Goal: Task Accomplishment & Management: Complete application form

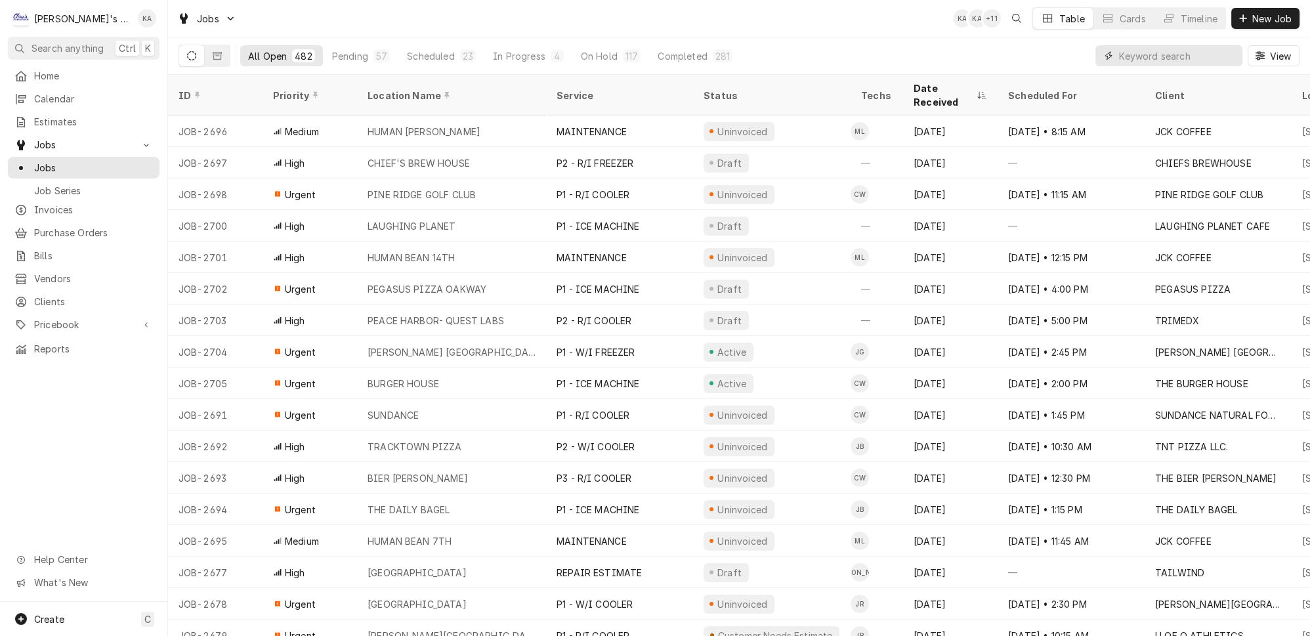
click at [1140, 52] on input "Dynamic Content Wrapper" at bounding box center [1177, 55] width 117 height 21
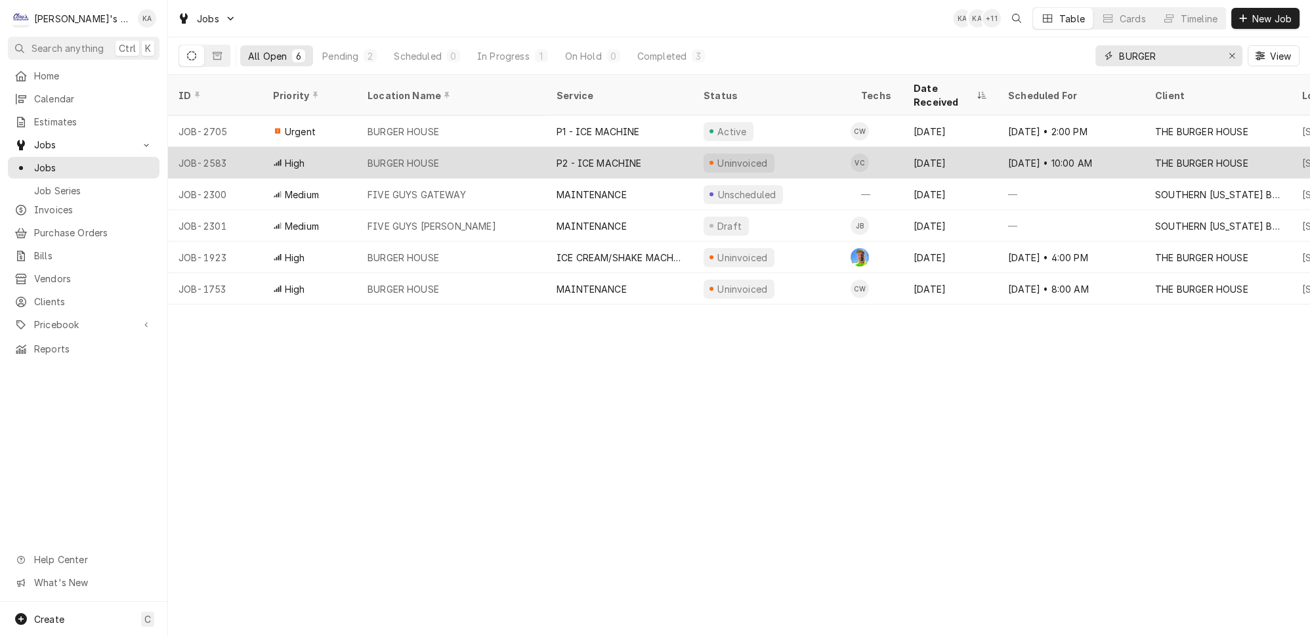
type input "BURGER"
click at [486, 147] on div "BURGER HOUSE" at bounding box center [451, 162] width 189 height 31
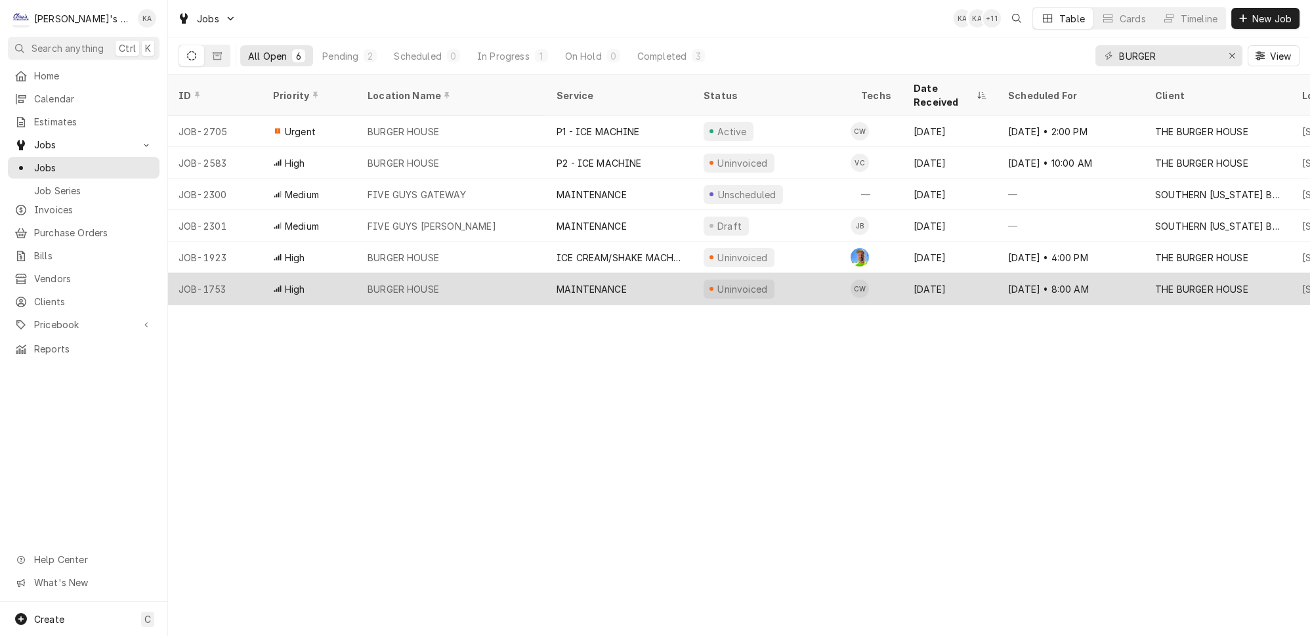
click at [436, 273] on div "BURGER HOUSE" at bounding box center [451, 288] width 189 height 31
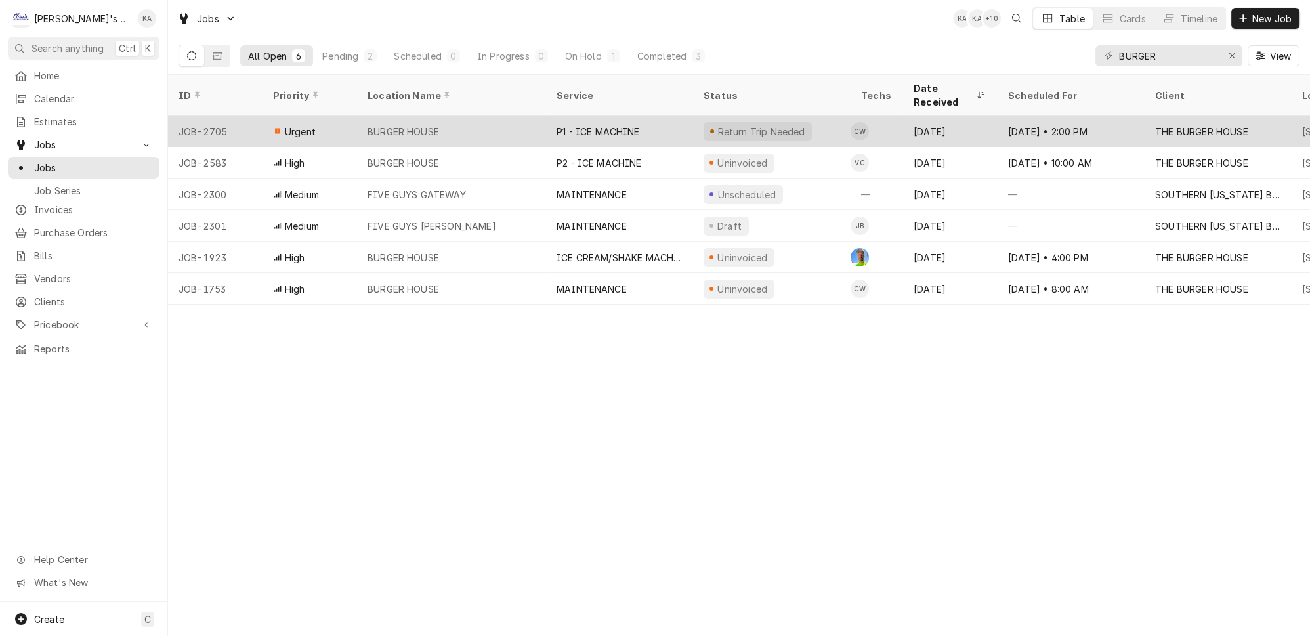
click at [472, 115] on div "BURGER HOUSE" at bounding box center [451, 130] width 189 height 31
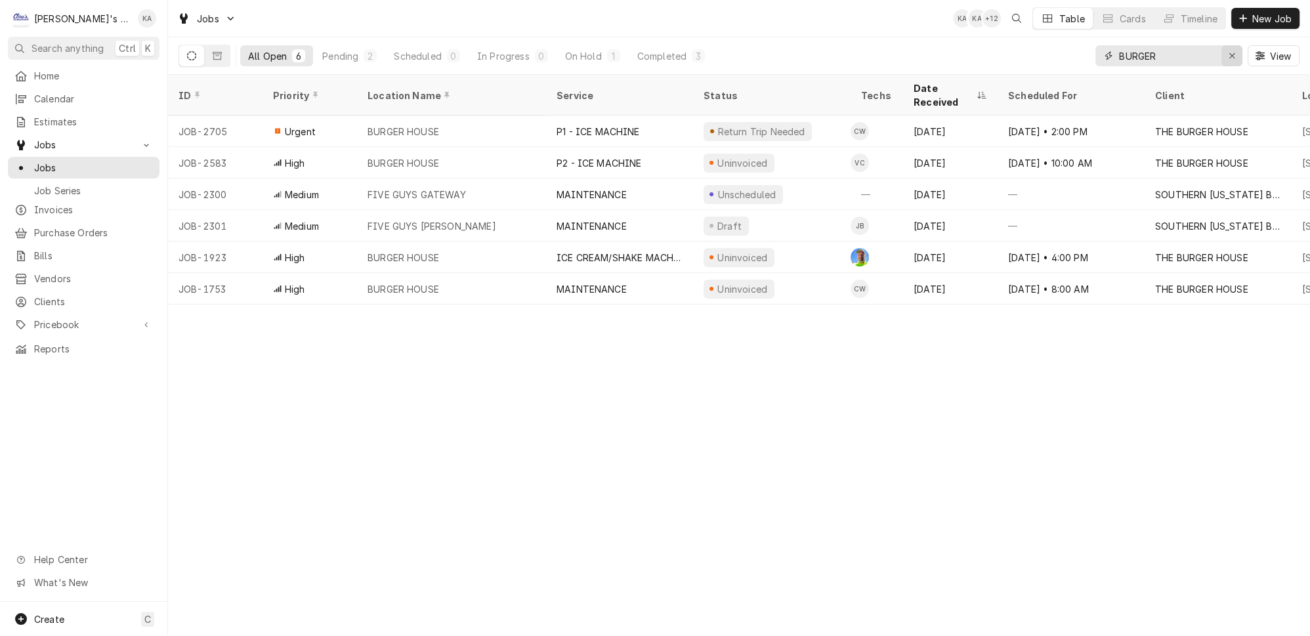
click at [1236, 51] on icon "Erase input" at bounding box center [1231, 55] width 7 height 9
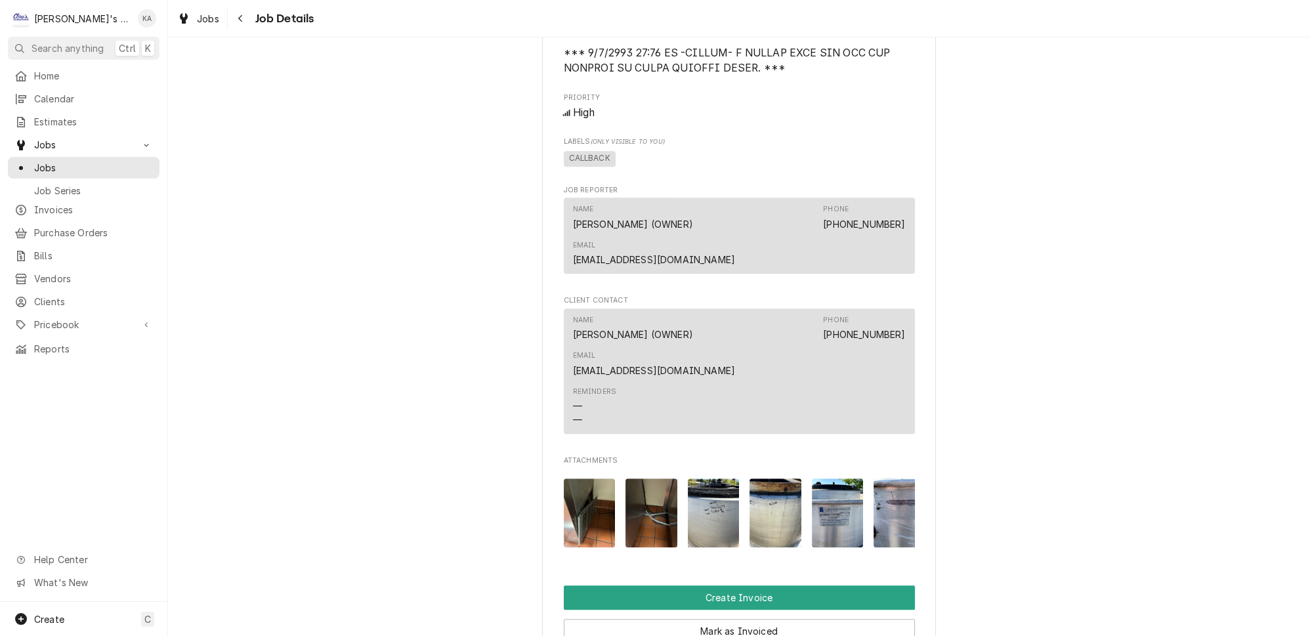
scroll to position [1371, 0]
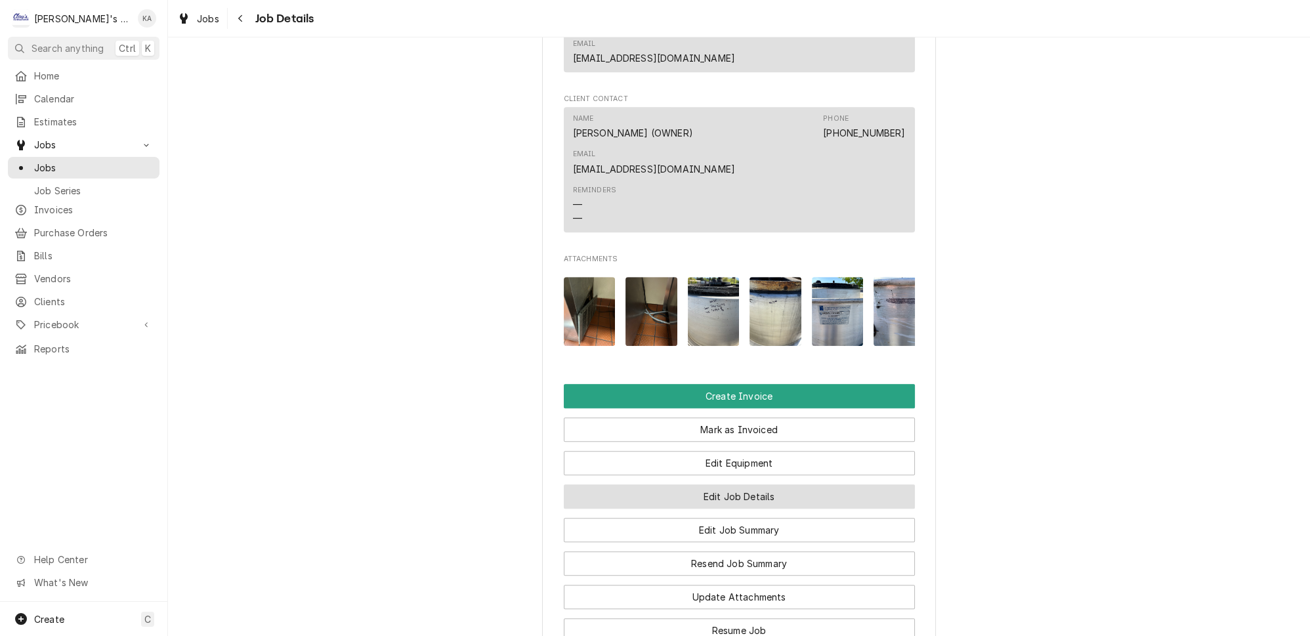
click at [713, 484] on button "Edit Job Details" at bounding box center [739, 496] width 351 height 24
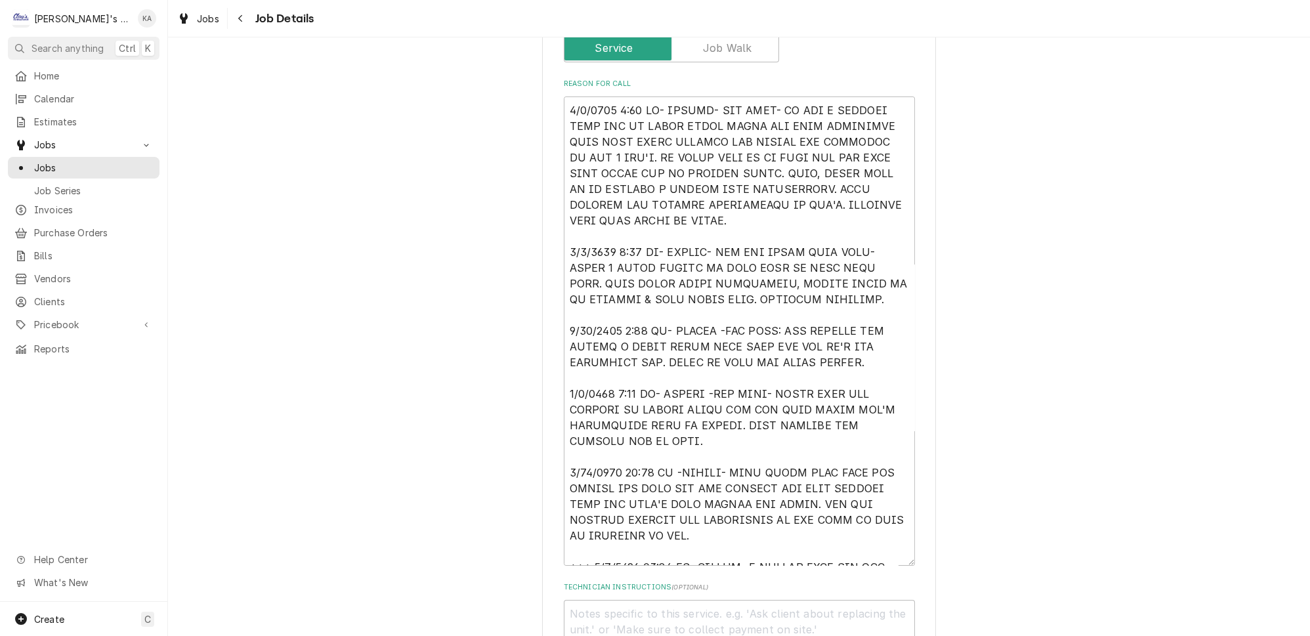
scroll to position [298, 0]
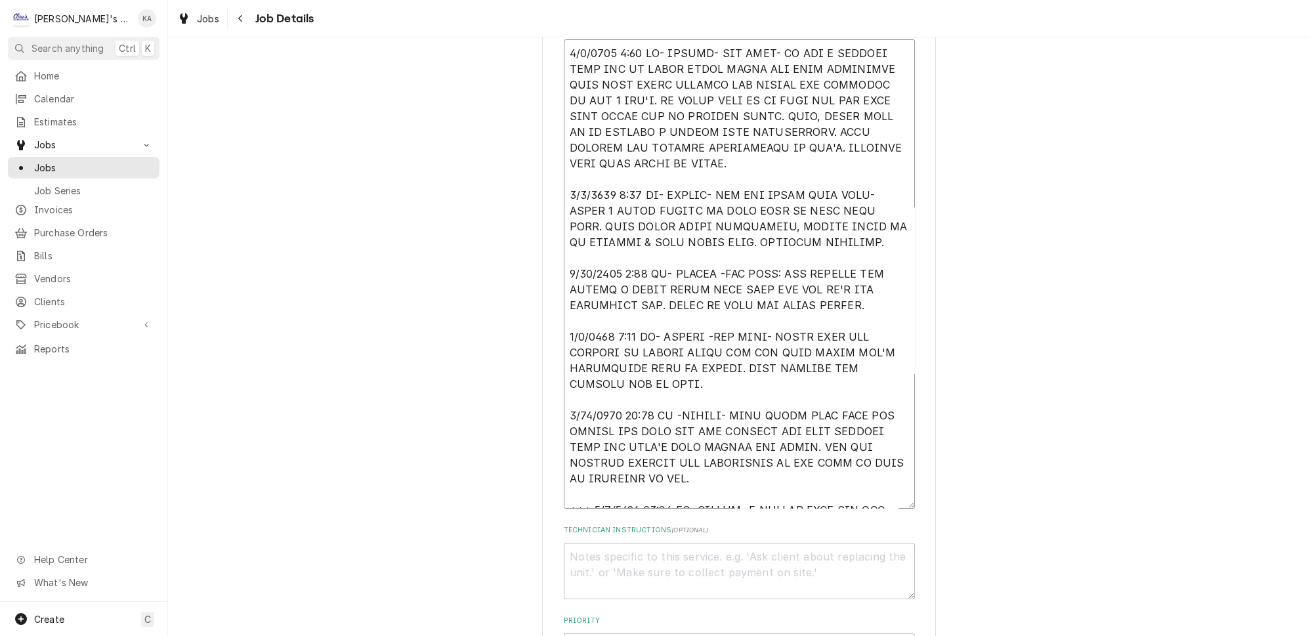
click at [709, 251] on textarea "Reason For Call" at bounding box center [739, 273] width 351 height 469
type textarea "x"
type textarea "5/2/2025 2:20 PM- KASSIE- PER JEFF- HE HAD A COMPANY COME OUT TO CLEAN THEIR HO…"
type textarea "x"
type textarea "5/2/2025 2:20 PM- KASSIE- PER JEFF- HE HAD A COMPANY COME OUT TO CLEAN THEIR HO…"
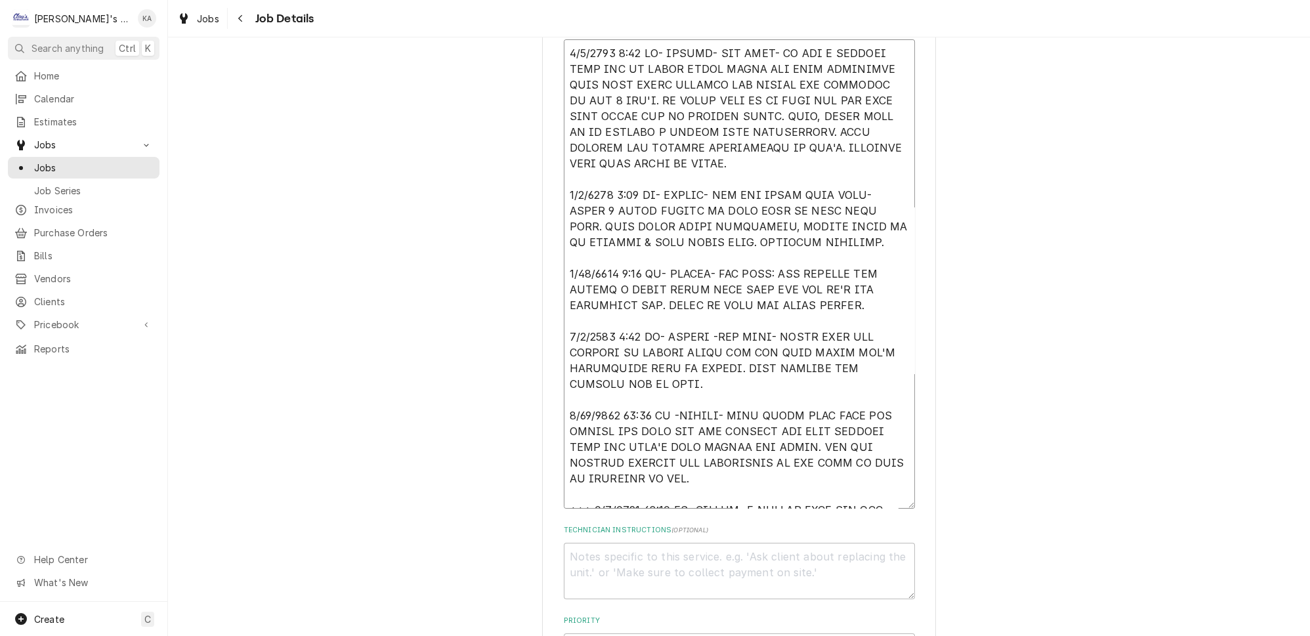
click at [759, 251] on textarea "Reason For Call" at bounding box center [739, 273] width 351 height 469
type textarea "x"
type textarea "5/2/2025 2:20 PM- KASSIE- PER JEFF- HE HAD A COMPANY COME OUT TO CLEAN THEIR HO…"
type textarea "x"
type textarea "5/2/2025 2:20 PM- KASSIE- PER JEFF- HE HAD A COMPANY COME OUT TO CLEAN THEIR HO…"
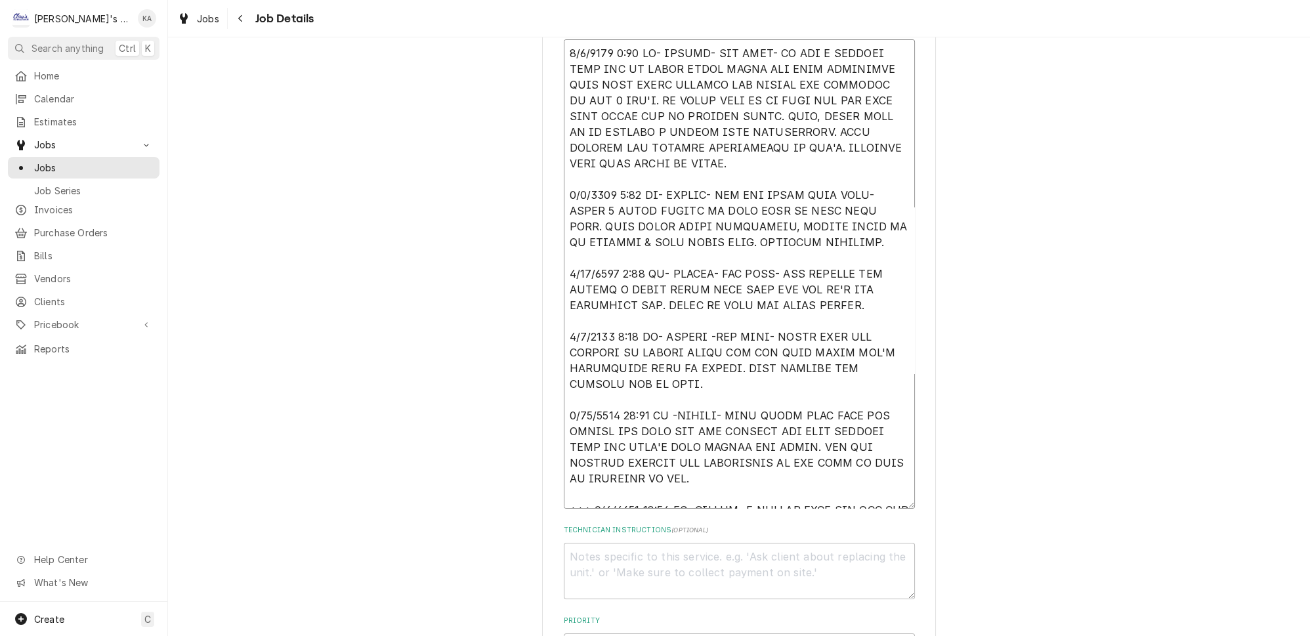
drag, startPoint x: 818, startPoint y: 177, endPoint x: 725, endPoint y: 179, distance: 92.5
click at [725, 179] on textarea "Reason For Call" at bounding box center [739, 273] width 351 height 469
type textarea "x"
type textarea "5/2/2025 2:20 PM- KASSIE- PER JEFF- HE HAD A COMPANY COME OUT TO CLEAN THEIR HO…"
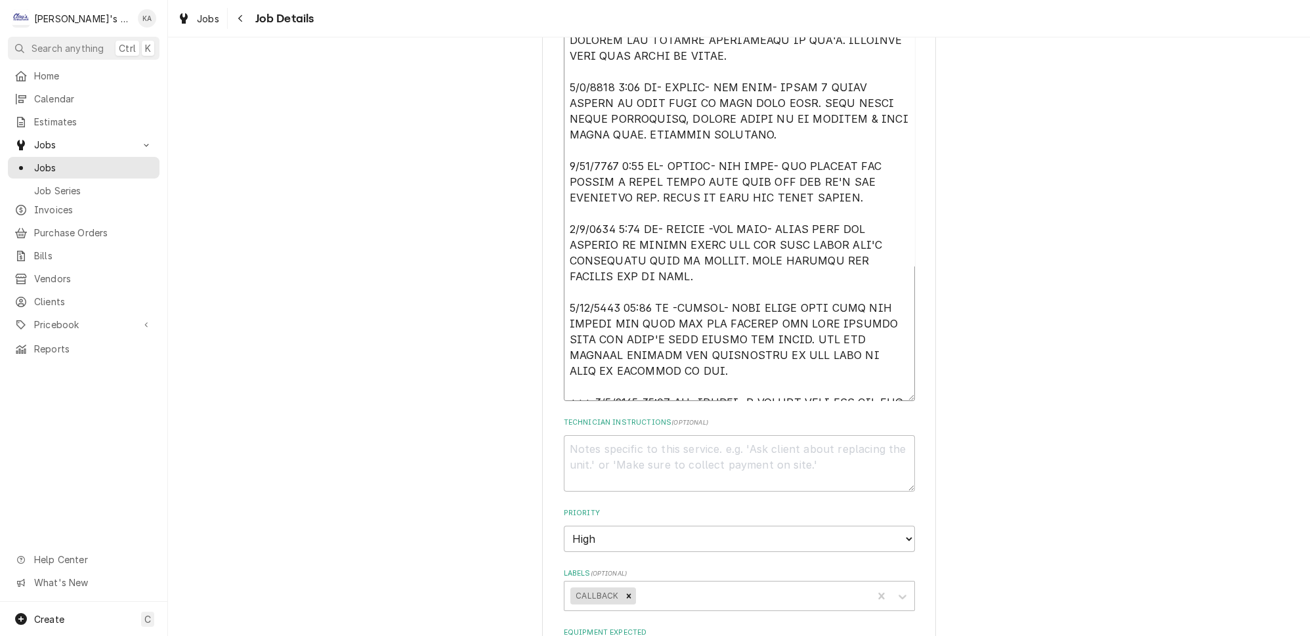
scroll to position [417, 0]
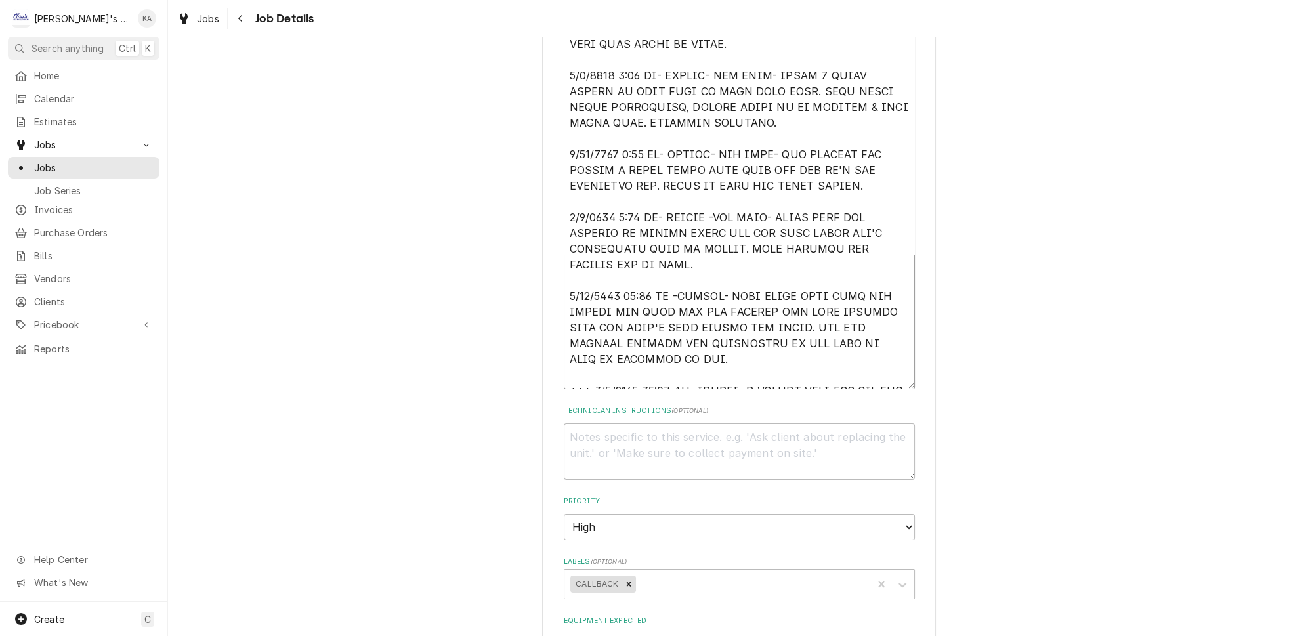
click at [705, 193] on textarea "Reason For Call" at bounding box center [739, 154] width 351 height 469
type textarea "x"
type textarea "5/2/2025 2:20 PM- KASSIE- PER JEFF- HE HAD A COMPANY COME OUT TO CLEAN THEIR HO…"
type textarea "x"
type textarea "5/2/2025 2:20 PM- KASSIE- PER JEFF- HE HAD A COMPANY COME OUT TO CLEAN THEIR HO…"
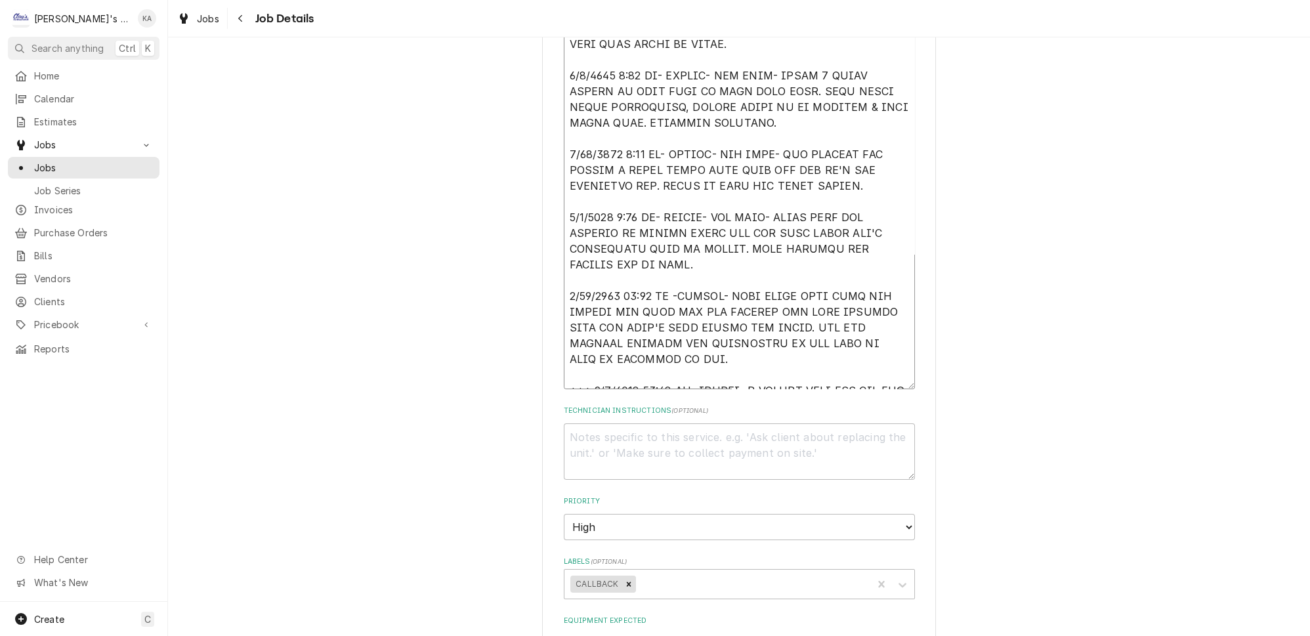
scroll to position [477, 0]
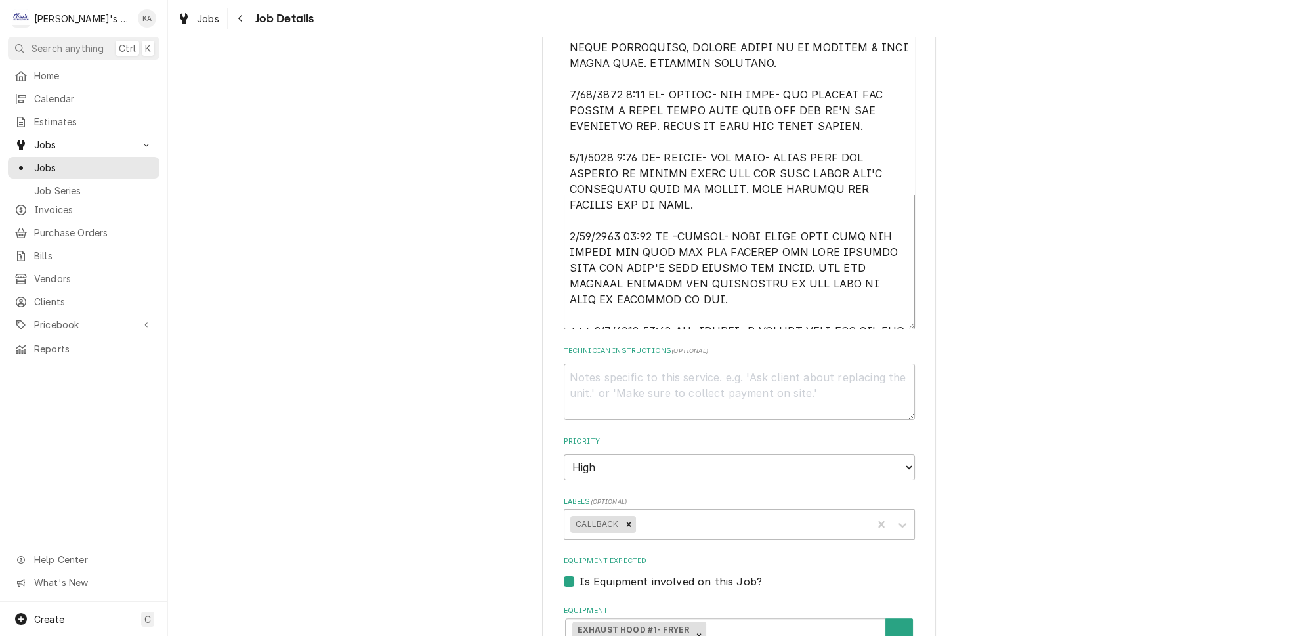
click at [671, 203] on textarea "Reason For Call" at bounding box center [739, 94] width 351 height 469
type textarea "x"
type textarea "5/2/2025 2:20 PM- KASSIE- PER JEFF- HE HAD A COMPANY COME OUT TO CLEAN THEIR HO…"
type textarea "x"
type textarea "5/2/2025 2:20 PM- KASSIE- PER JEFF- HE HAD A COMPANY COME OUT TO CLEAN THEIR HO…"
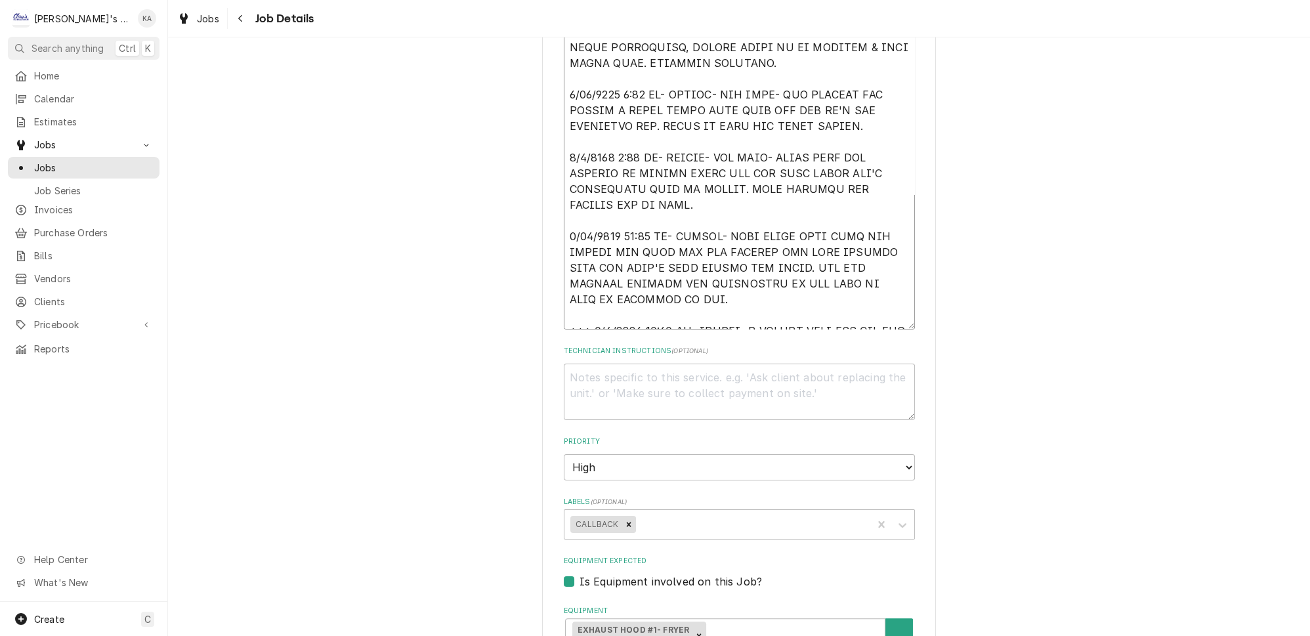
click at [686, 293] on textarea "Reason For Call" at bounding box center [739, 94] width 351 height 469
type textarea "x"
type textarea "5/2/2025 2:20 PM- KASSIE- PER JEFF- HE HAD A COMPANY COME OUT TO CLEAN THEIR HO…"
type textarea "x"
type textarea "5/2/2025 2:20 PM- KASSIE- PER JEFF- HE HAD A COMPANY COME OUT TO CLEAN THEIR HO…"
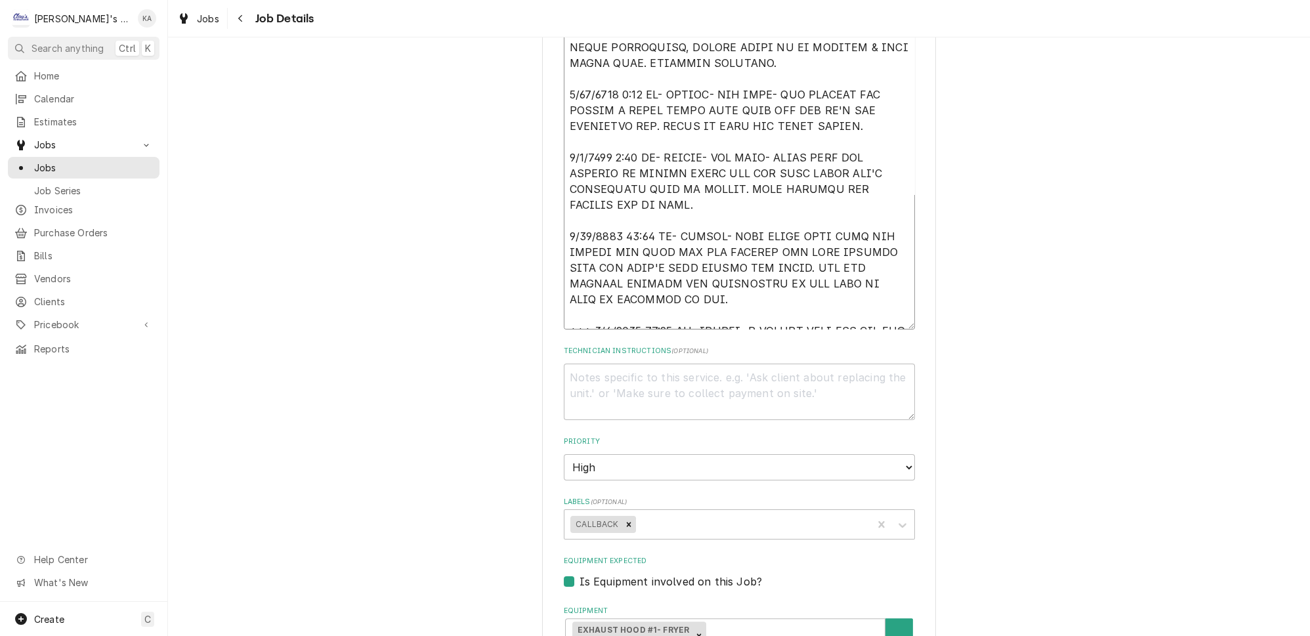
drag, startPoint x: 591, startPoint y: 295, endPoint x: 555, endPoint y: 298, distance: 36.2
click at [555, 298] on div "THE BURGER HOUSE BURGER HOUSE / 1025 GREEN ACRES RD, EUGENE, OR 97408 Use the f…" at bounding box center [739, 450] width 394 height 1728
type textarea "x"
type textarea "5/2/2025 2:20 PM- KASSIE- PER JEFF- HE HAD A COMPANY COME OUT TO CLEAN THEIR HO…"
drag, startPoint x: 776, startPoint y: 308, endPoint x: 757, endPoint y: 312, distance: 19.4
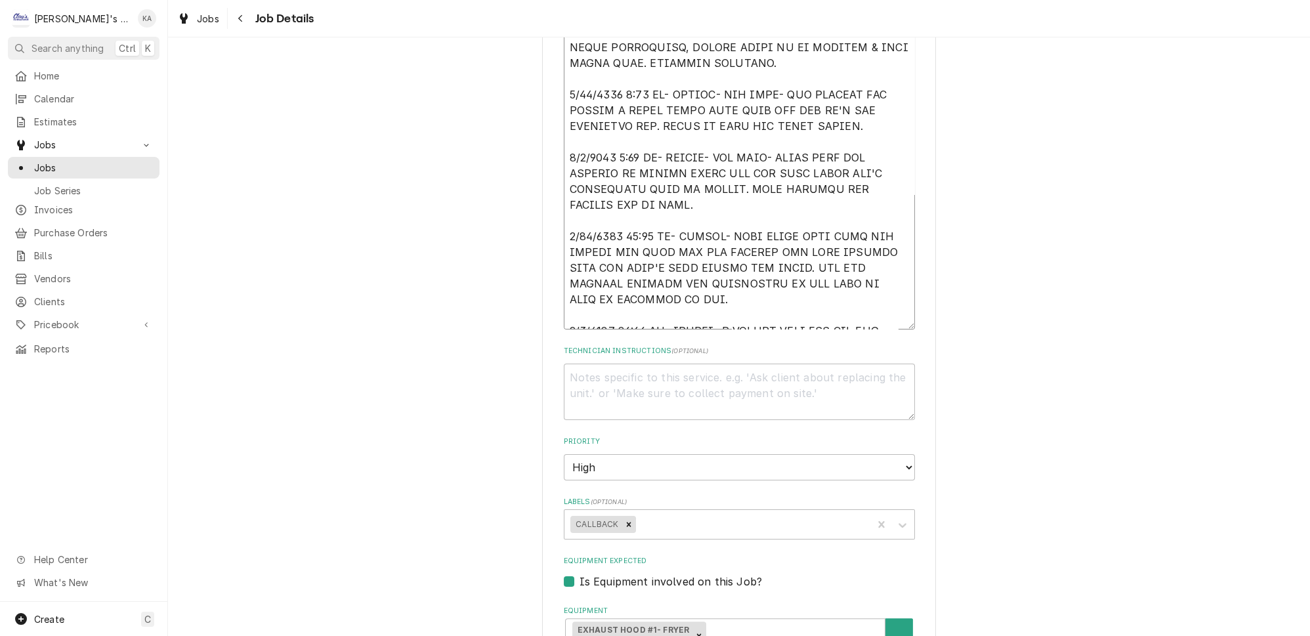
click at [757, 312] on textarea "Reason For Call" at bounding box center [739, 94] width 351 height 469
type textarea "x"
type textarea "5/2/2025 2:20 PM- KASSIE- PER JEFF- HE HAD A COMPANY COME OUT TO CLEAN THEIR HO…"
type textarea "x"
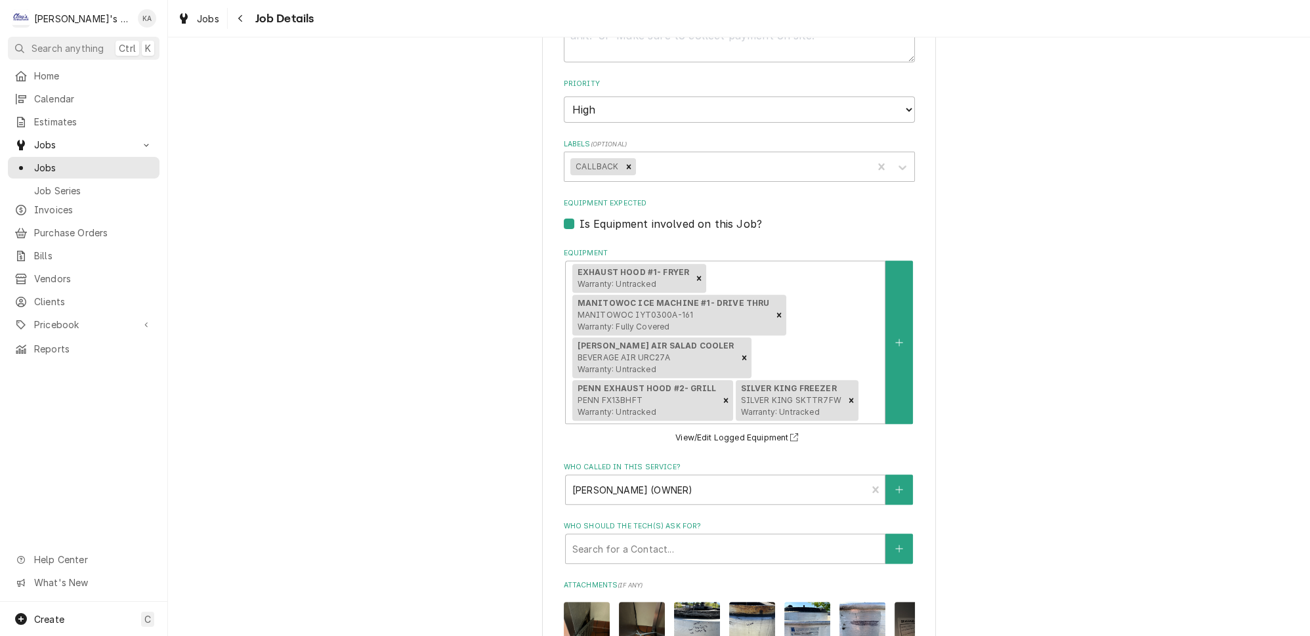
scroll to position [1133, 0]
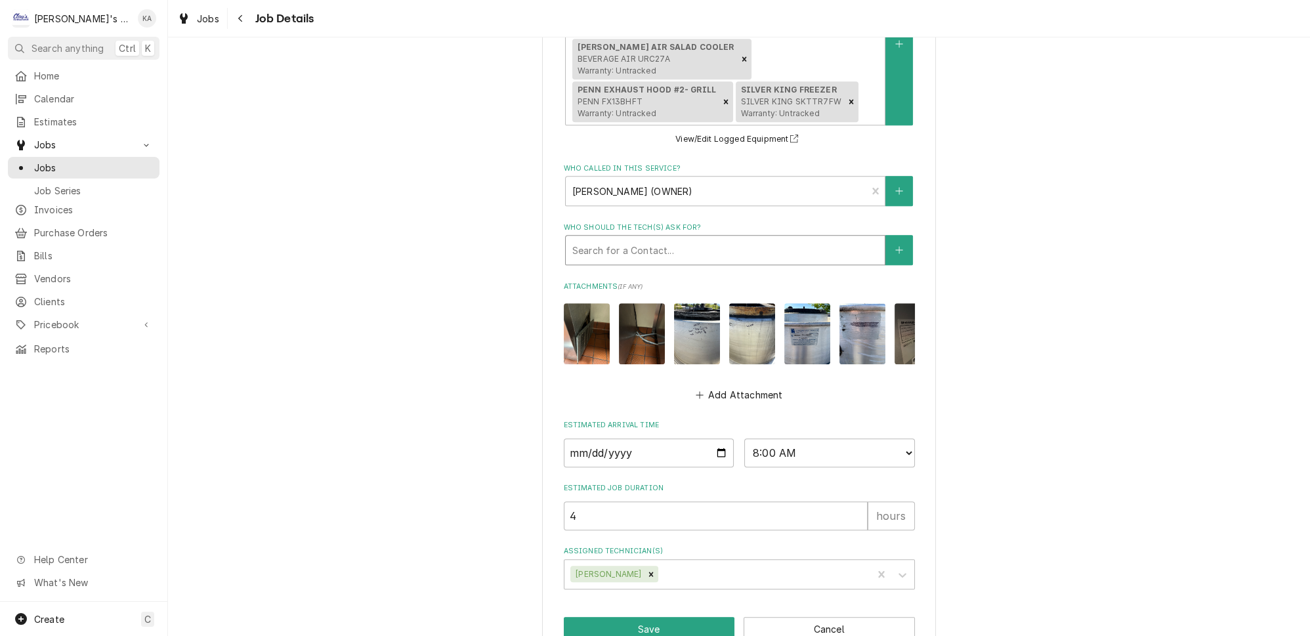
type textarea "5/2/2025 2:20 PM- KASSIE- PER JEFF- HE HAD A COMPANY COME OUT TO CLEAN THEIR HO…"
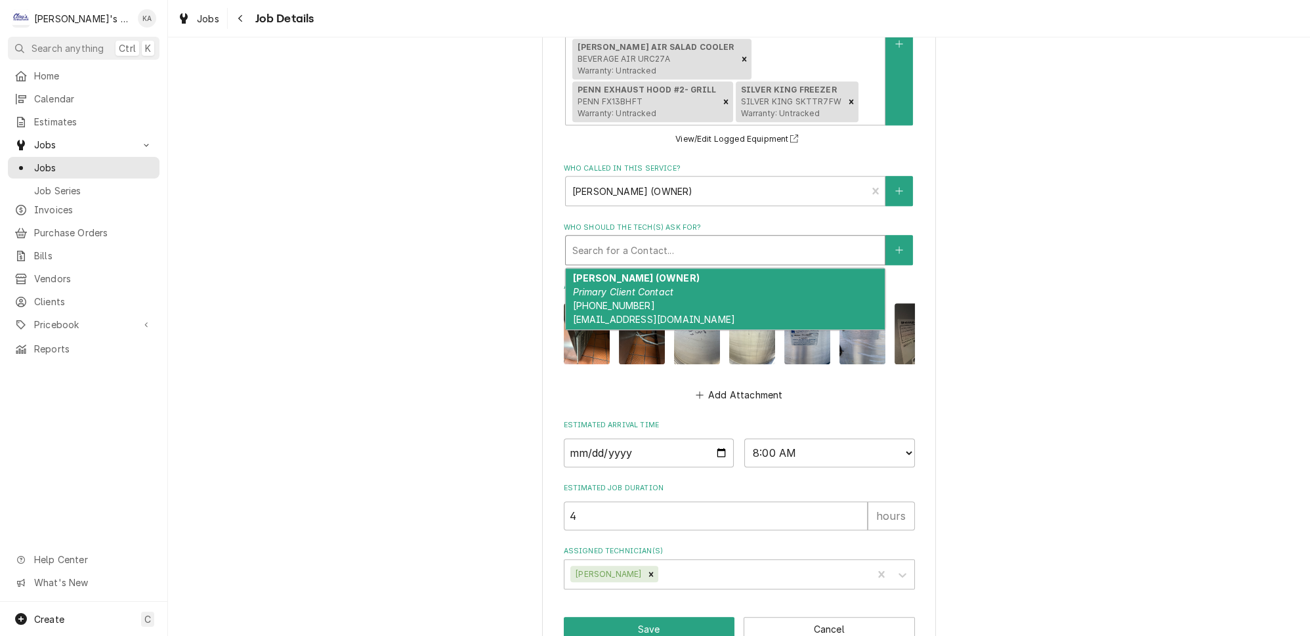
click at [654, 262] on div "Who should the tech(s) ask for?" at bounding box center [725, 250] width 306 height 24
click at [642, 330] on div "JEFF VOGEL (OWNER) Primary Client Contact (541) 912-8885 pmd2638@aol.com" at bounding box center [725, 299] width 319 height 62
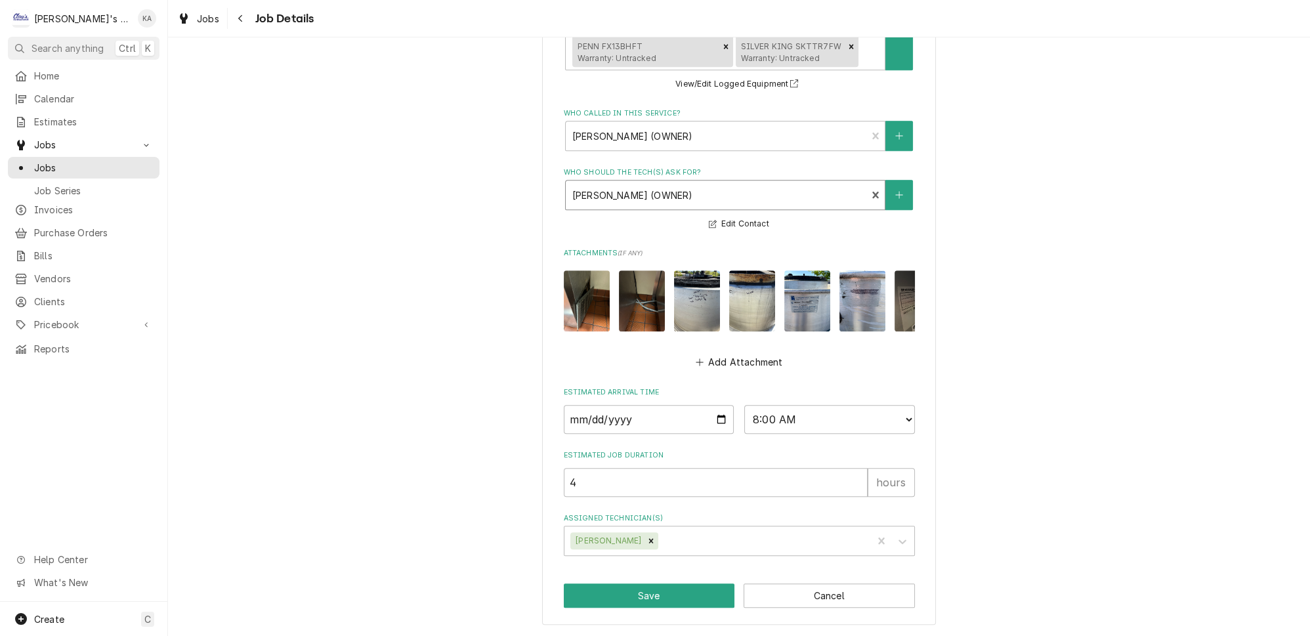
scroll to position [1235, 0]
click at [640, 597] on button "Save" at bounding box center [649, 595] width 171 height 24
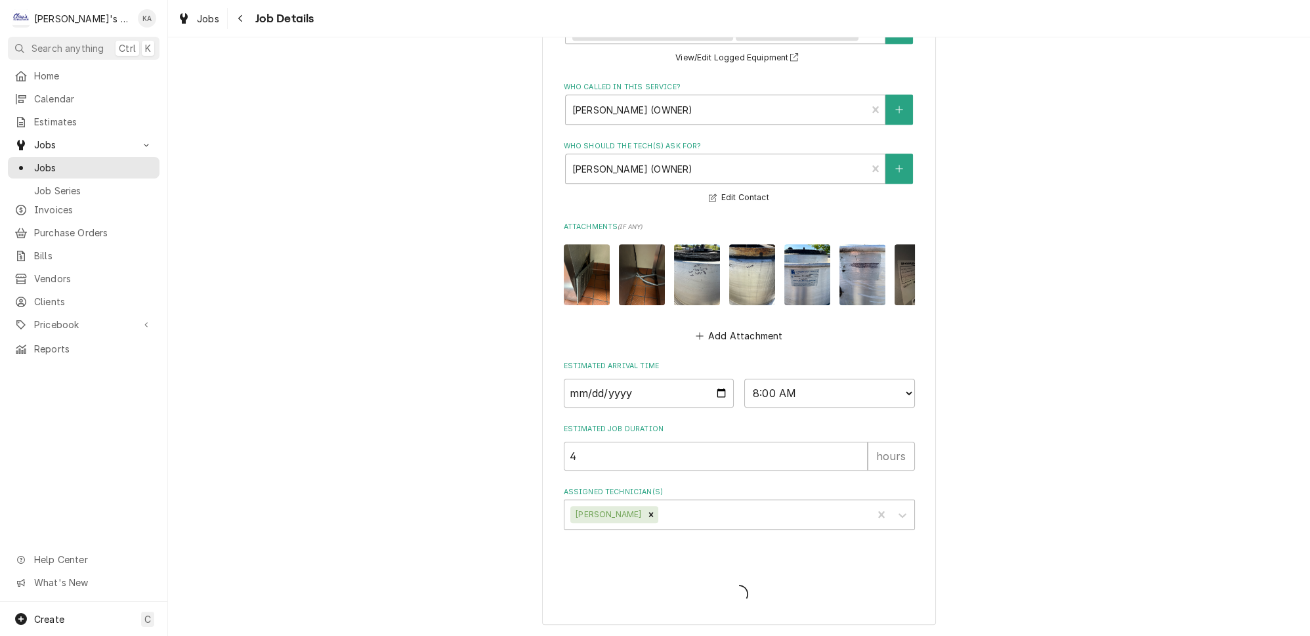
type textarea "x"
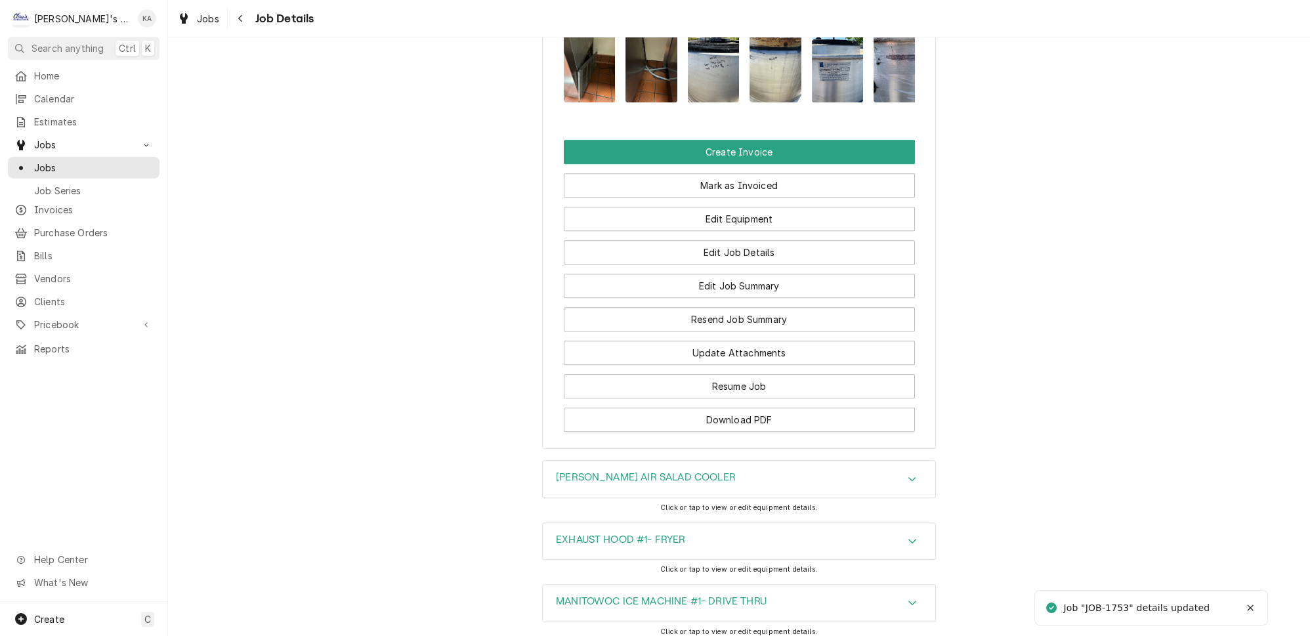
scroll to position [1730, 0]
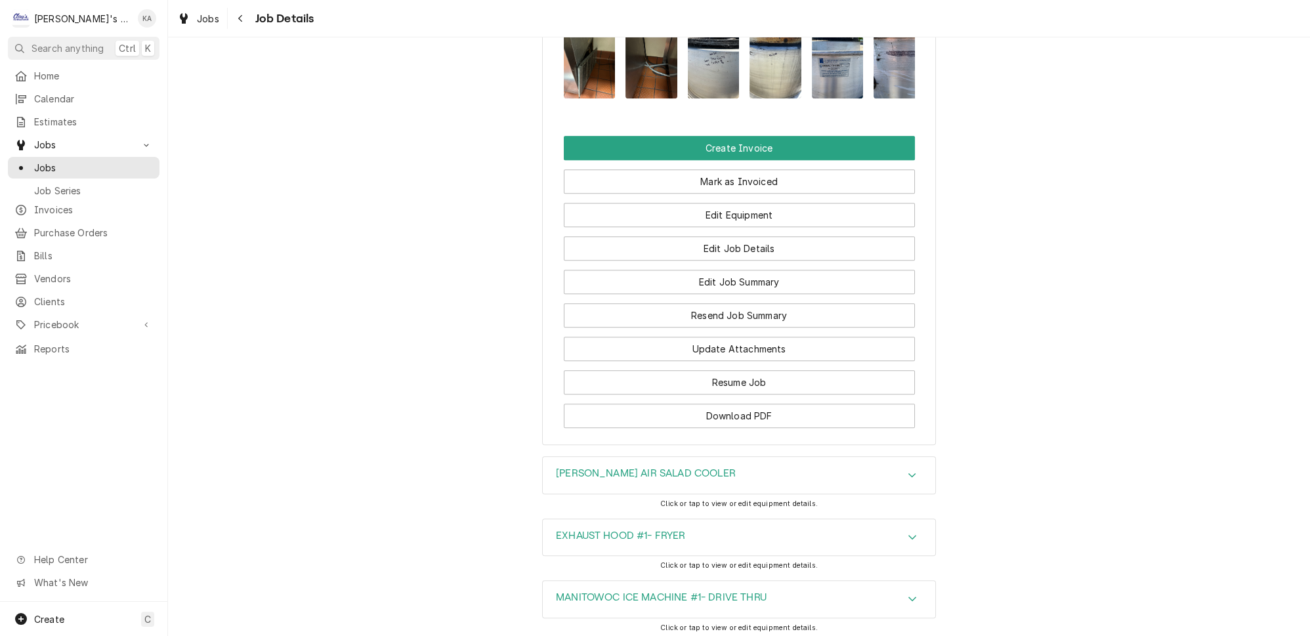
click at [908, 470] on icon "Accordion Header" at bounding box center [912, 475] width 9 height 10
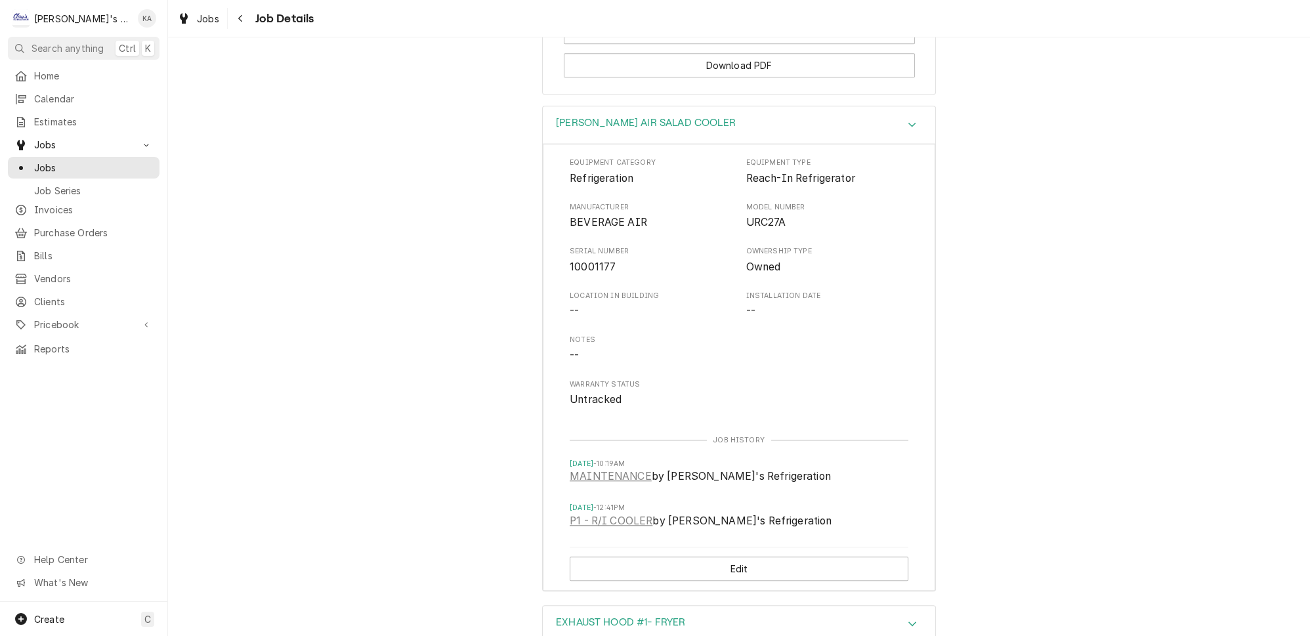
scroll to position [2147, 0]
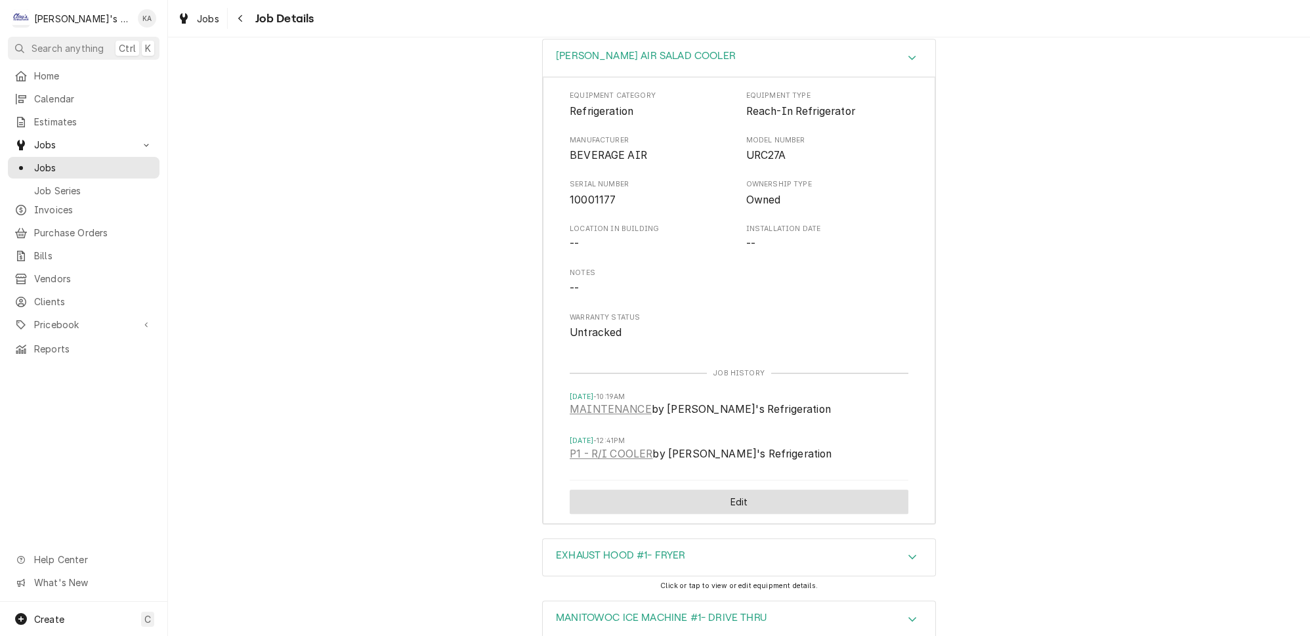
click at [737, 490] on button "Edit" at bounding box center [739, 502] width 339 height 24
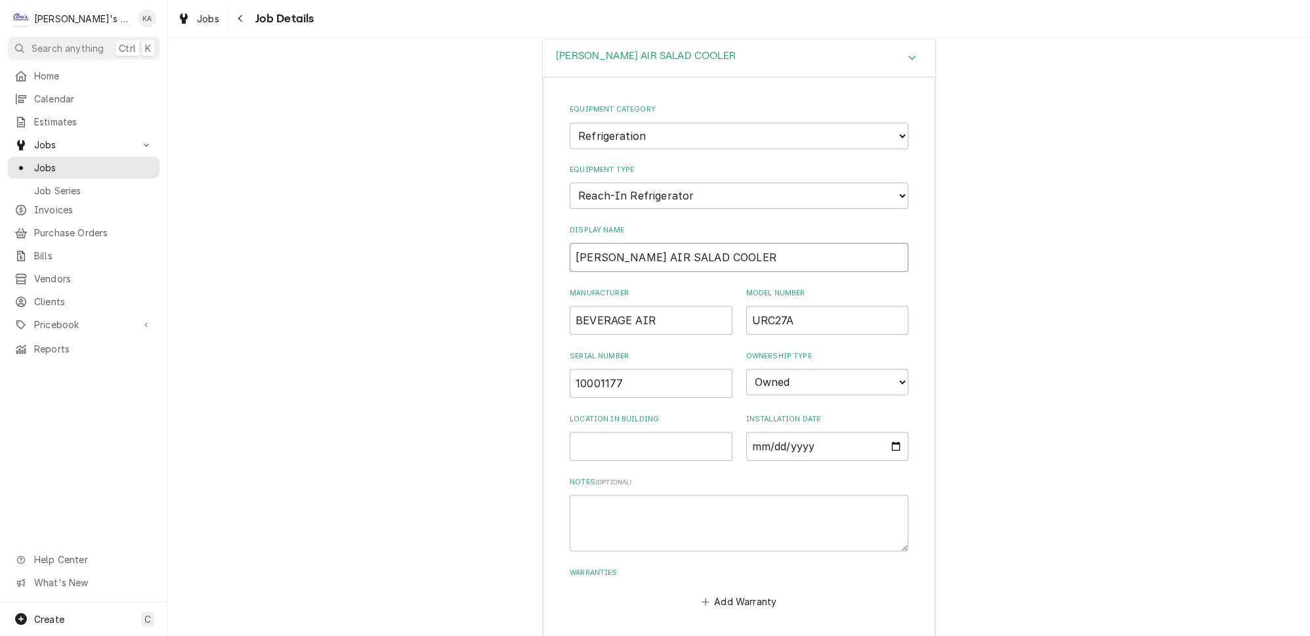
click at [595, 243] on input "[PERSON_NAME] AIR SALAD COOLER" at bounding box center [739, 257] width 339 height 29
drag, startPoint x: 684, startPoint y: 116, endPoint x: 652, endPoint y: 117, distance: 32.2
click at [652, 243] on input "BEVERAGE AIR SALAD COOLER" at bounding box center [739, 257] width 339 height 29
click at [654, 243] on input "BEVERAGE AIR COOLERSALAD" at bounding box center [739, 257] width 339 height 29
click at [690, 243] on input "BEVERAGE AIR COOLERSALAD" at bounding box center [739, 257] width 339 height 29
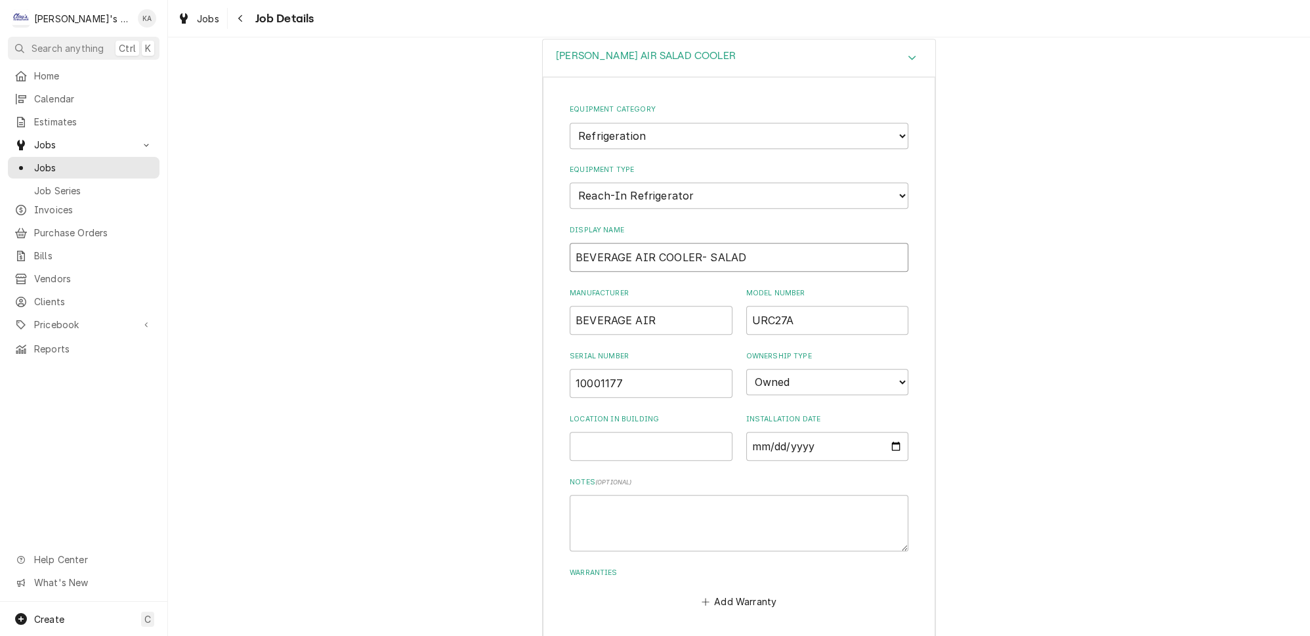
type input "BEVERAGE AIR COOLER- SALAD"
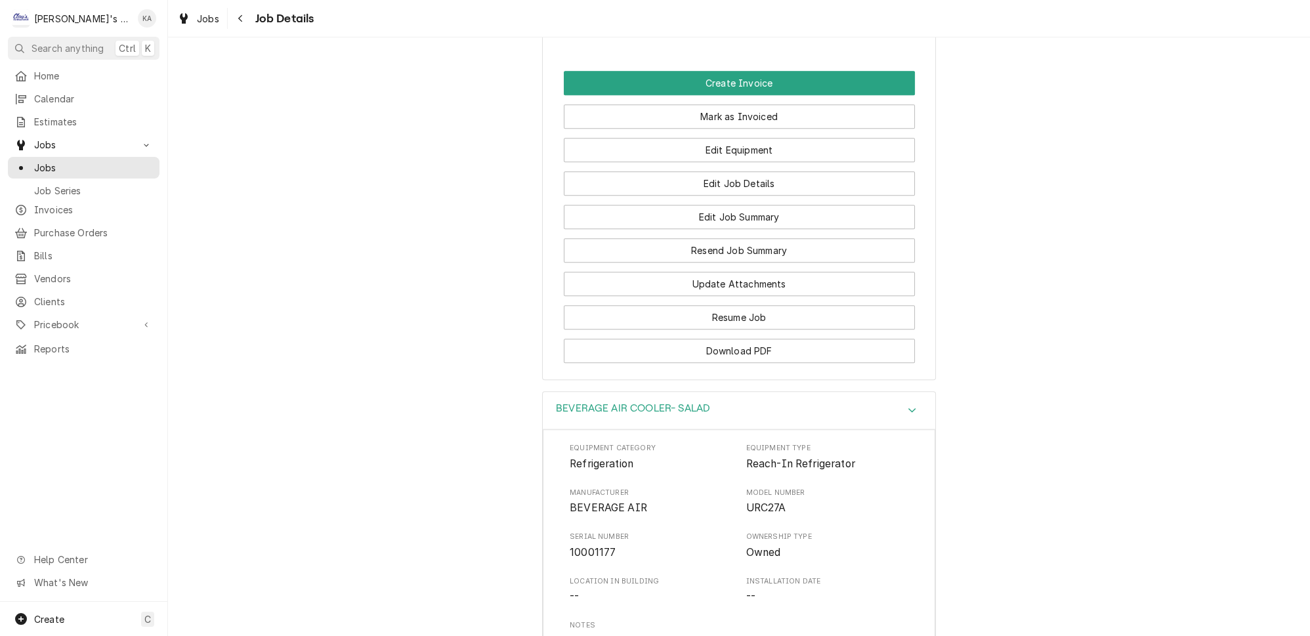
scroll to position [1610, 0]
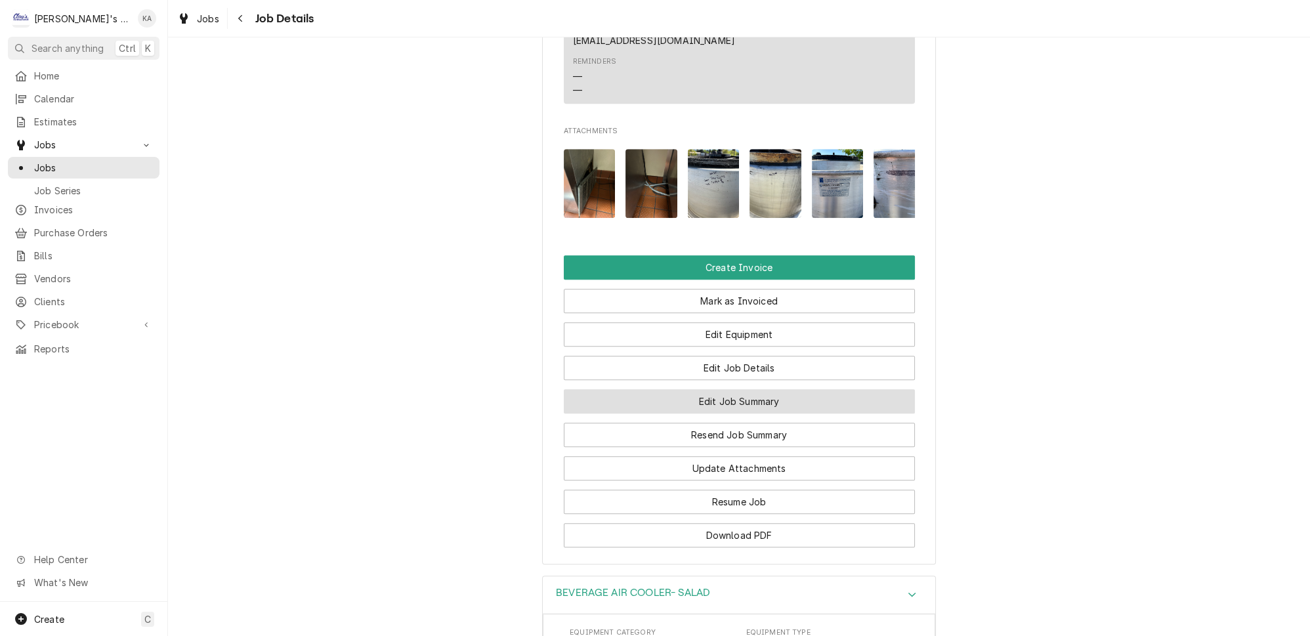
click at [757, 389] on button "Edit Job Summary" at bounding box center [739, 401] width 351 height 24
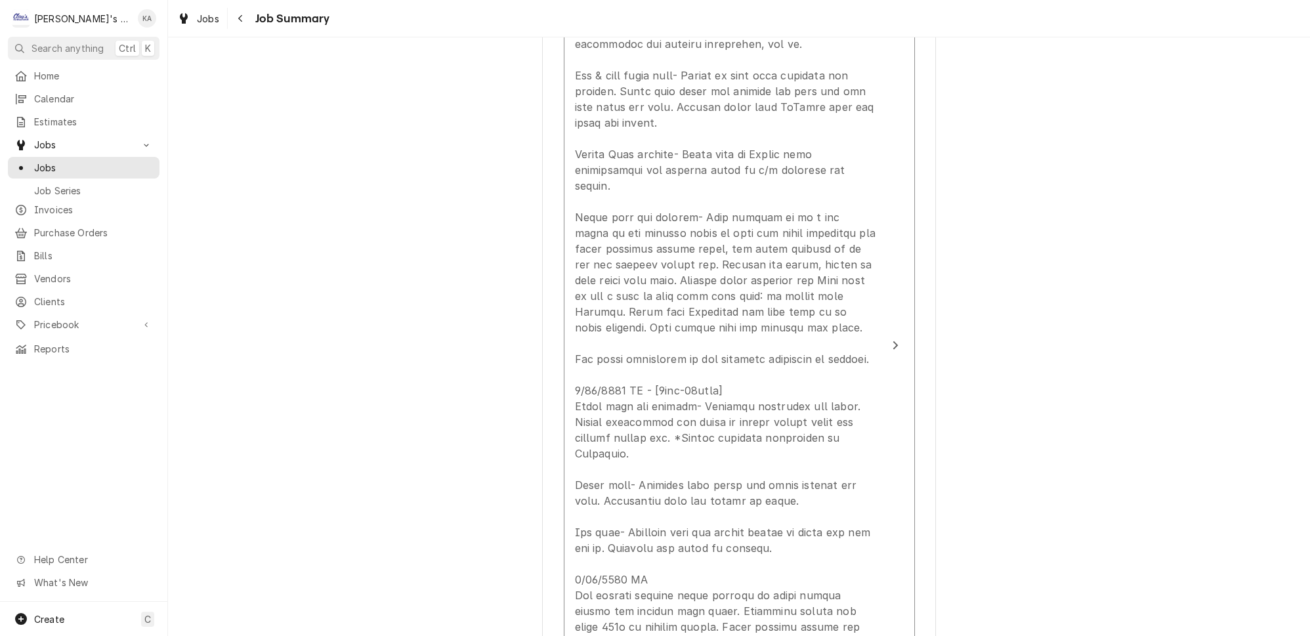
scroll to position [537, 0]
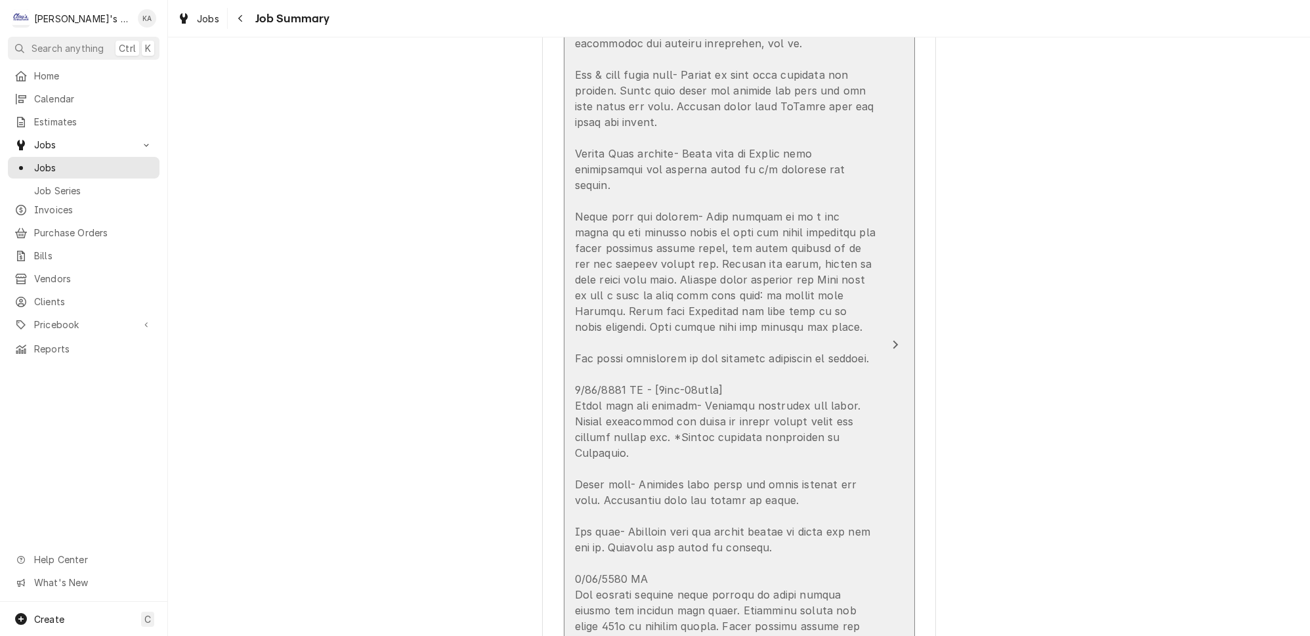
click at [868, 345] on button "Short Description MAINTENANCE Service Date [DATE] Hourly Cost $0.00/hr Qty. 13.…" at bounding box center [739, 345] width 351 height 1013
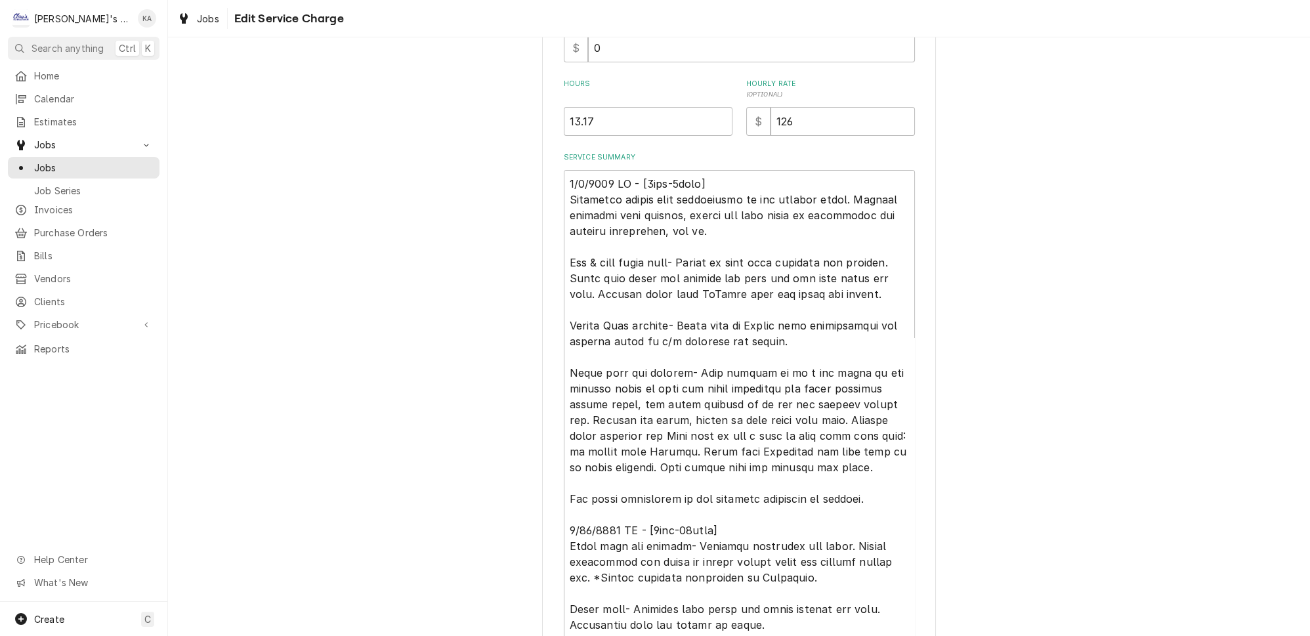
scroll to position [358, 0]
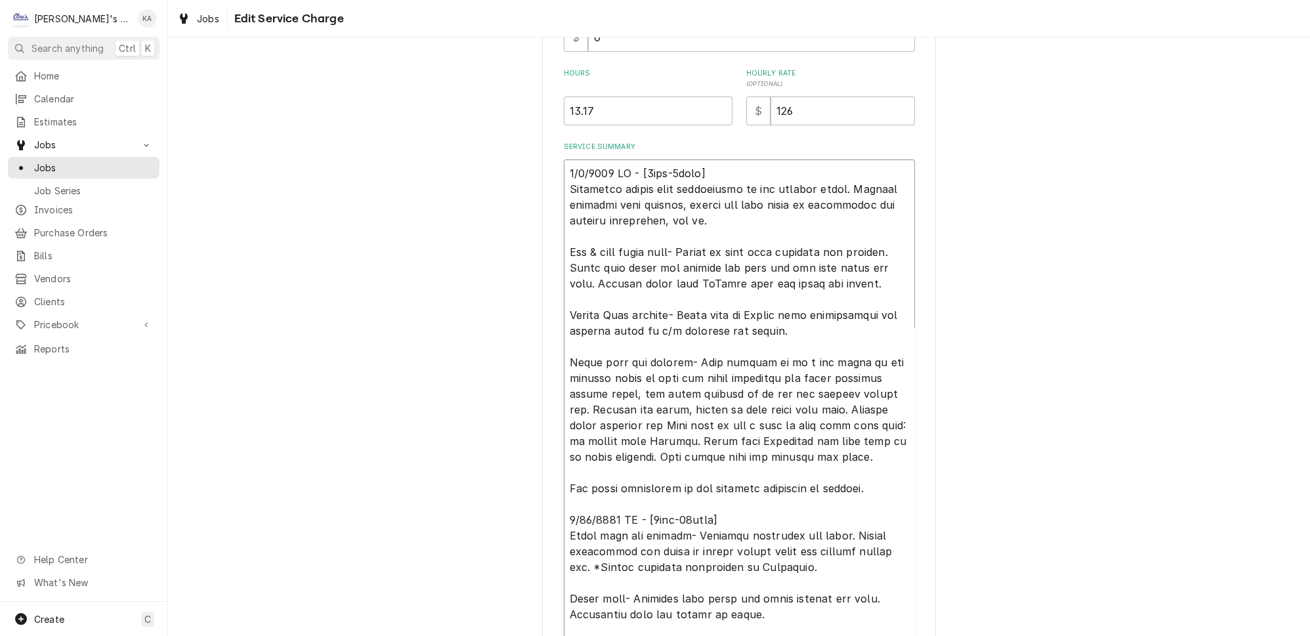
drag, startPoint x: 707, startPoint y: 167, endPoint x: 644, endPoint y: 167, distance: 62.3
click at [644, 167] on textarea "Service Summary" at bounding box center [739, 519] width 351 height 720
type textarea "x"
type textarea "[DATE] CW - Performed cotton seed maintenance on all rooftop units. Cleaned was…"
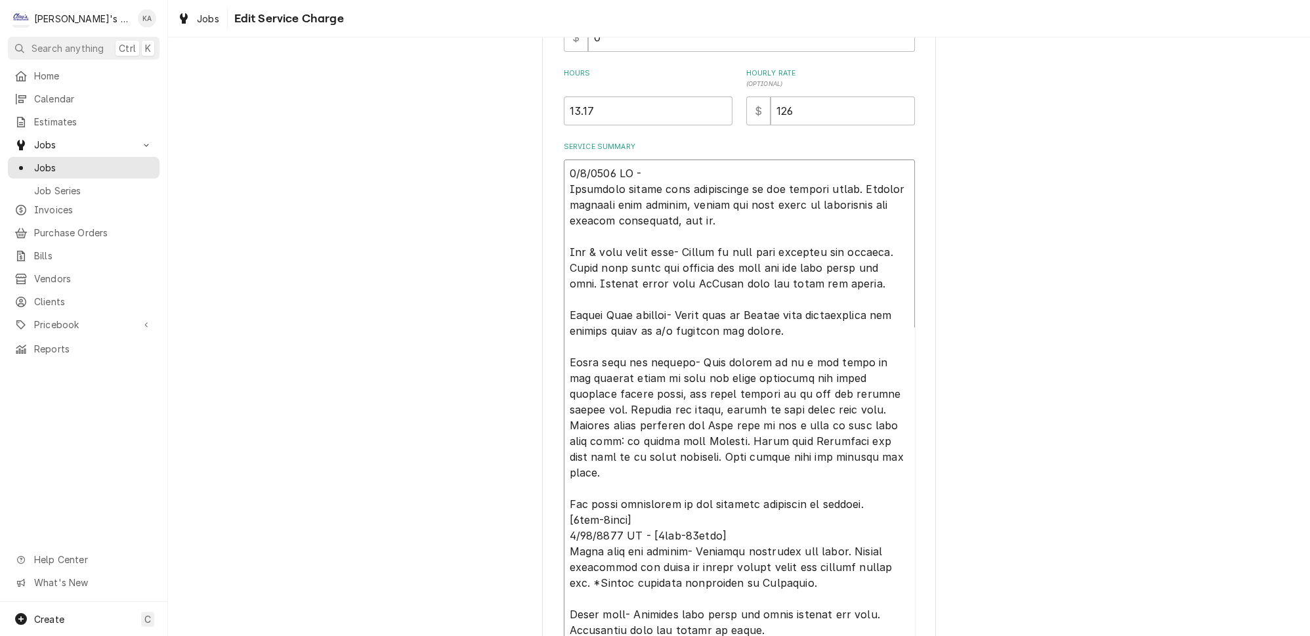
click at [859, 493] on textarea "Service Summary" at bounding box center [739, 519] width 351 height 720
type textarea "x"
type textarea "5/8/2025 CW - Performed cotton seed maintenance on all rooftop units. Cleaned w…"
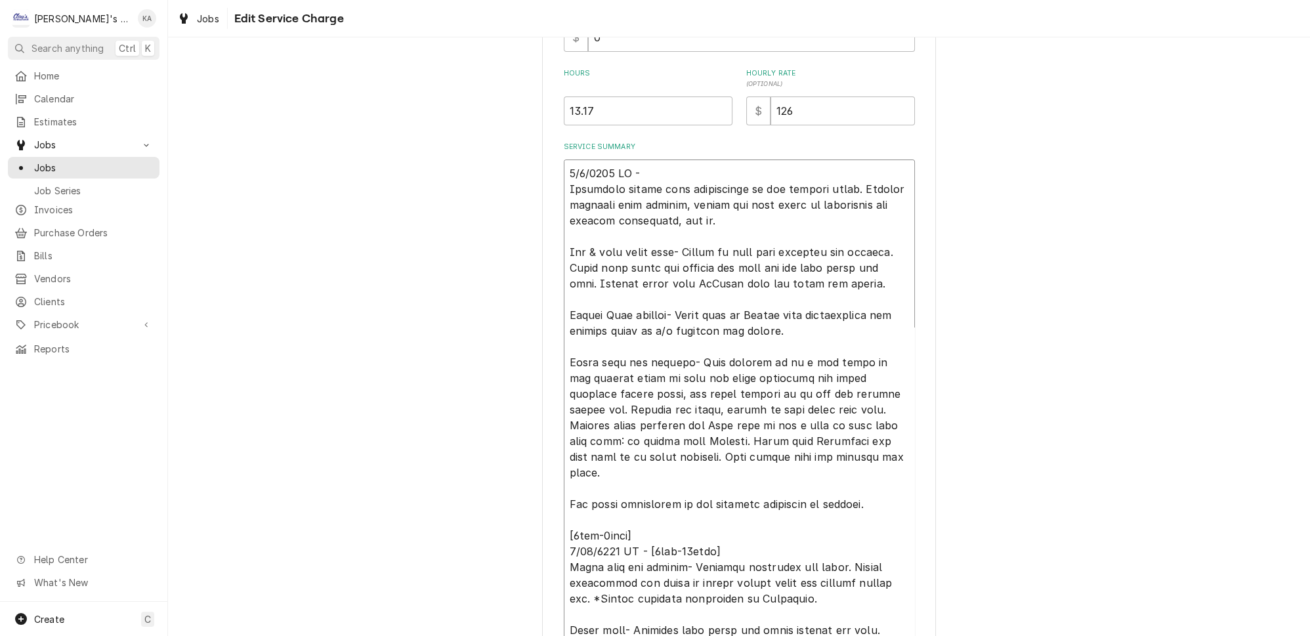
type textarea "x"
type textarea "5/8/2025 CW - Performed cotton seed maintenance on all rooftop units. Cleaned w…"
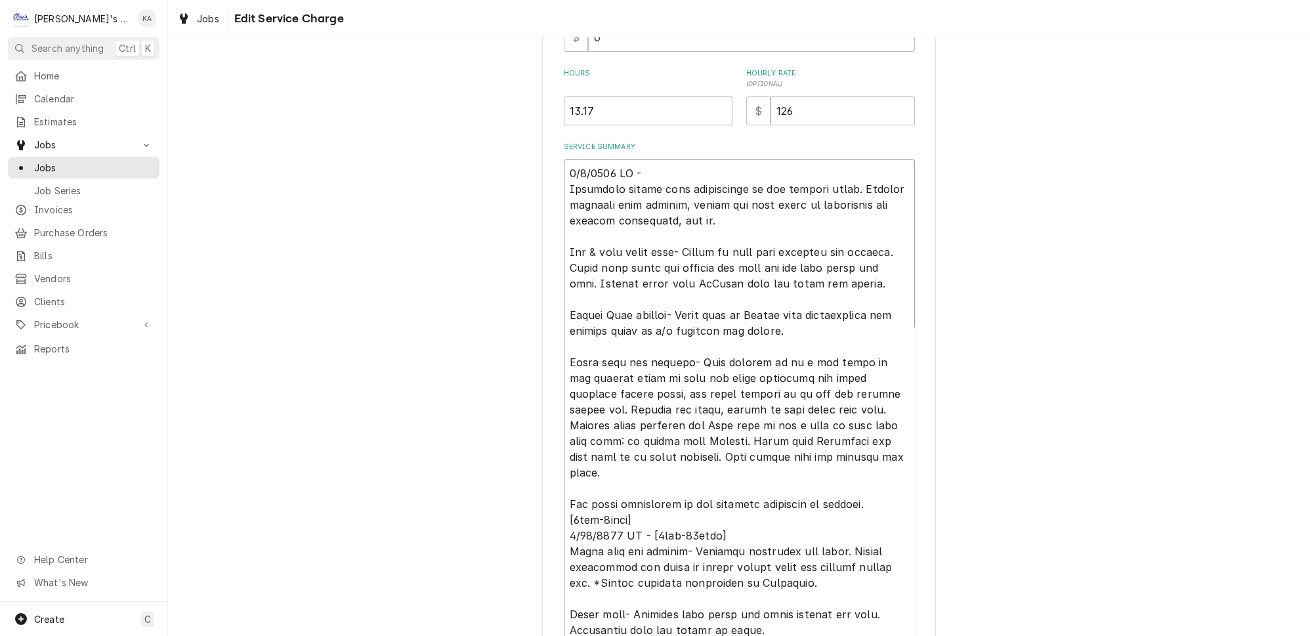
click at [583, 507] on textarea "Service Summary" at bounding box center [739, 519] width 351 height 720
type textarea "x"
type textarea "5/8/2025 CW - Performed cotton seed maintenance on all rooftop units. Cleaned w…"
type textarea "x"
type textarea "5/8/2025 CW - Performed cotton seed maintenance on all rooftop units. Cleaned w…"
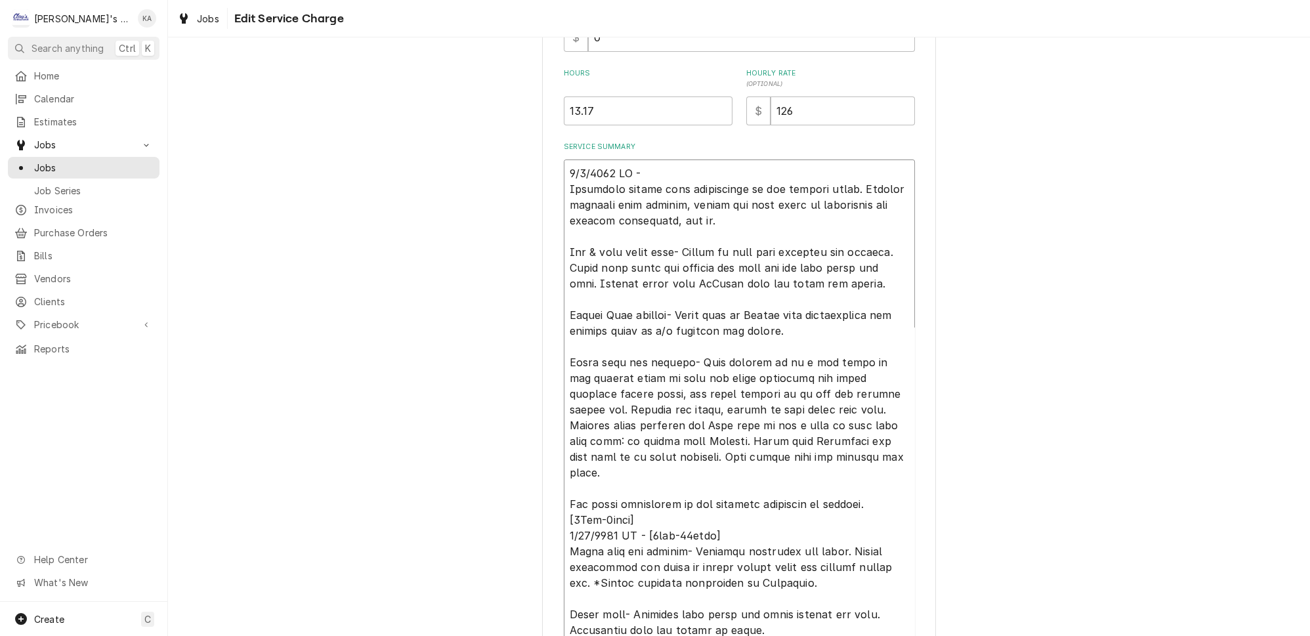
type textarea "x"
type textarea "5/8/2025 CW - Performed cotton seed maintenance on all rooftop units. Cleaned w…"
type textarea "x"
type textarea "5/8/2025 CW - Performed cotton seed maintenance on all rooftop units. Cleaned w…"
type textarea "x"
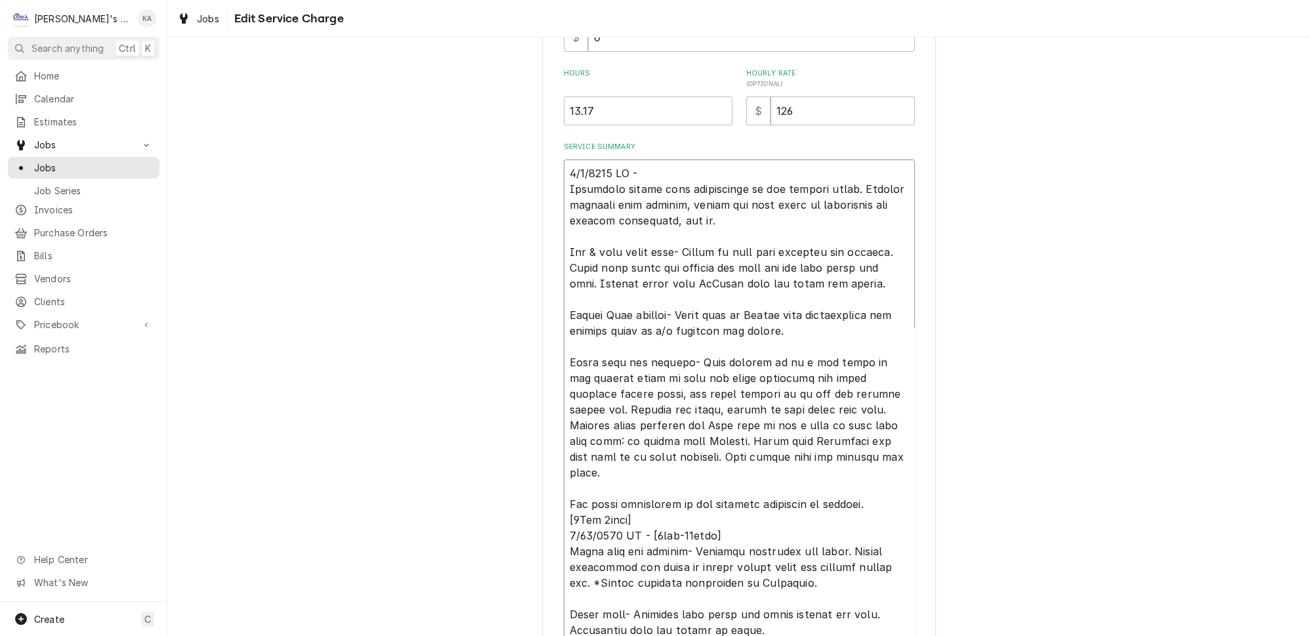
type textarea "5/8/2025 CW - Performed cotton seed maintenance on all rooftop units. Cleaned w…"
type textarea "x"
type textarea "5/8/2025 CW - Performed cotton seed maintenance on all rooftop units. Cleaned w…"
click at [642, 506] on textarea "Service Summary" at bounding box center [739, 519] width 351 height 720
type textarea "x"
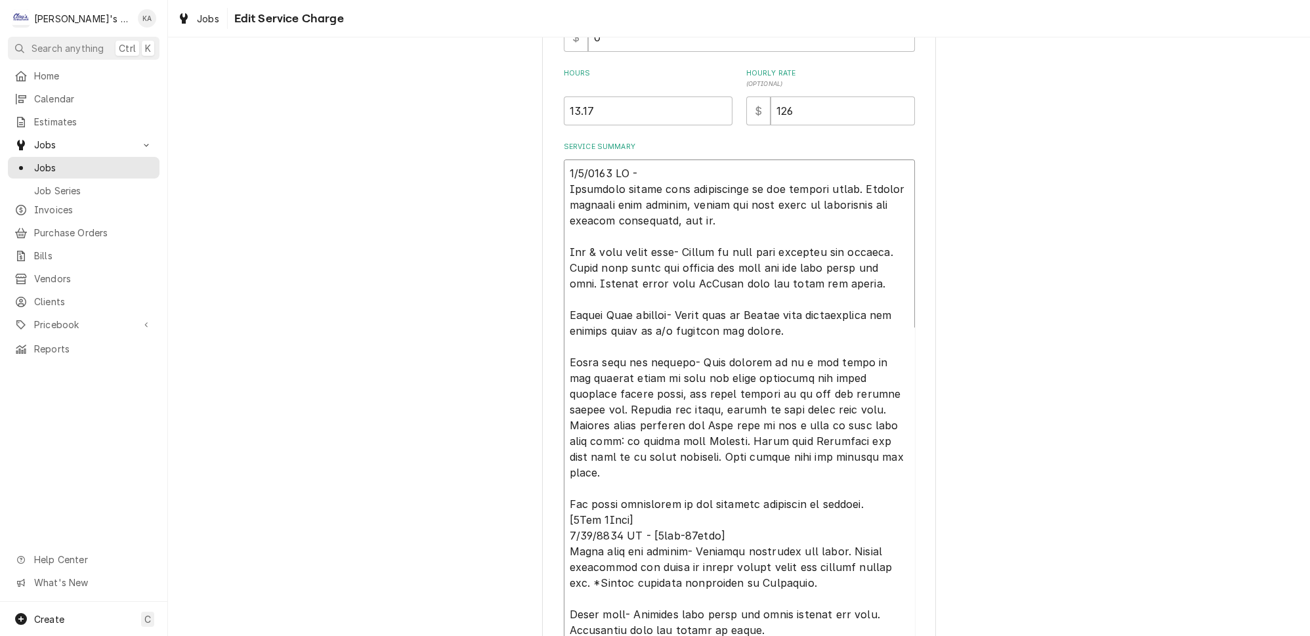
type textarea "5/8/2025 CW - Performed cotton seed maintenance on all rooftop units. Cleaned w…"
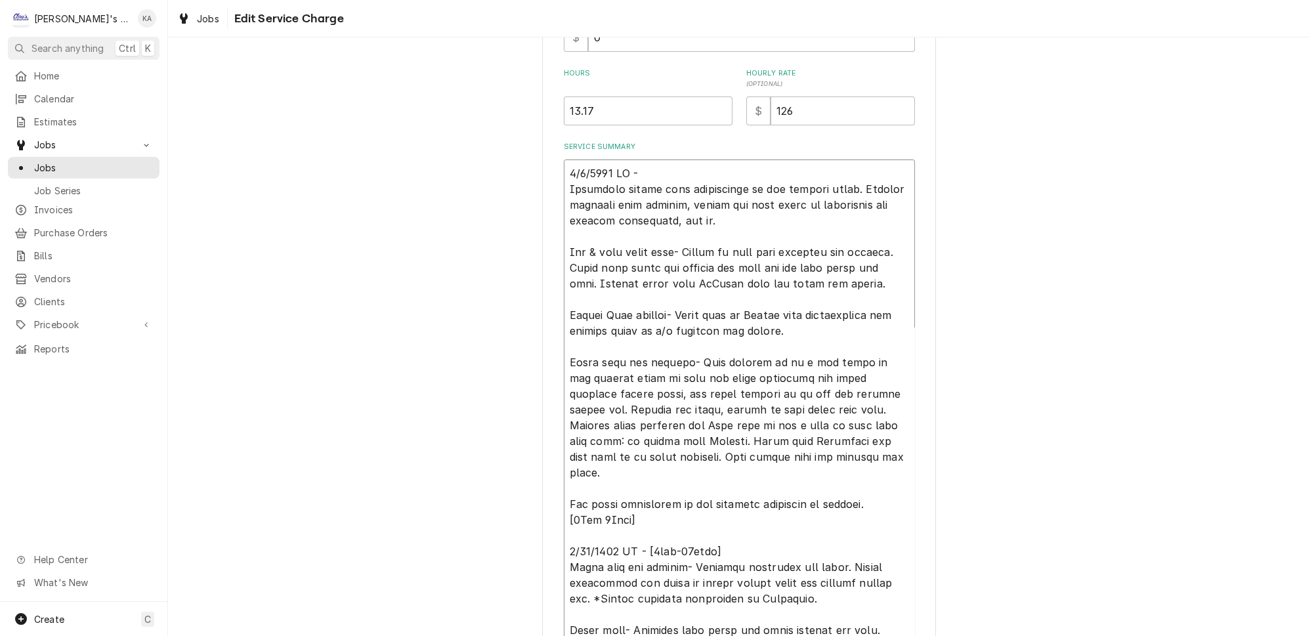
click at [644, 167] on textarea "Service Summary" at bounding box center [739, 526] width 351 height 735
type textarea "x"
type textarea "5/8/2025 CW - Performed cotton seed maintenance on all rooftop units. Cleaned w…"
type textarea "x"
type textarea "5/8/2025 CW Performed cotton seed maintenance on all rooftop units. Cleaned was…"
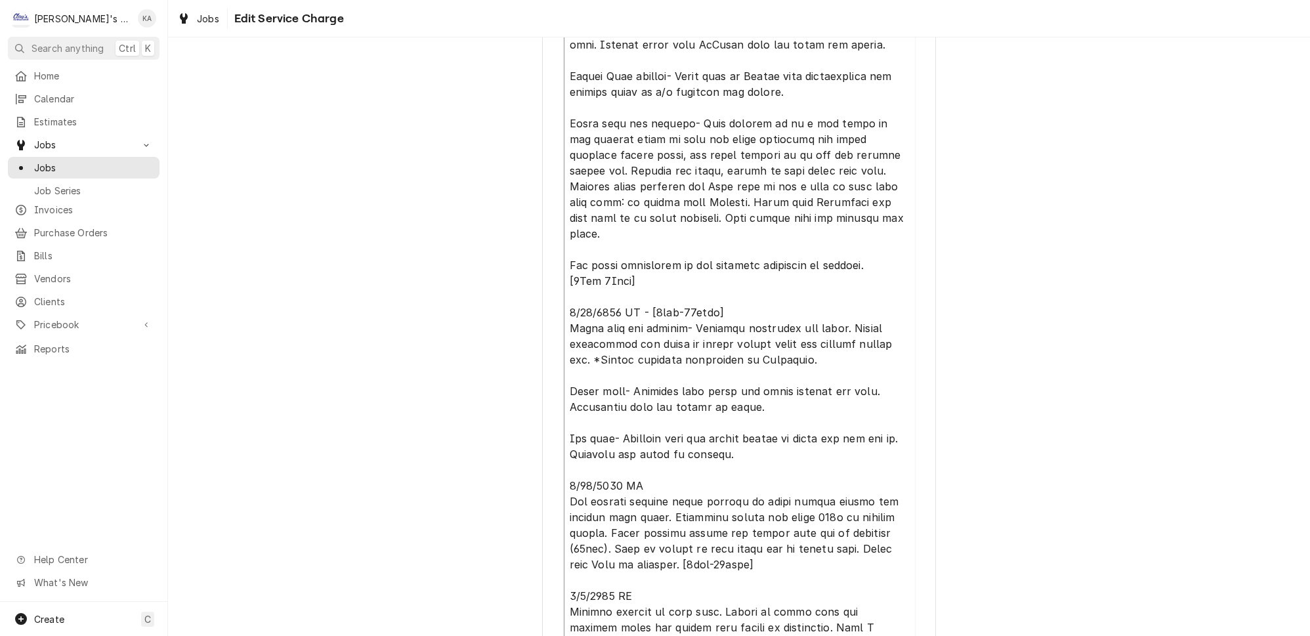
scroll to position [656, 0]
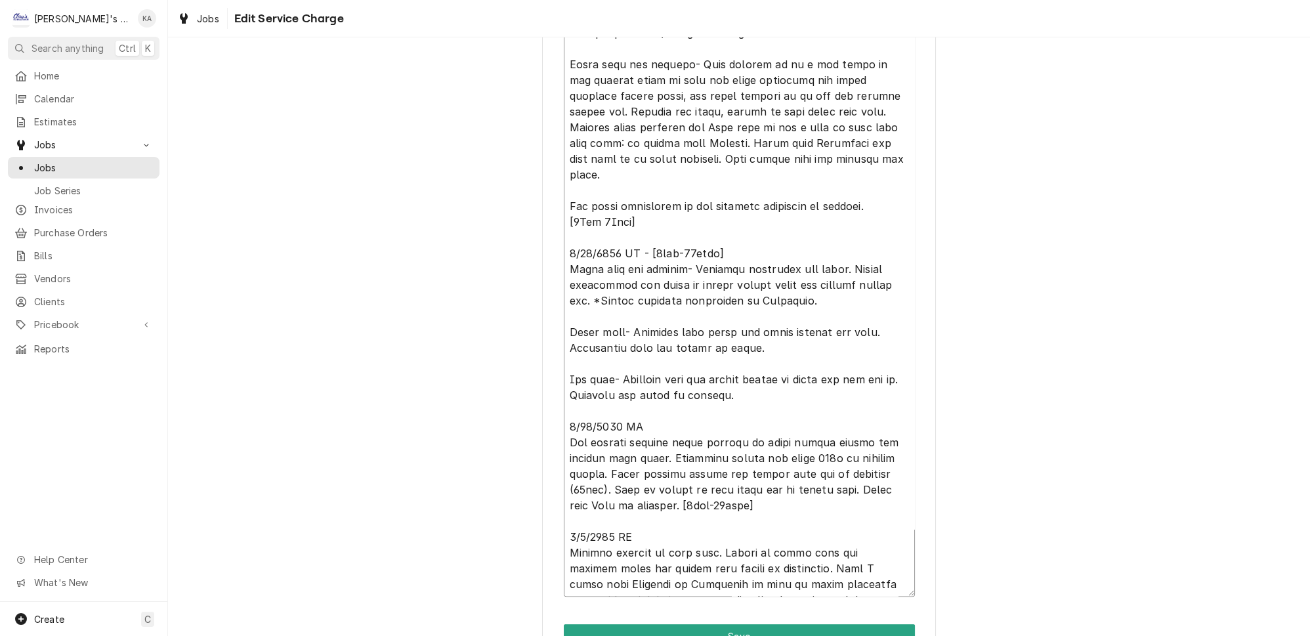
drag, startPoint x: 715, startPoint y: 238, endPoint x: 648, endPoint y: 238, distance: 67.6
click at [648, 238] on textarea "Service Summary" at bounding box center [739, 229] width 351 height 735
type textarea "x"
type textarea "5/8/2025 CW Performed cotton seed maintenance on all rooftop units. Cleaned was…"
click at [646, 238] on textarea "Service Summary" at bounding box center [739, 229] width 351 height 735
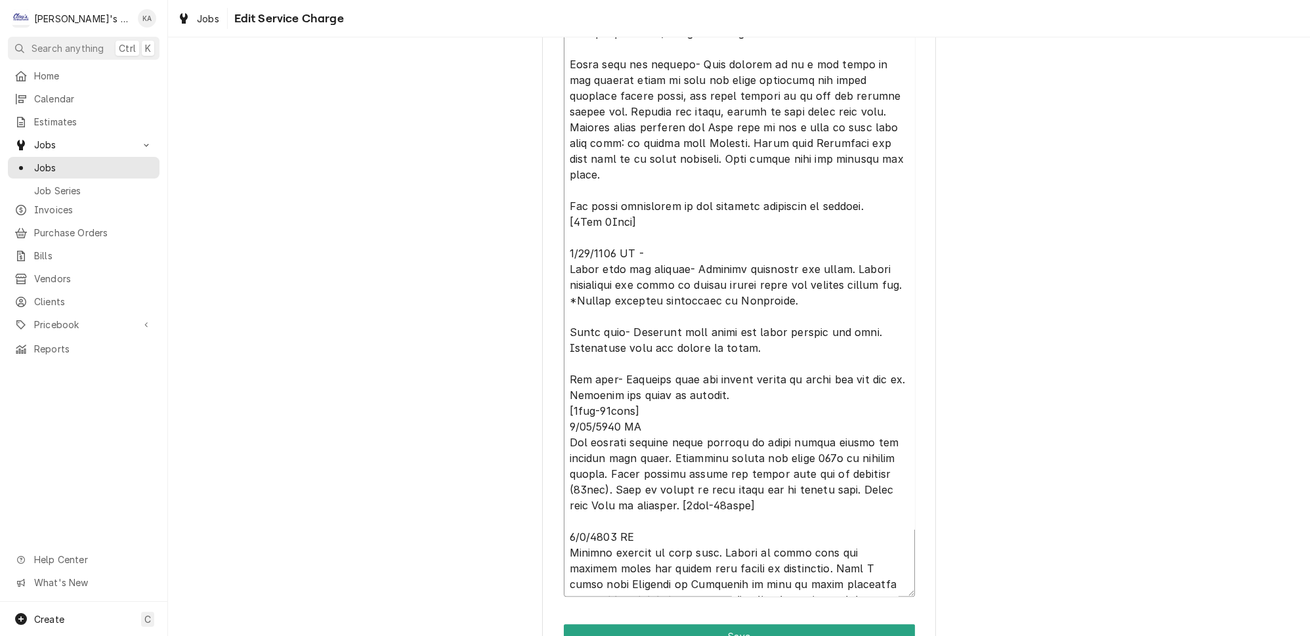
type textarea "x"
type textarea "5/8/2025 CW Performed cotton seed maintenance on all rooftop units. Cleaned was…"
click at [584, 385] on textarea "Service Summary" at bounding box center [739, 229] width 351 height 735
type textarea "x"
type textarea "5/8/2025 CW Performed cotton seed maintenance on all rooftop units. Cleaned was…"
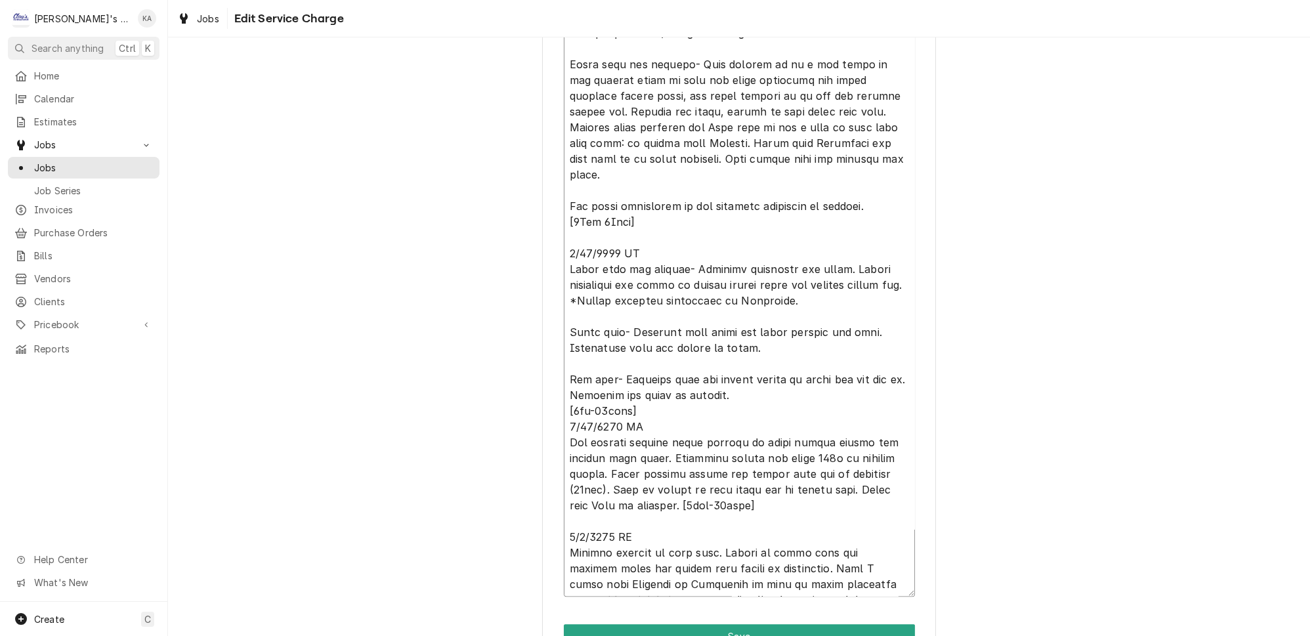
type textarea "x"
type textarea "5/8/2025 CW Performed cotton seed maintenance on all rooftop units. Cleaned was…"
type textarea "x"
type textarea "5/8/2025 CW Performed cotton seed maintenance on all rooftop units. Cleaned was…"
type textarea "x"
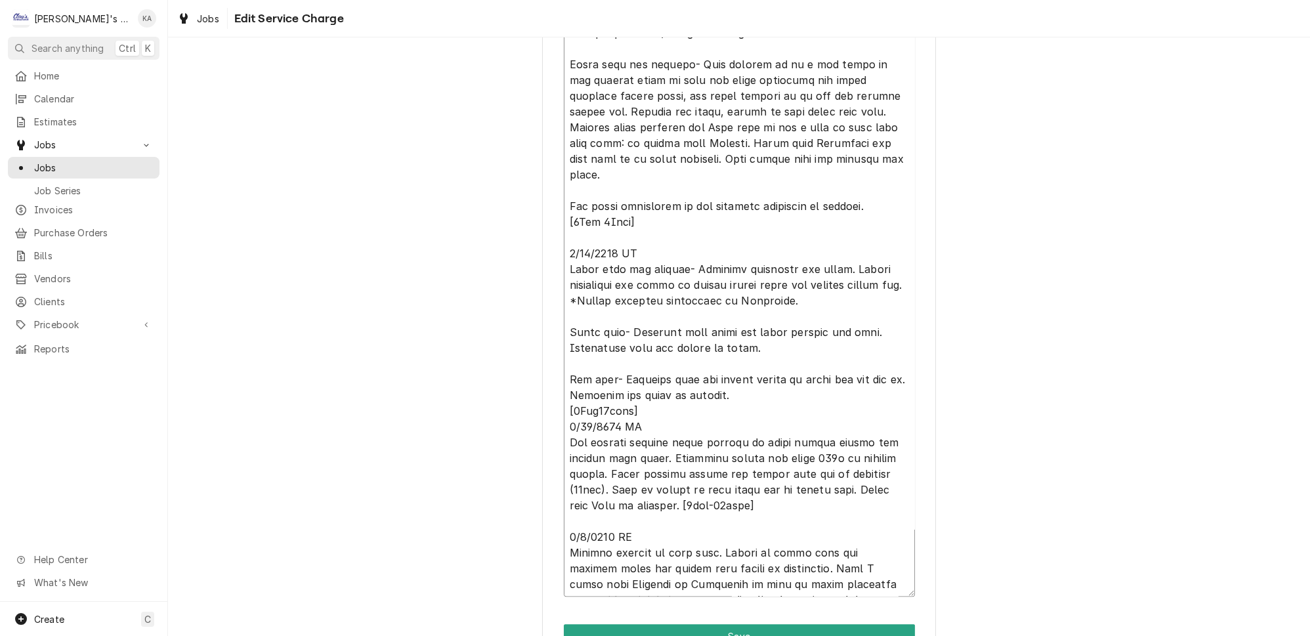
type textarea "5/8/2025 CW Performed cotton seed maintenance on all rooftop units. Cleaned was…"
type textarea "x"
type textarea "5/8/2025 CW Performed cotton seed maintenance on all rooftop units. Cleaned was…"
type textarea "x"
type textarea "5/8/2025 CW Performed cotton seed maintenance on all rooftop units. Cleaned was…"
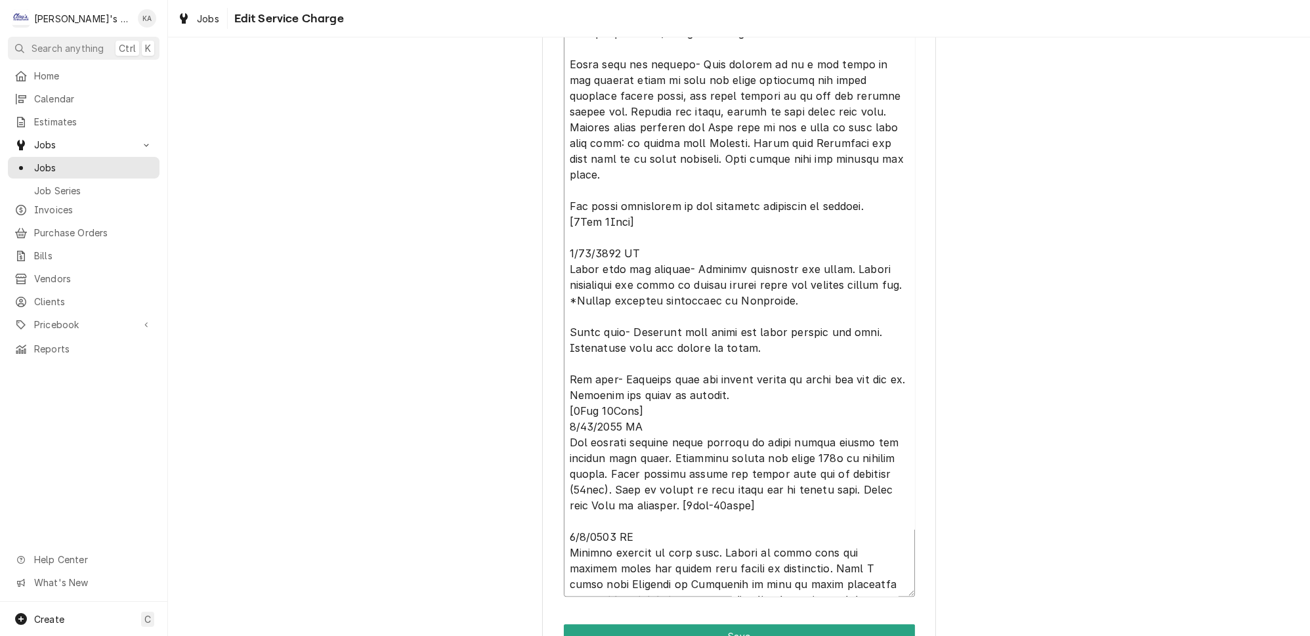
click at [653, 386] on textarea "Service Summary" at bounding box center [739, 229] width 351 height 735
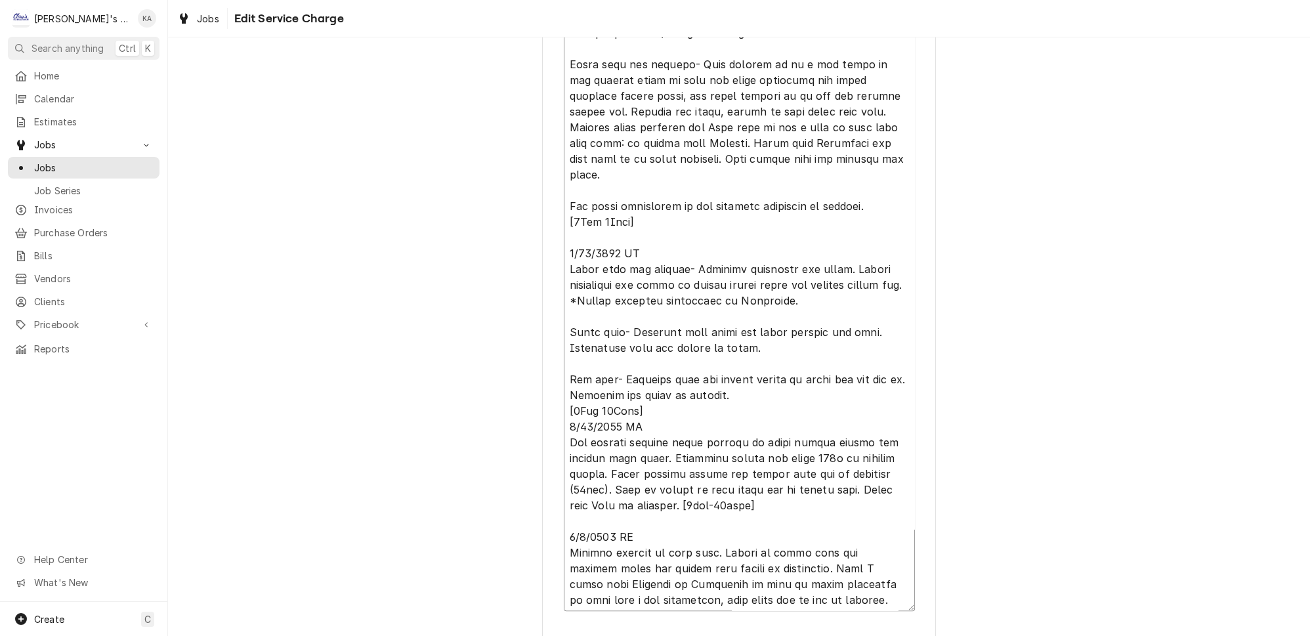
type textarea "x"
type textarea "5/8/2025 CW Performed cotton seed maintenance on all rooftop units. Cleaned was…"
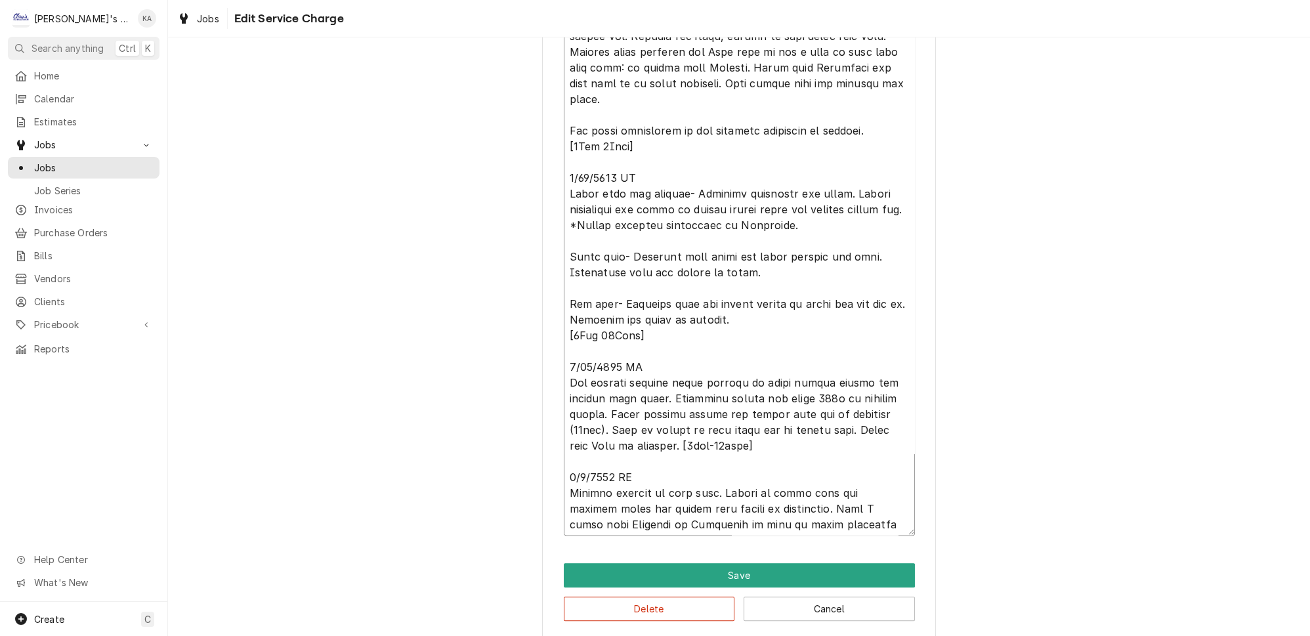
scroll to position [732, 0]
click at [686, 412] on textarea "Service Summary" at bounding box center [739, 159] width 351 height 749
type textarea "x"
type textarea "5/8/2025 CW Performed cotton seed maintenance on all rooftop units. Cleaned was…"
type textarea "x"
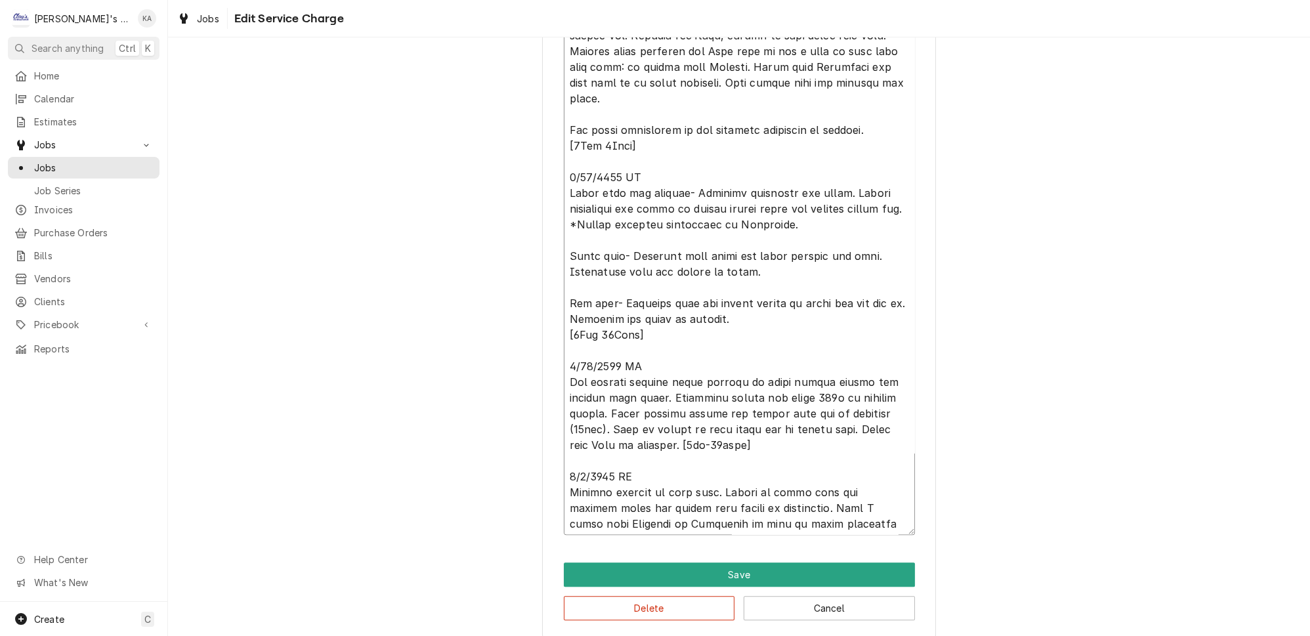
type textarea "5/8/2025 CW Performed cotton seed maintenance on all rooftop units. Cleaned was…"
type textarea "x"
type textarea "5/8/2025 CW Performed cotton seed maintenance on all rooftop units. Cleaned was…"
type textarea "x"
type textarea "5/8/2025 CW Performed cotton seed maintenance on all rooftop units. Cleaned was…"
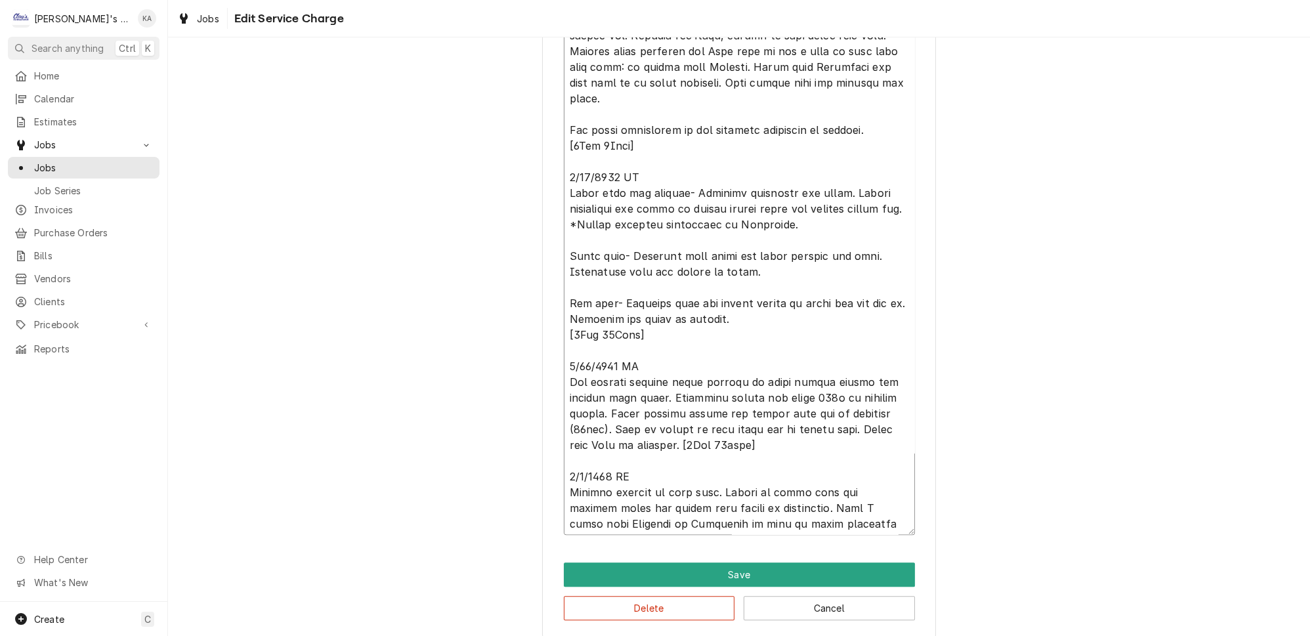
type textarea "x"
type textarea "5/8/2025 CW Performed cotton seed maintenance on all rooftop units. Cleaned was…"
type textarea "x"
type textarea "5/8/2025 CW Performed cotton seed maintenance on all rooftop units. Cleaned was…"
click at [889, 529] on textarea "Service Summary" at bounding box center [739, 159] width 351 height 749
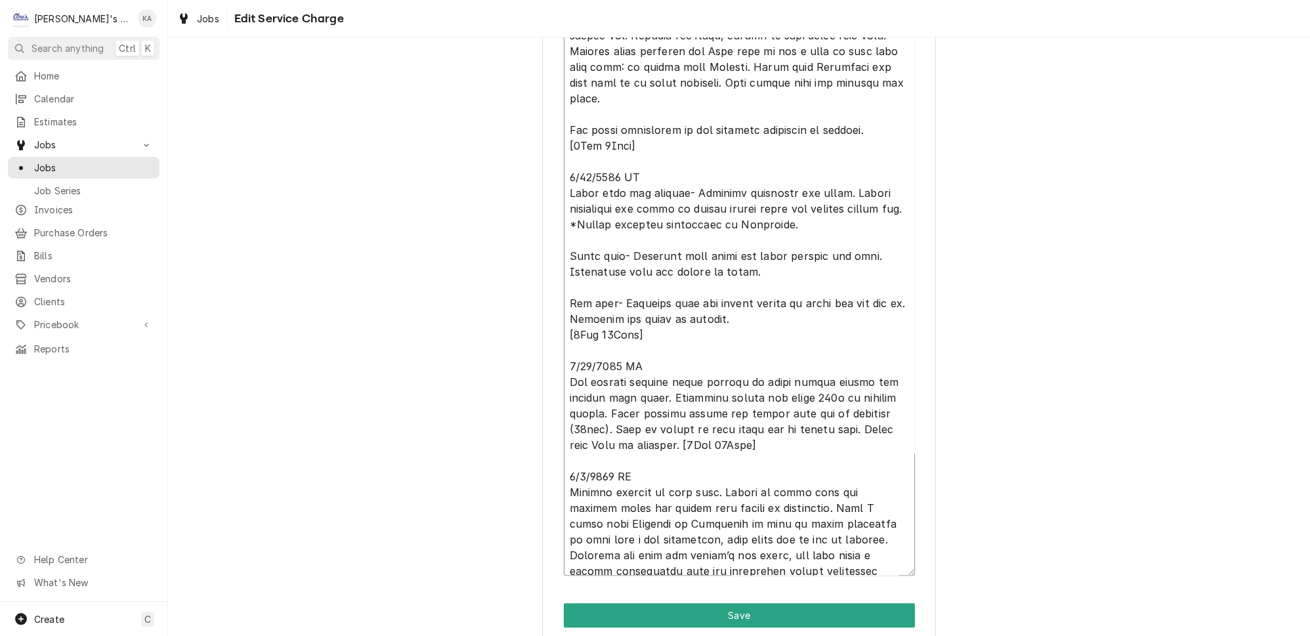
drag, startPoint x: 891, startPoint y: 526, endPoint x: 885, endPoint y: 566, distance: 41.1
click at [885, 566] on textarea "Service Summary" at bounding box center [739, 180] width 351 height 790
click at [719, 518] on textarea "Service Summary" at bounding box center [739, 180] width 351 height 790
type textarea "x"
type textarea "5/8/2025 CW Performed cotton seed maintenance on all rooftop units. Cleaned was…"
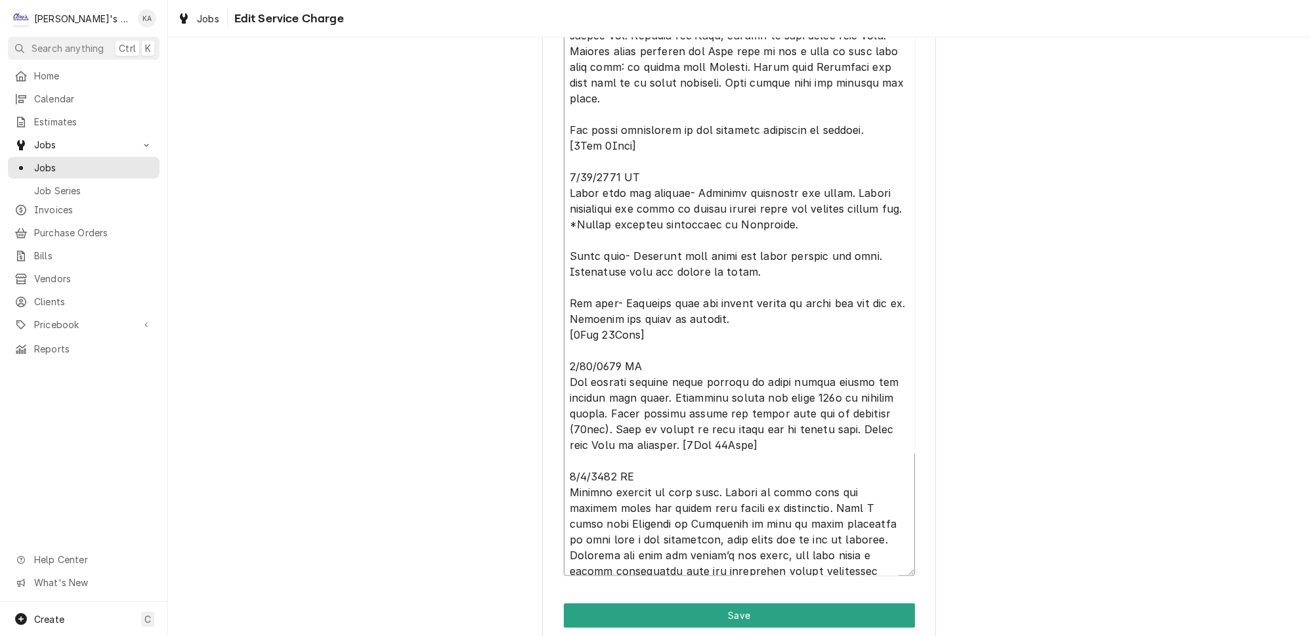
type textarea "x"
type textarea "5/8/2025 CW Performed cotton seed maintenance on all rooftop units. Cleaned was…"
type textarea "x"
type textarea "5/8/2025 CW Performed cotton seed maintenance on all rooftop units. Cleaned was…"
type textarea "x"
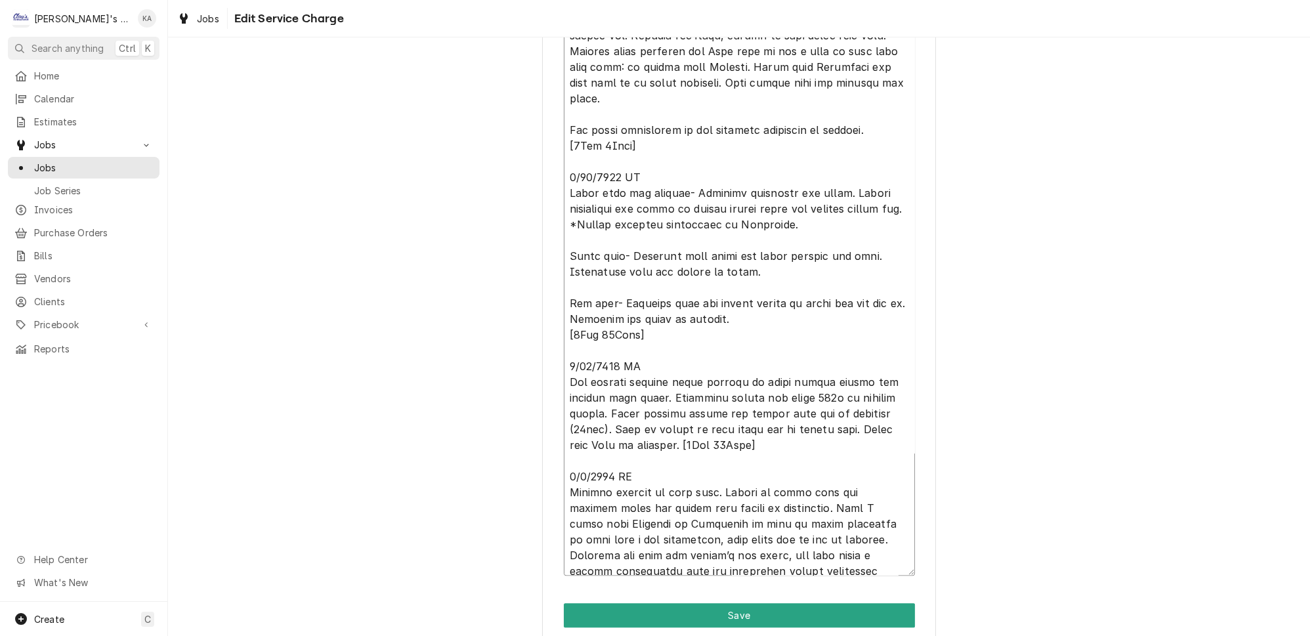
type textarea "5/8/2025 CW Performed cotton seed maintenance on all rooftop units. Cleaned was…"
type textarea "x"
type textarea "5/8/2025 CW Performed cotton seed maintenance on all rooftop units. Cleaned was…"
type textarea "x"
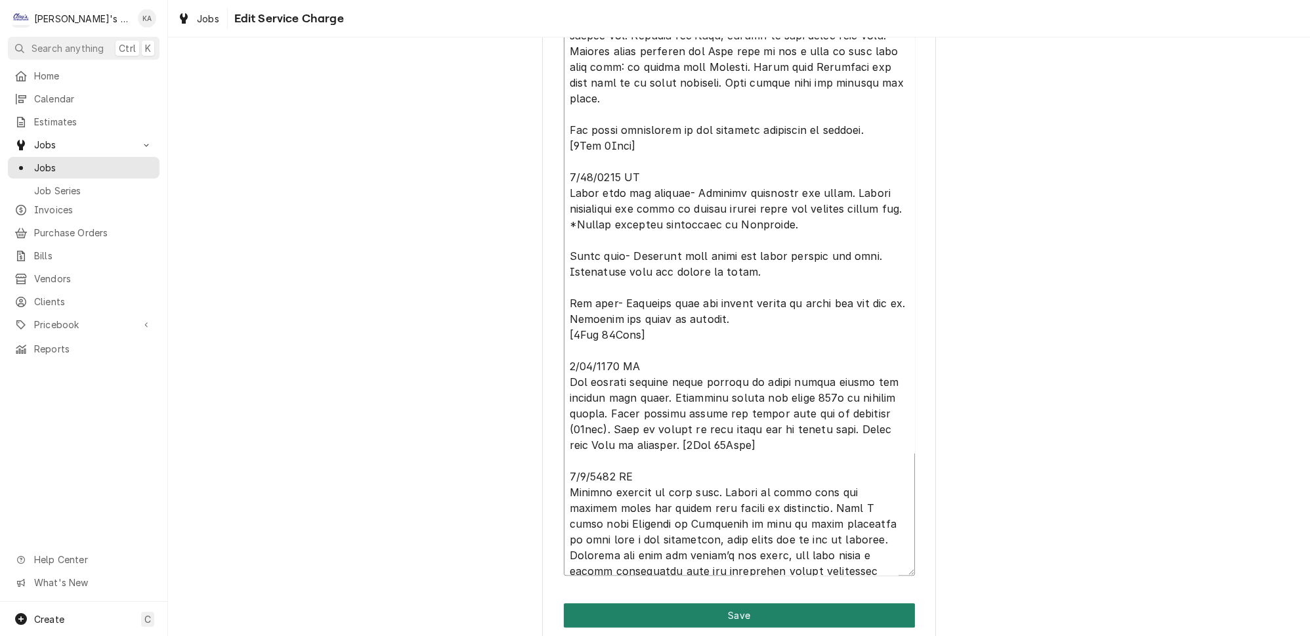
type textarea "5/8/2025 CW Performed cotton seed maintenance on all rooftop units. Cleaned was…"
click at [725, 608] on button "Save" at bounding box center [739, 615] width 351 height 24
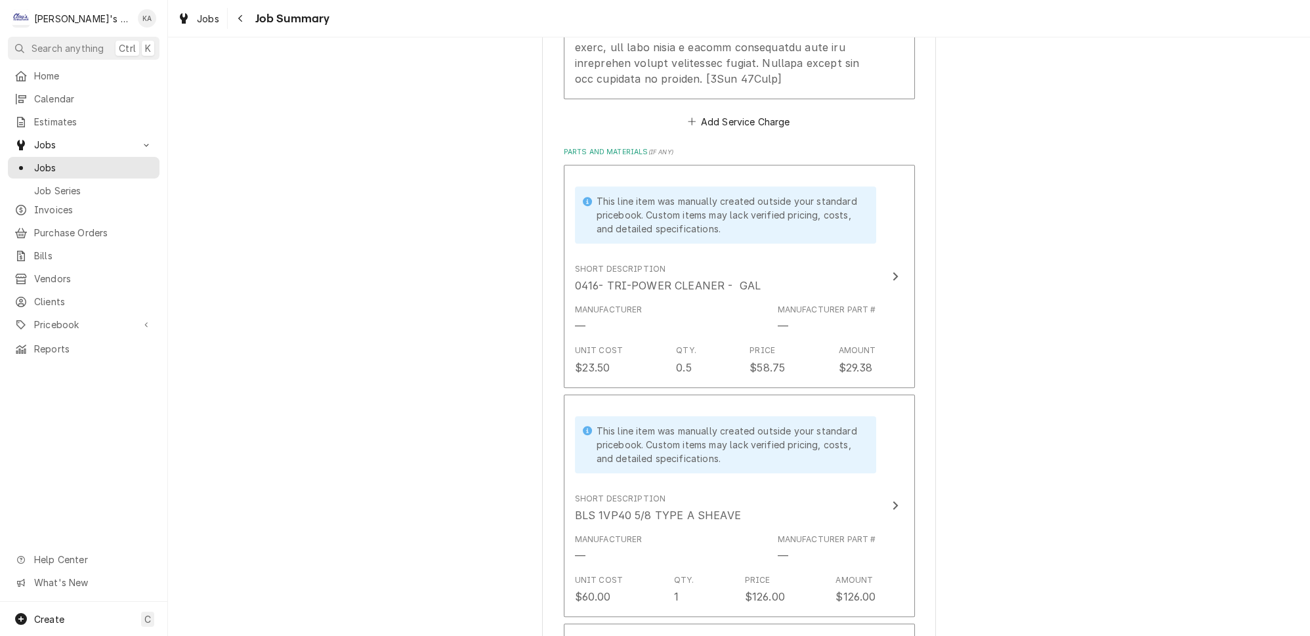
scroll to position [1312, 0]
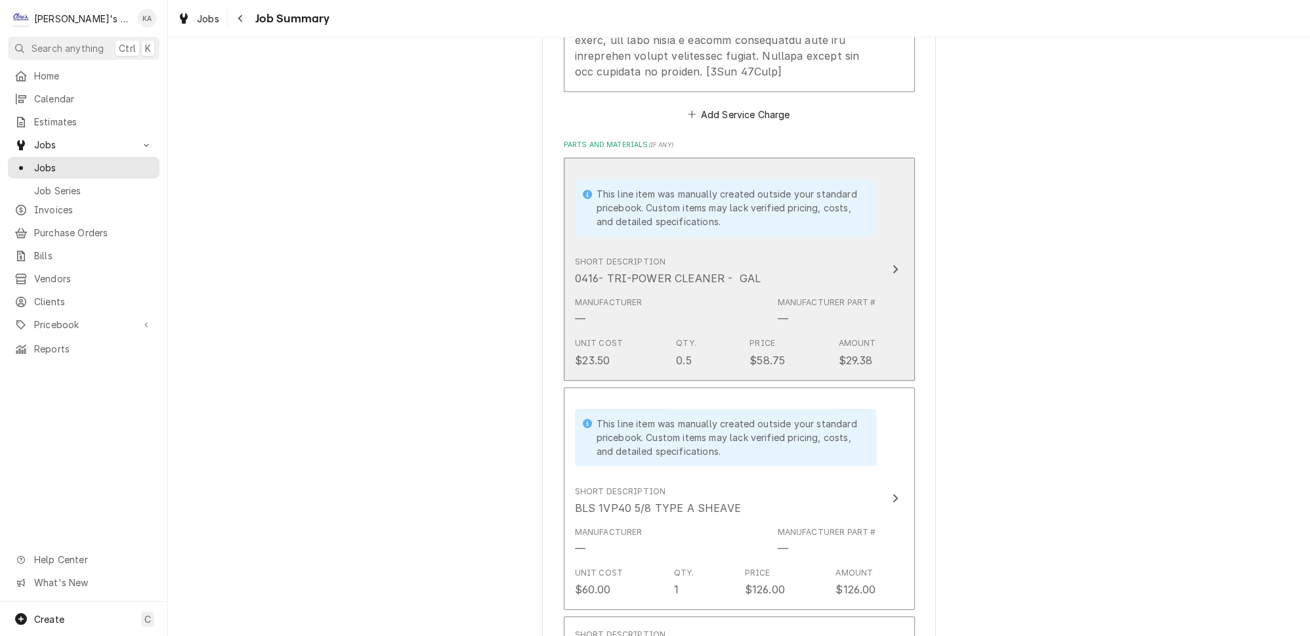
click at [844, 251] on div "Short Description 0416- TRI-POWER CLEANER - GAL" at bounding box center [725, 271] width 301 height 41
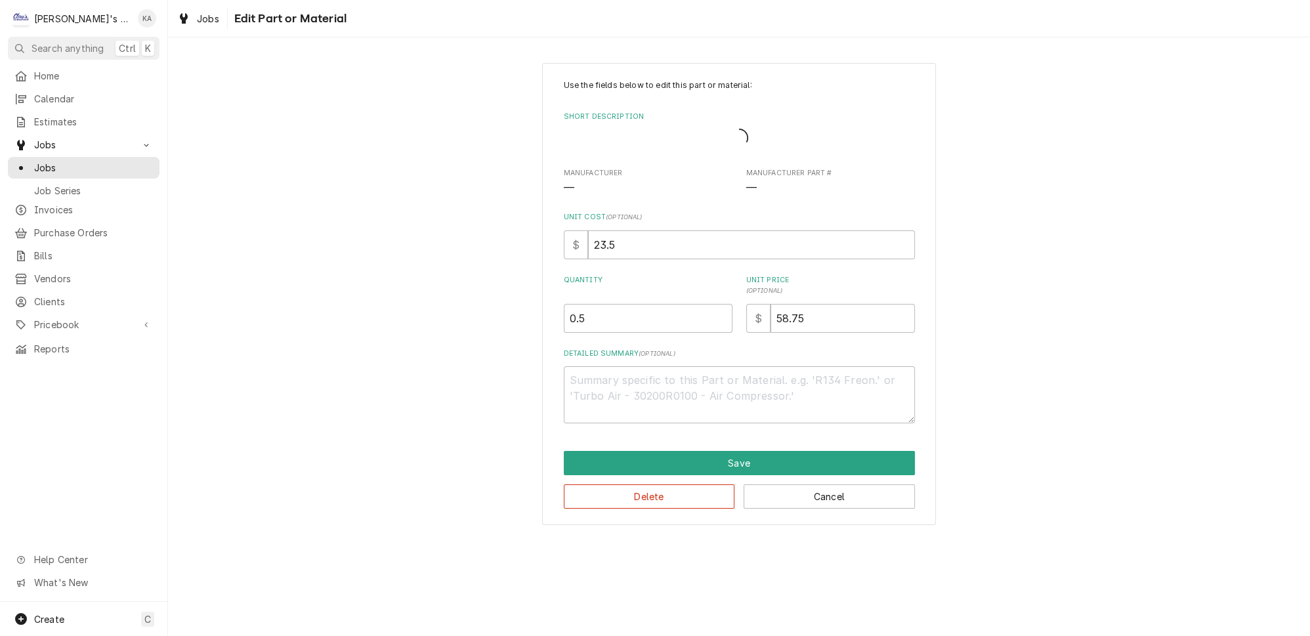
type textarea "x"
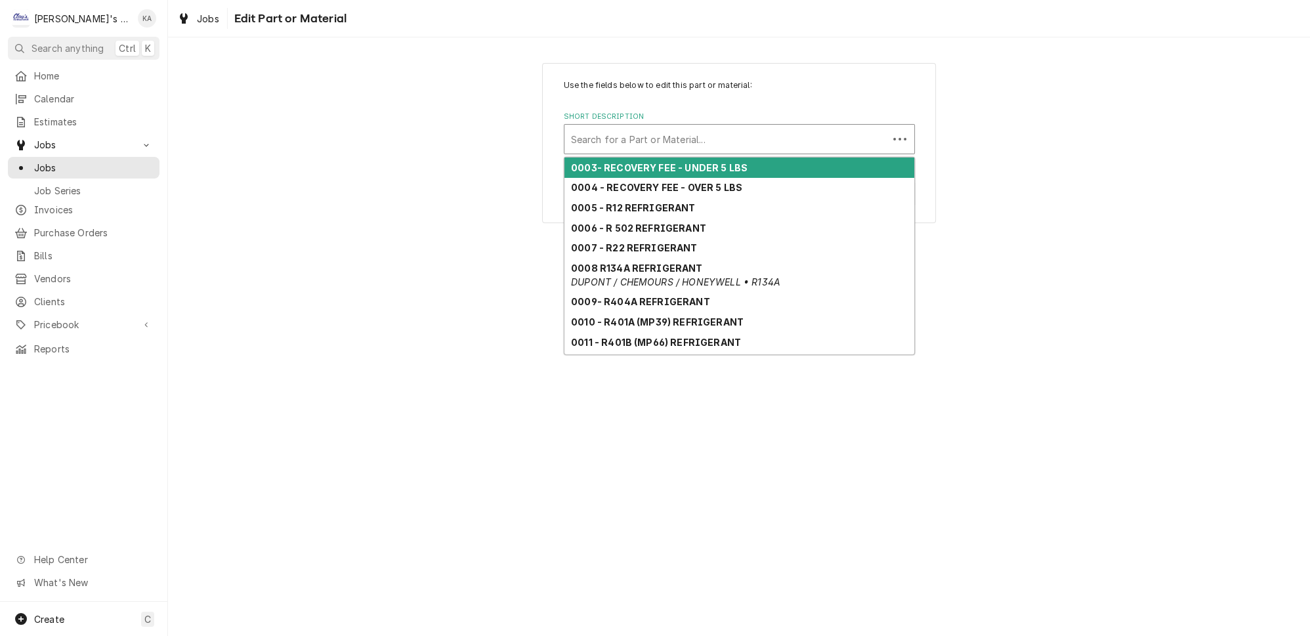
click at [597, 133] on div "Short Description" at bounding box center [726, 139] width 310 height 24
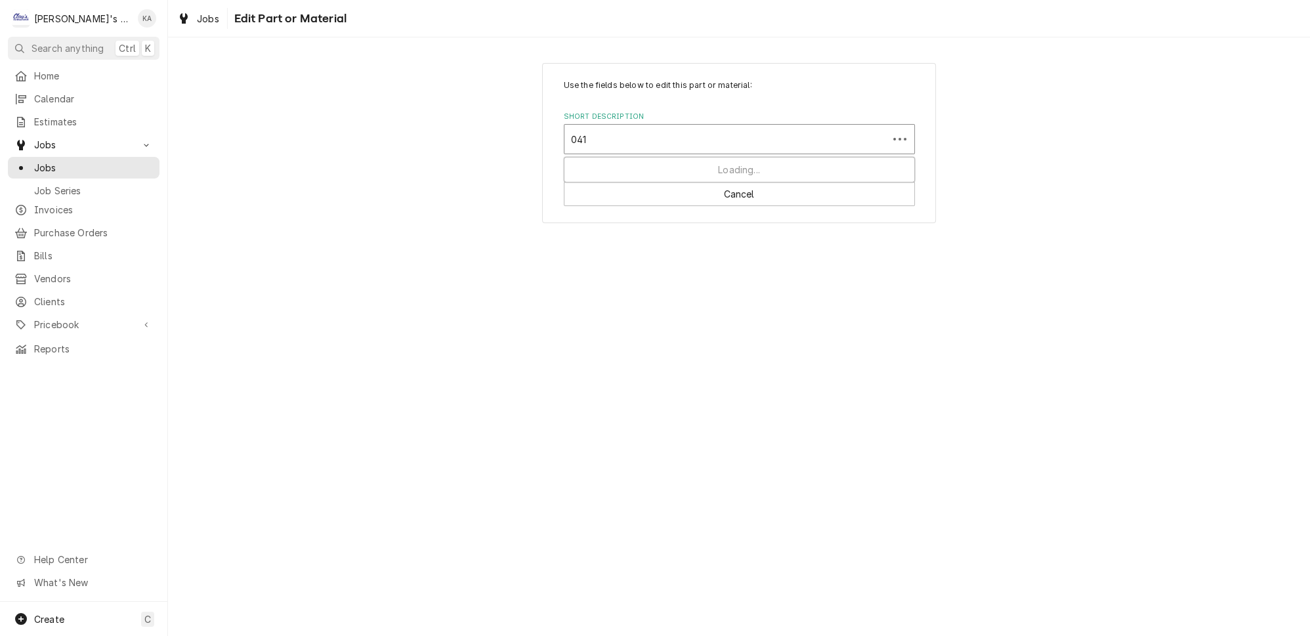
type input "0416"
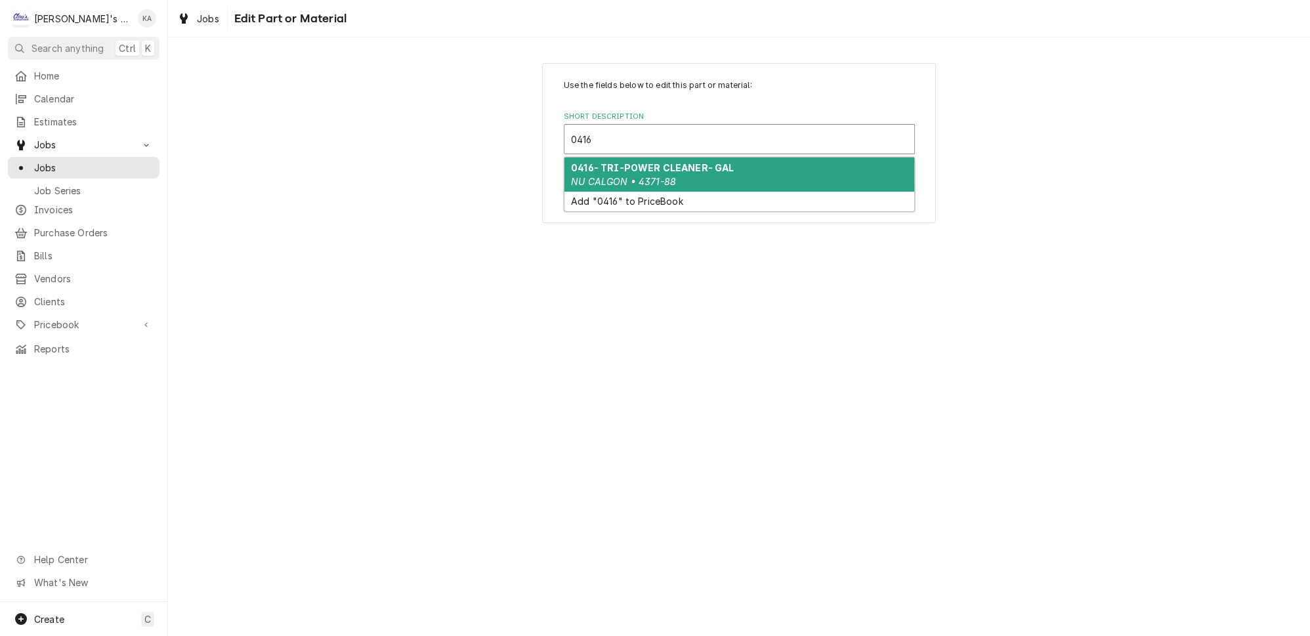
click at [637, 167] on div "0416- TRI-POWER CLEANER- GAL NU CALGON • 4371-88" at bounding box center [739, 174] width 350 height 34
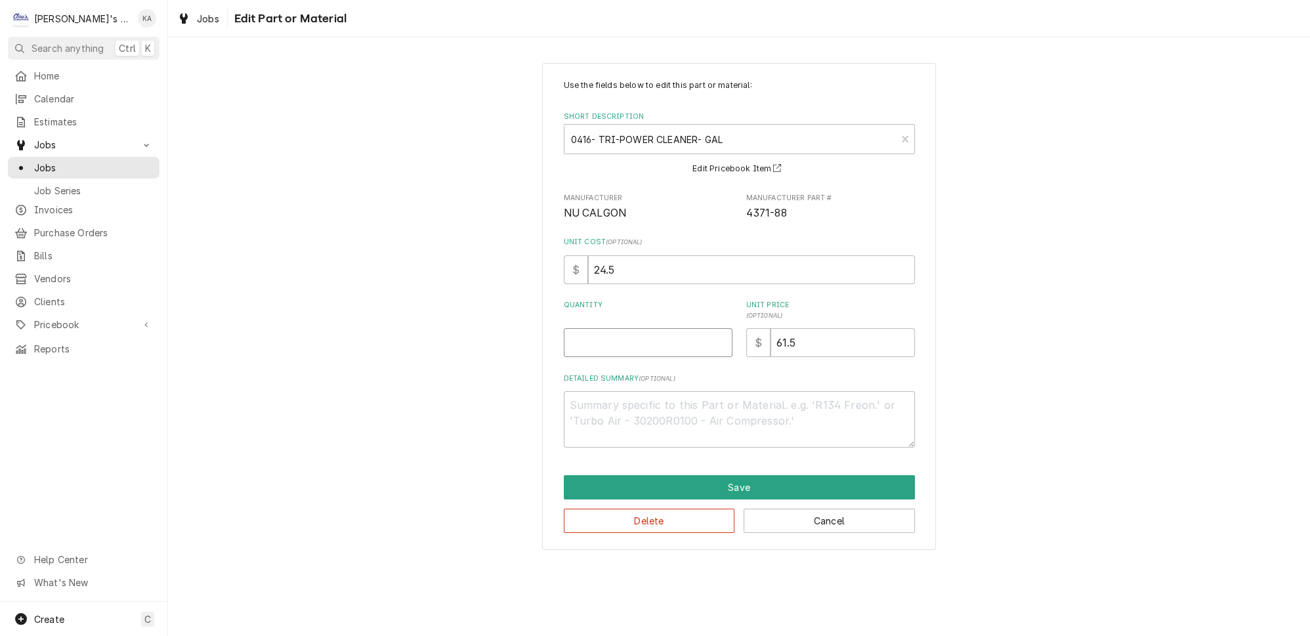
click at [591, 339] on input "Quantity" at bounding box center [648, 342] width 169 height 29
type textarea "x"
type input ".5"
click at [749, 480] on button "Save" at bounding box center [739, 487] width 351 height 24
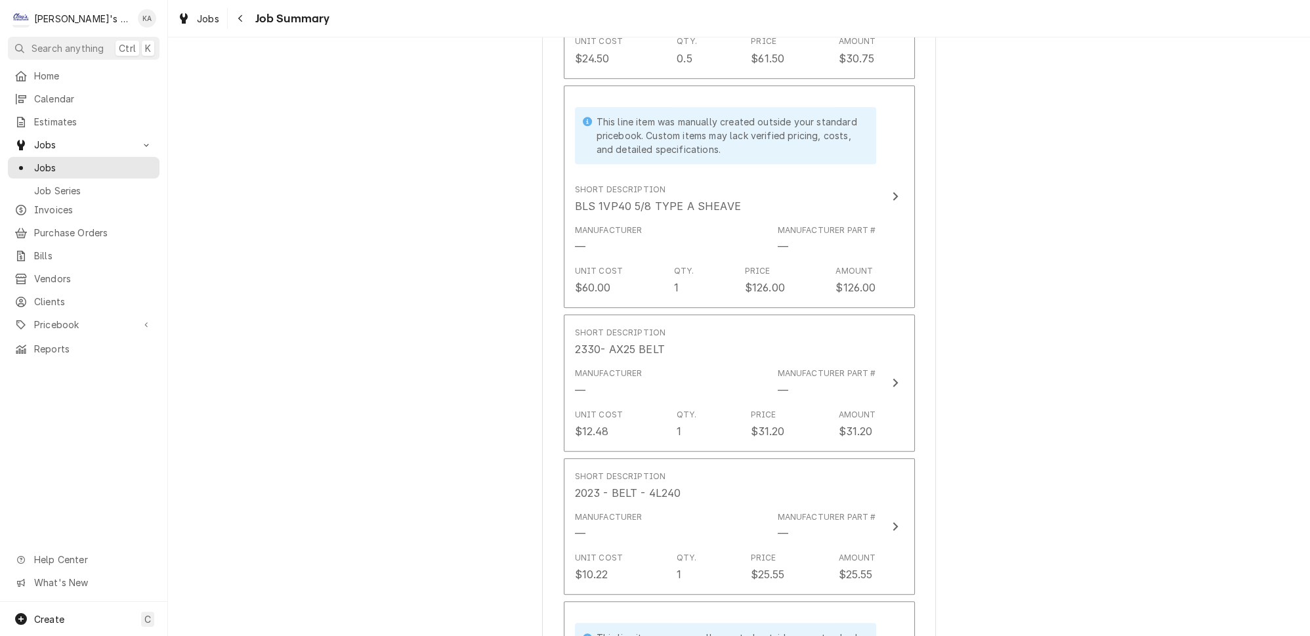
scroll to position [1551, 0]
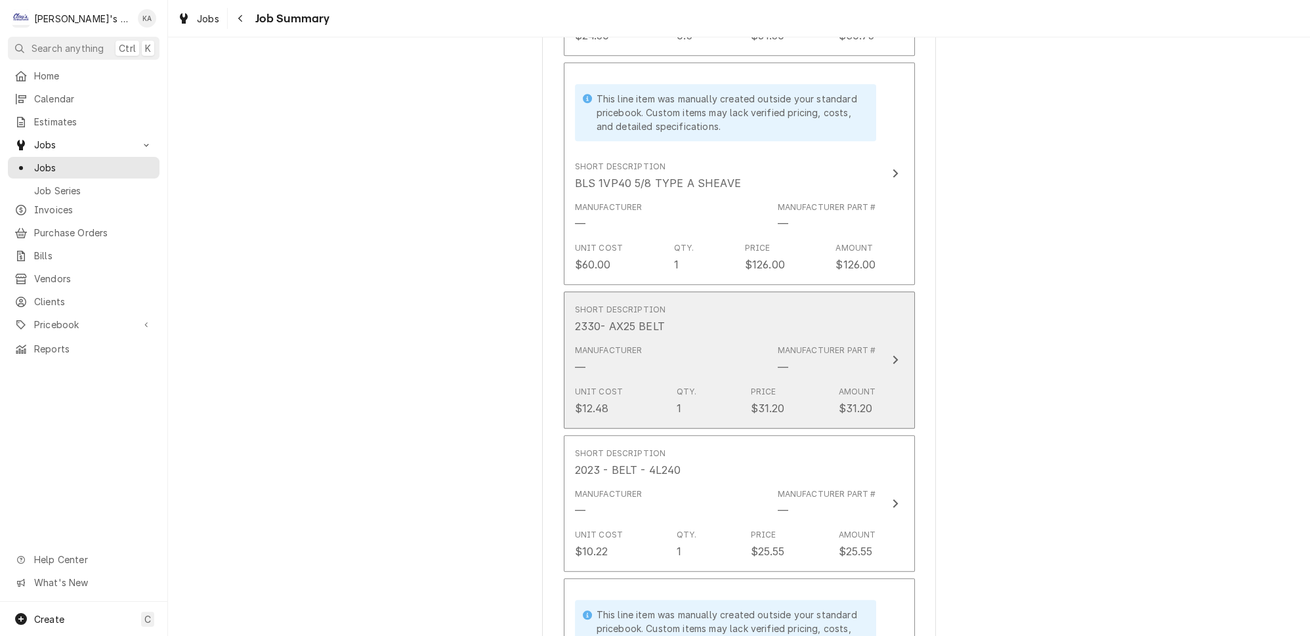
click at [892, 354] on icon "Update Line Item" at bounding box center [895, 359] width 7 height 10
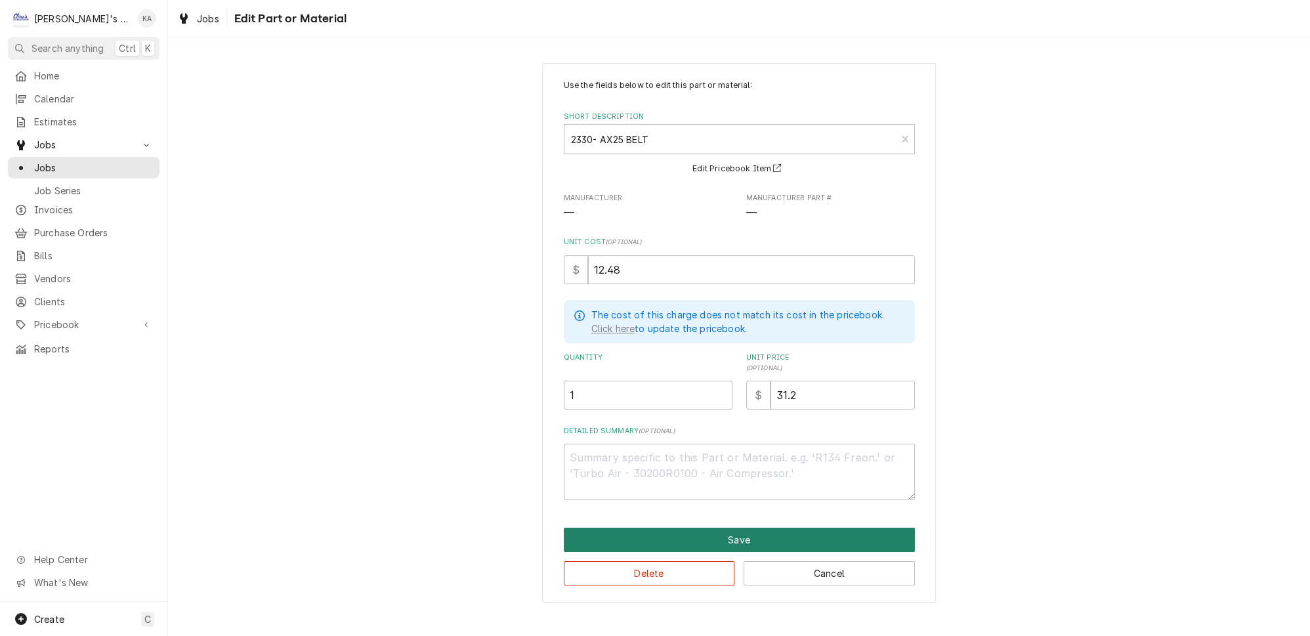
click at [750, 529] on button "Save" at bounding box center [739, 540] width 351 height 24
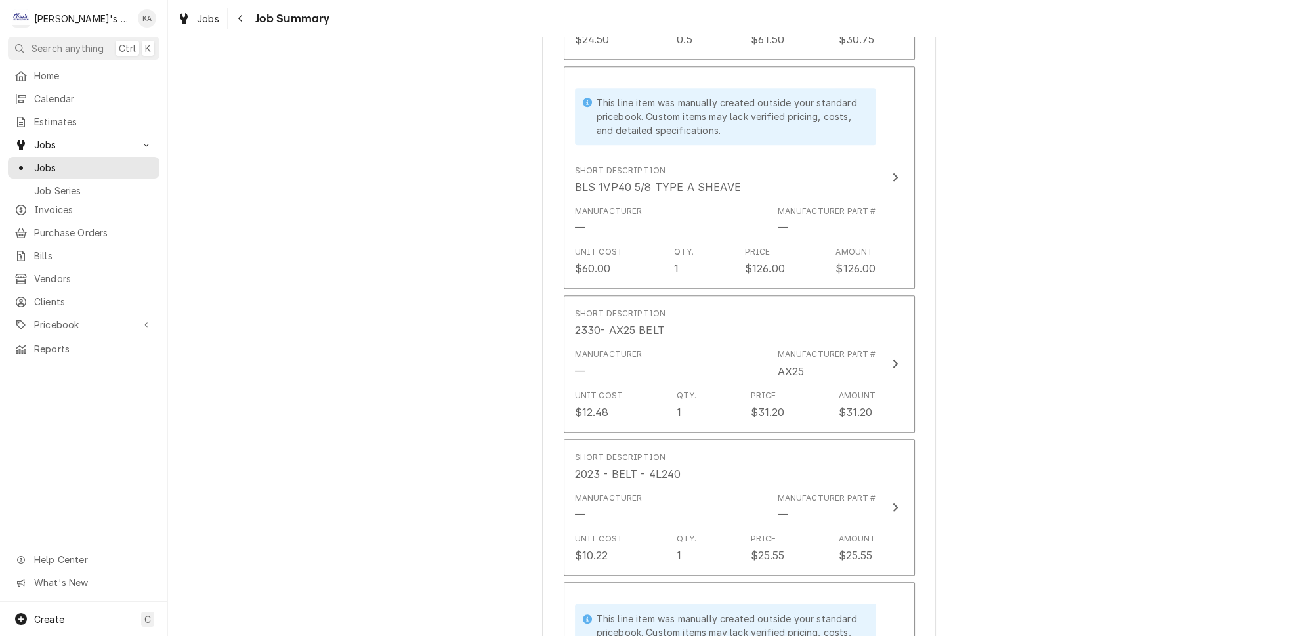
scroll to position [1551, 0]
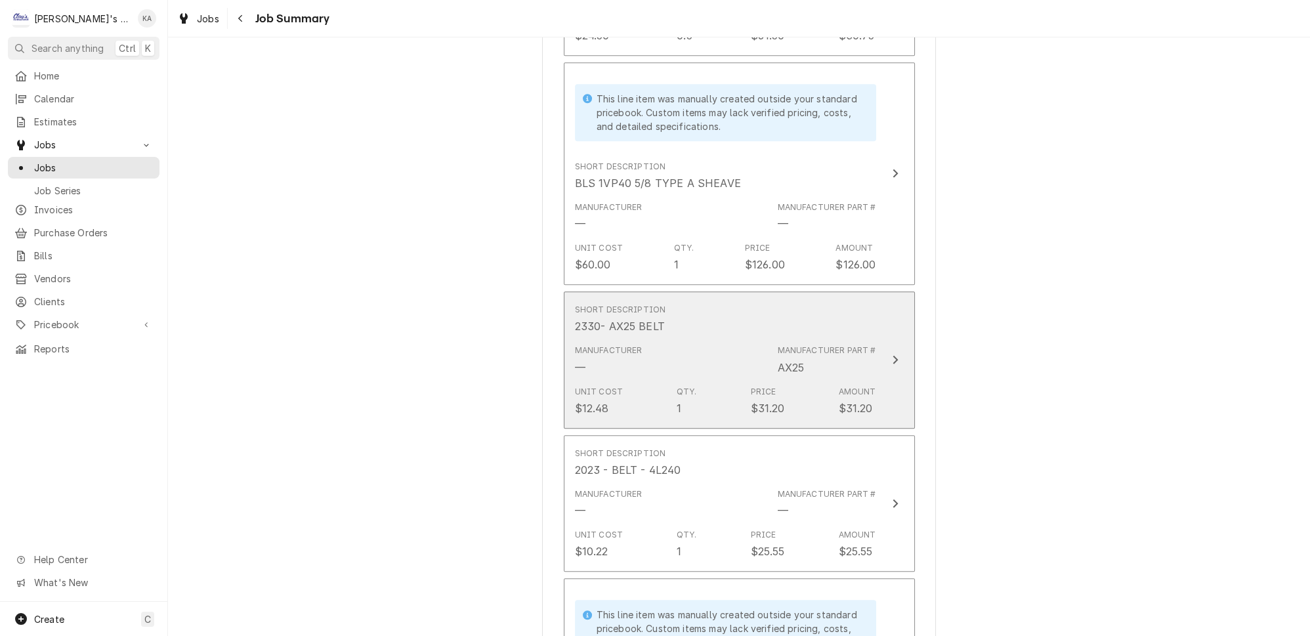
click at [814, 299] on div "Short Description 2330- AX25 BELT" at bounding box center [725, 319] width 301 height 41
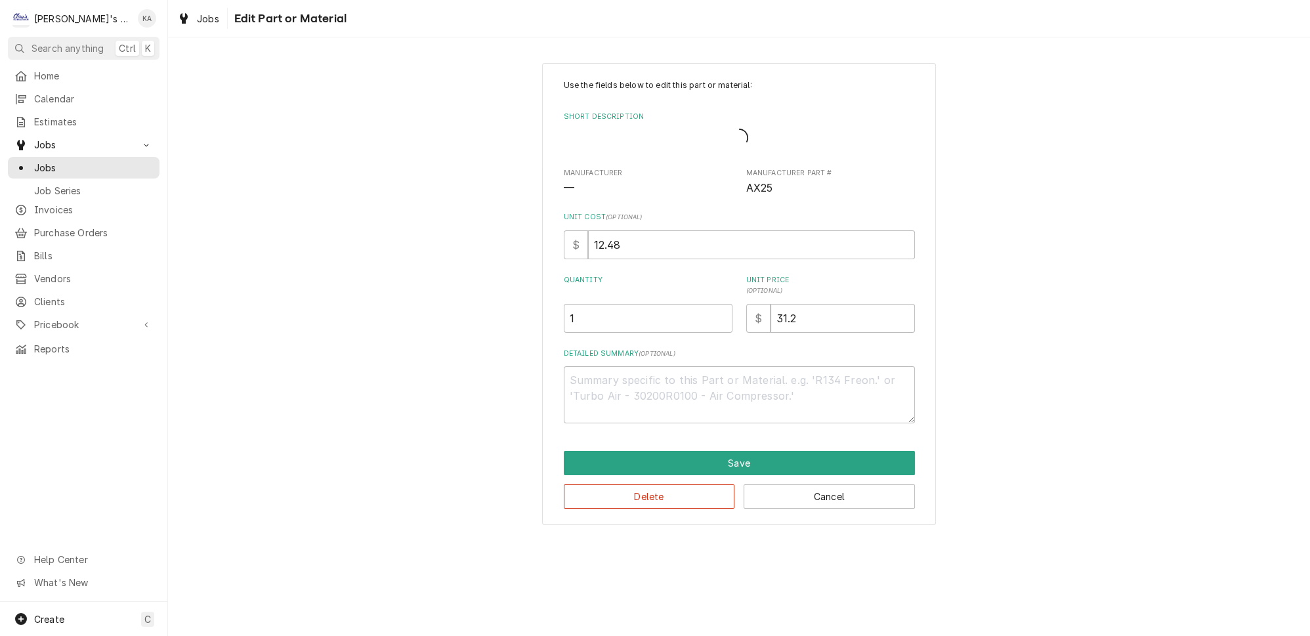
type textarea "x"
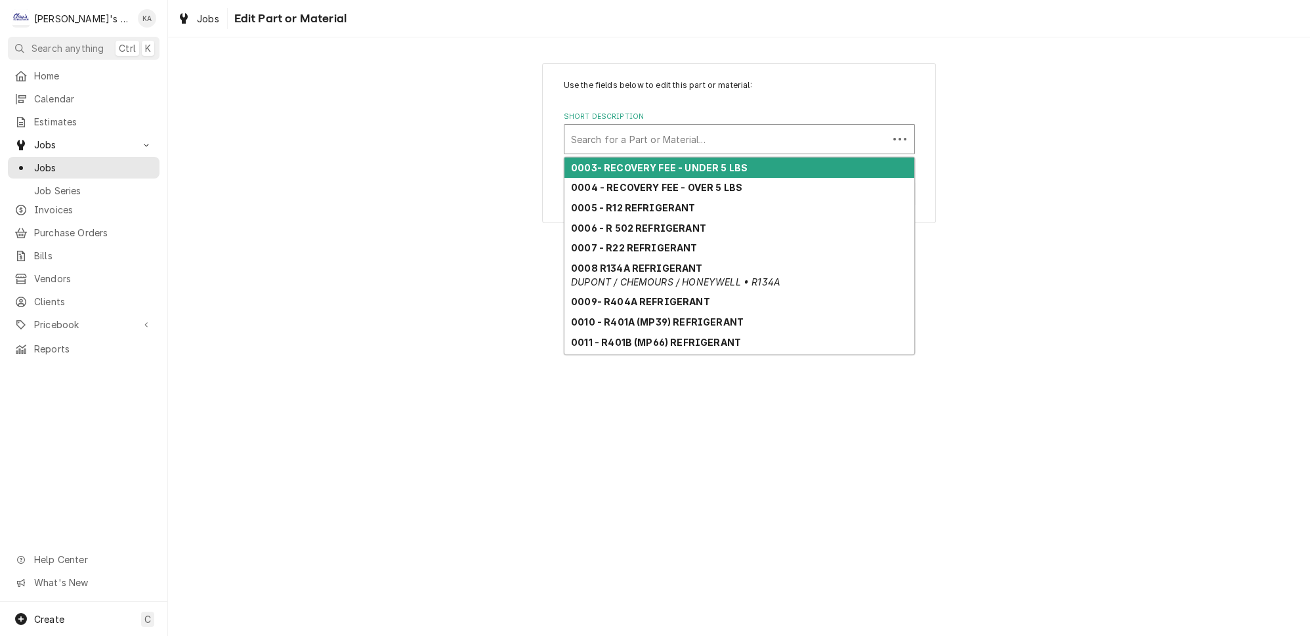
click at [650, 135] on div "Short Description" at bounding box center [726, 139] width 310 height 24
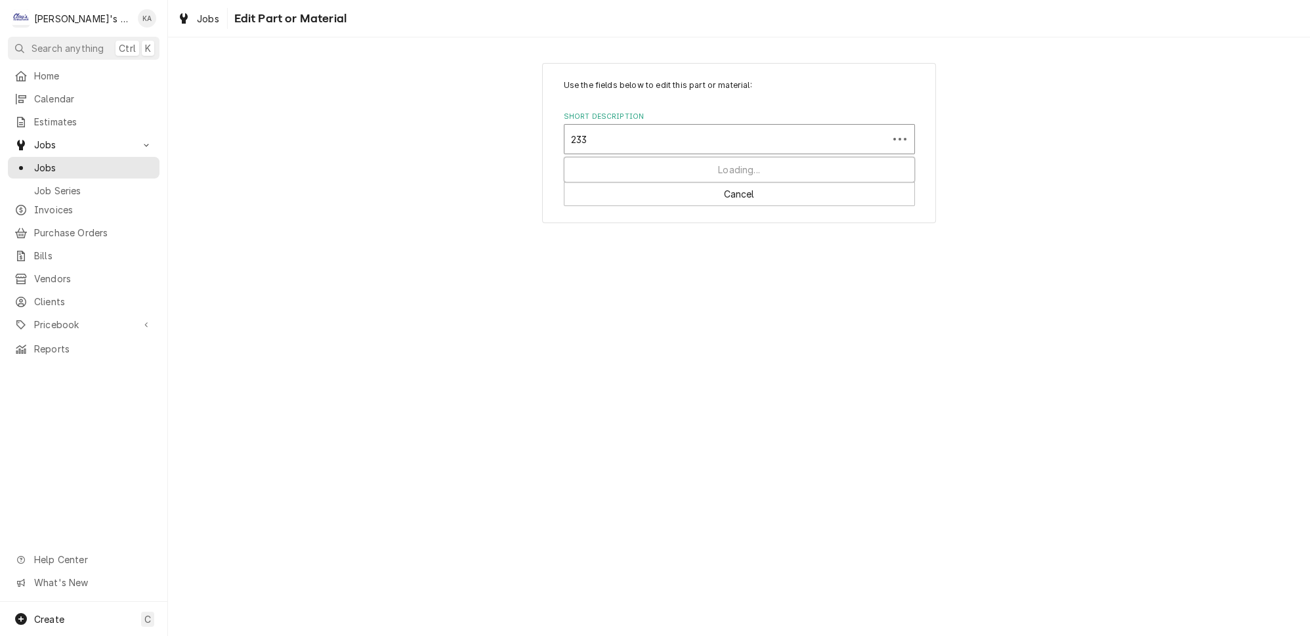
type input "2330"
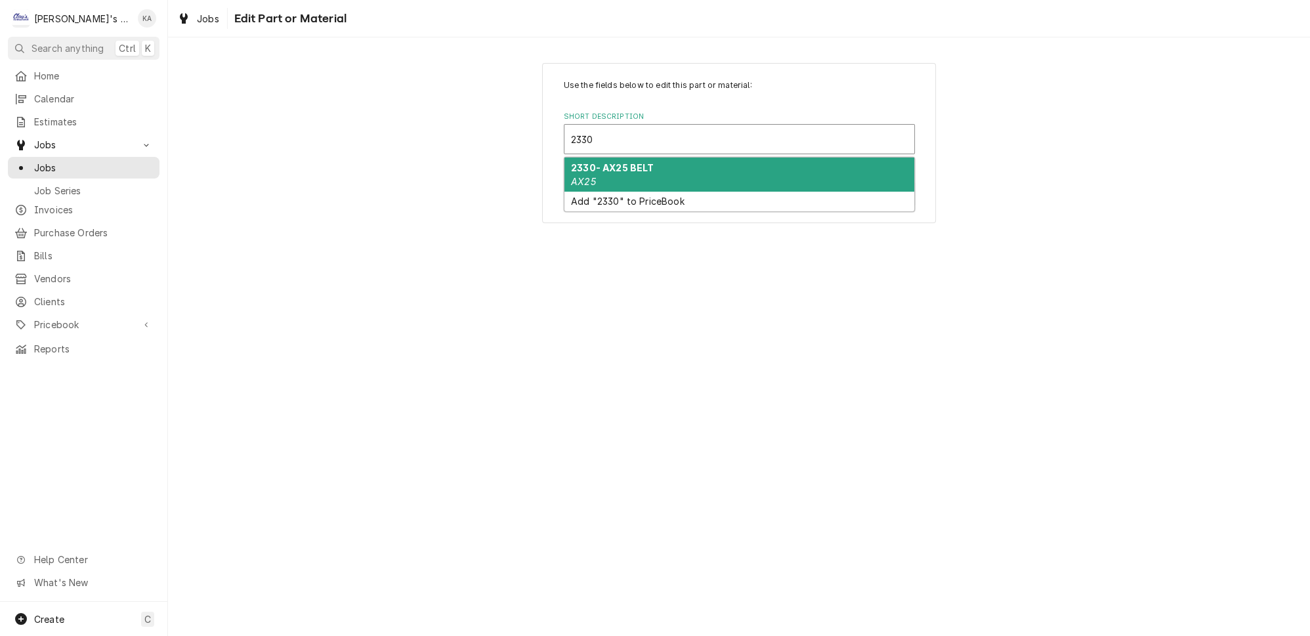
click at [641, 163] on strong "2330- AX25 BELT" at bounding box center [612, 167] width 83 height 11
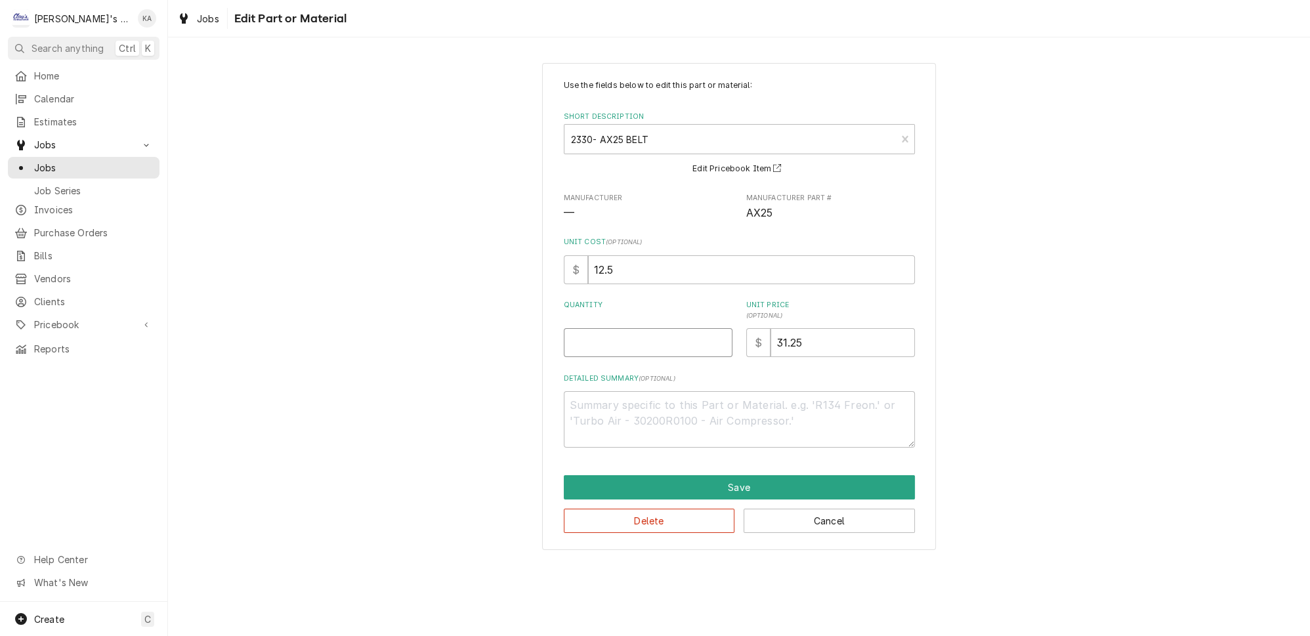
click at [666, 337] on input "Quantity" at bounding box center [648, 342] width 169 height 29
type textarea "x"
type input "1"
click at [752, 480] on button "Save" at bounding box center [739, 487] width 351 height 24
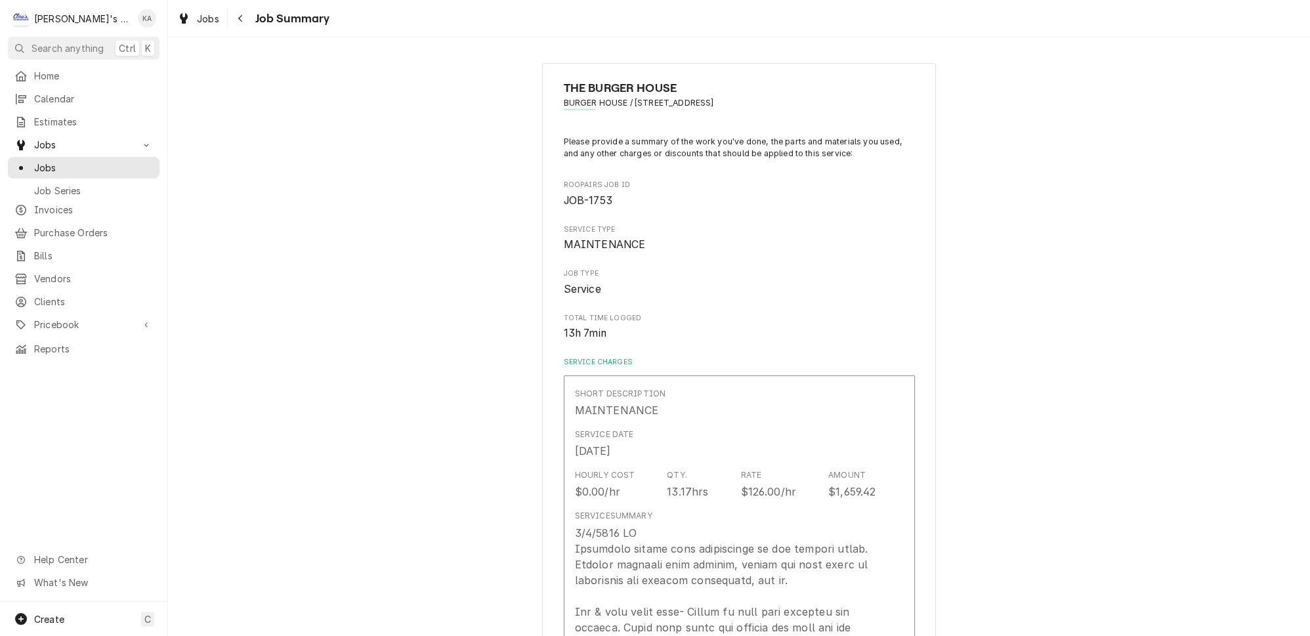
scroll to position [1551, 0]
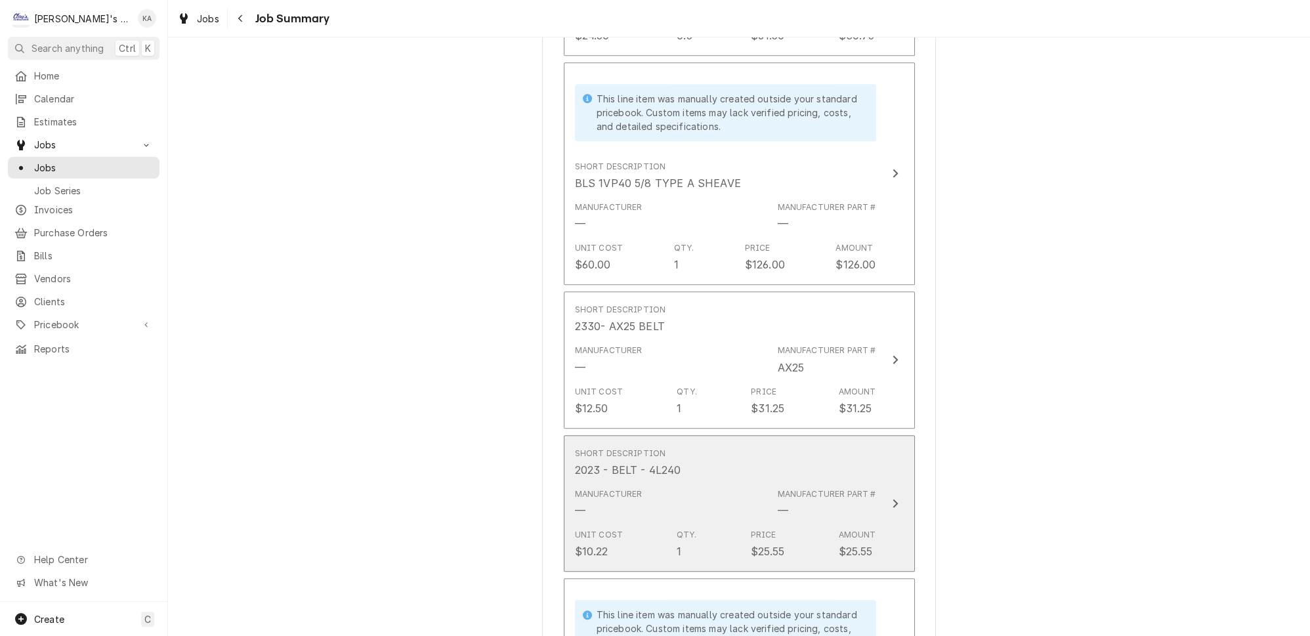
click at [826, 442] on div "Short Description 2023 - BELT - 4L240" at bounding box center [725, 462] width 301 height 41
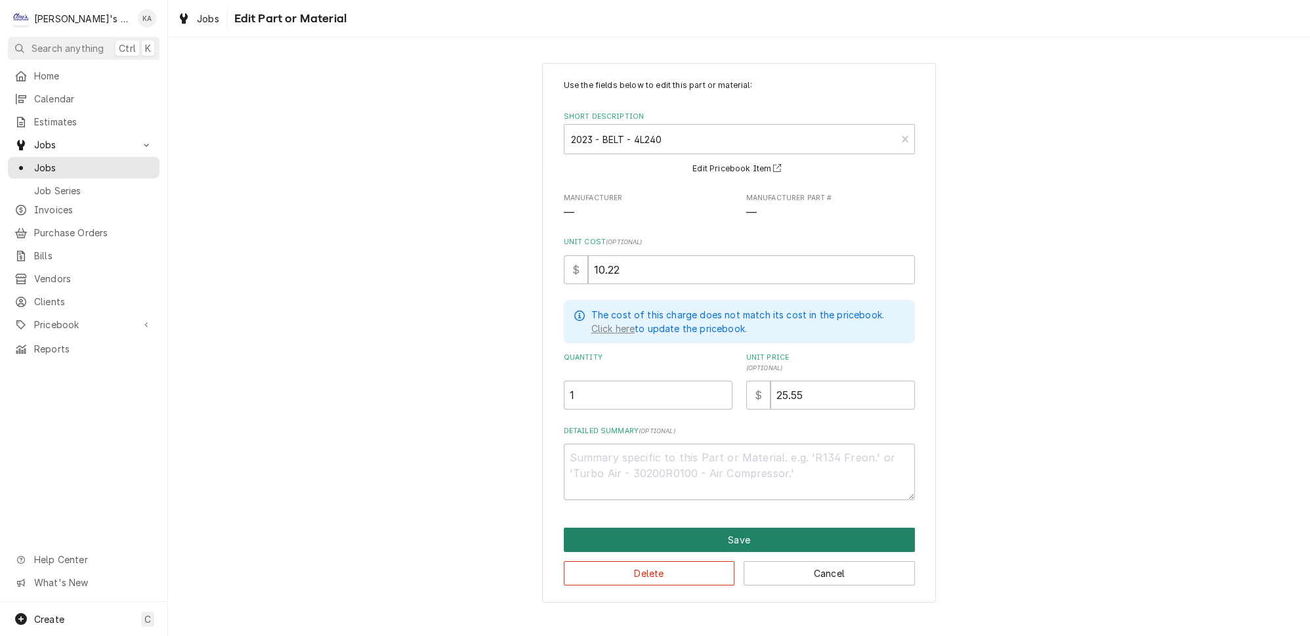
click at [742, 530] on button "Save" at bounding box center [739, 540] width 351 height 24
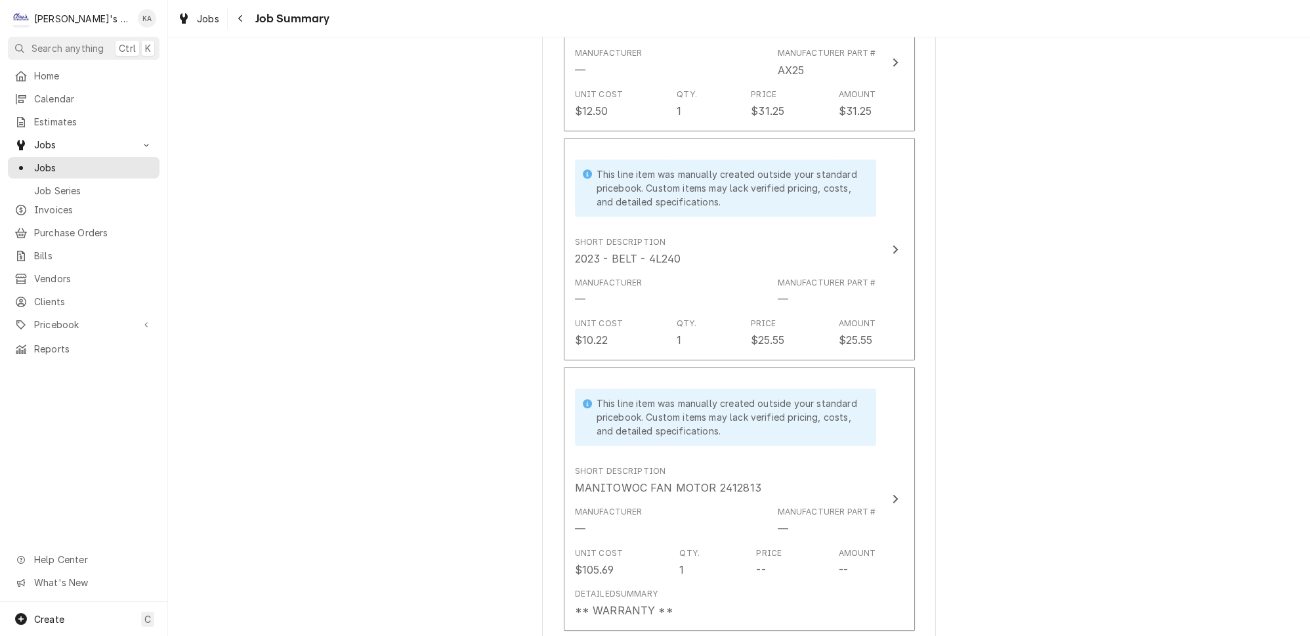
scroll to position [1849, 0]
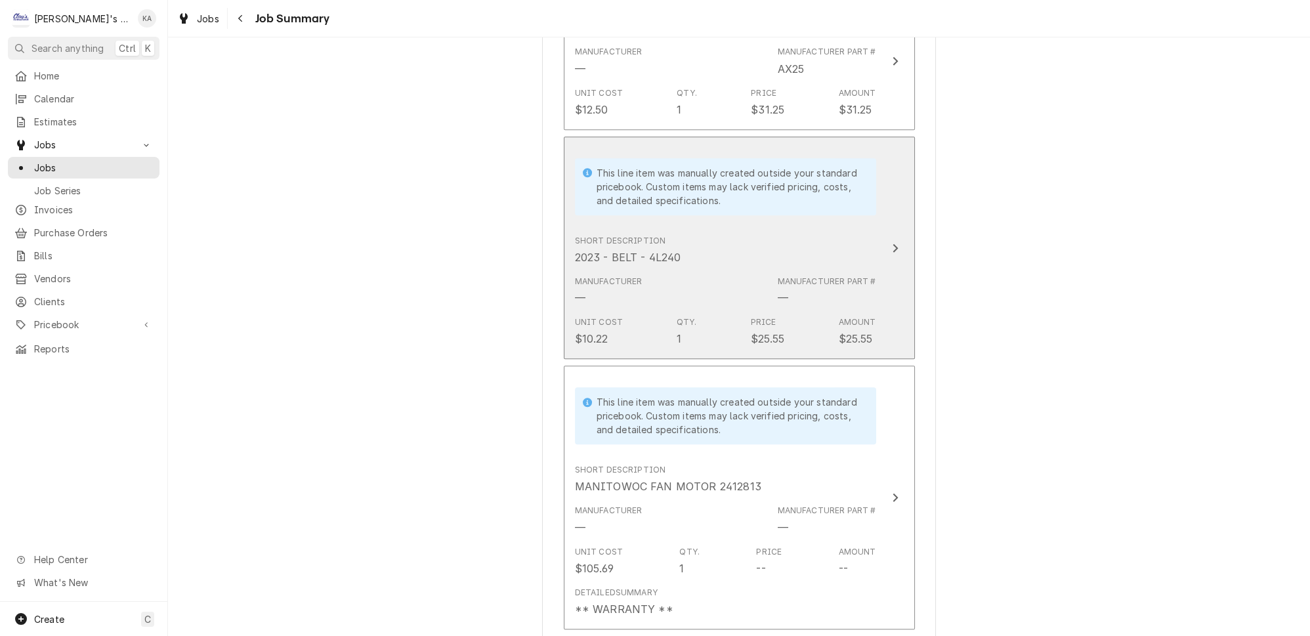
click at [892, 243] on icon "Update Line Item" at bounding box center [894, 247] width 5 height 9
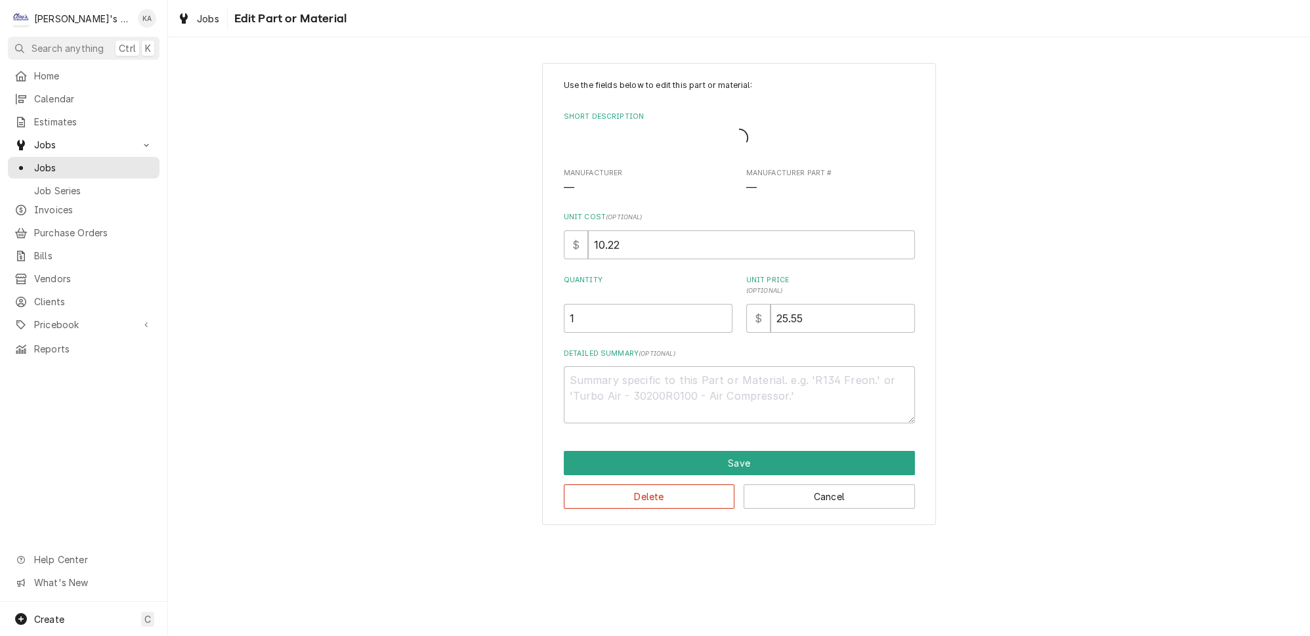
type textarea "x"
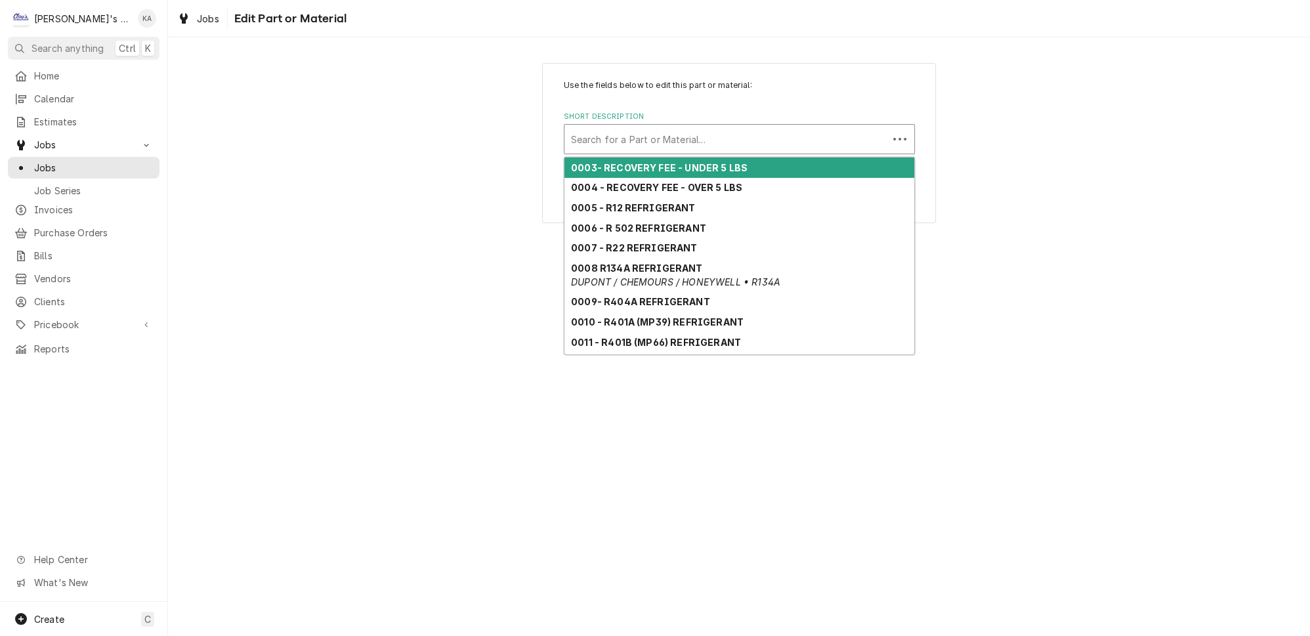
click at [625, 132] on div "Short Description" at bounding box center [726, 139] width 310 height 24
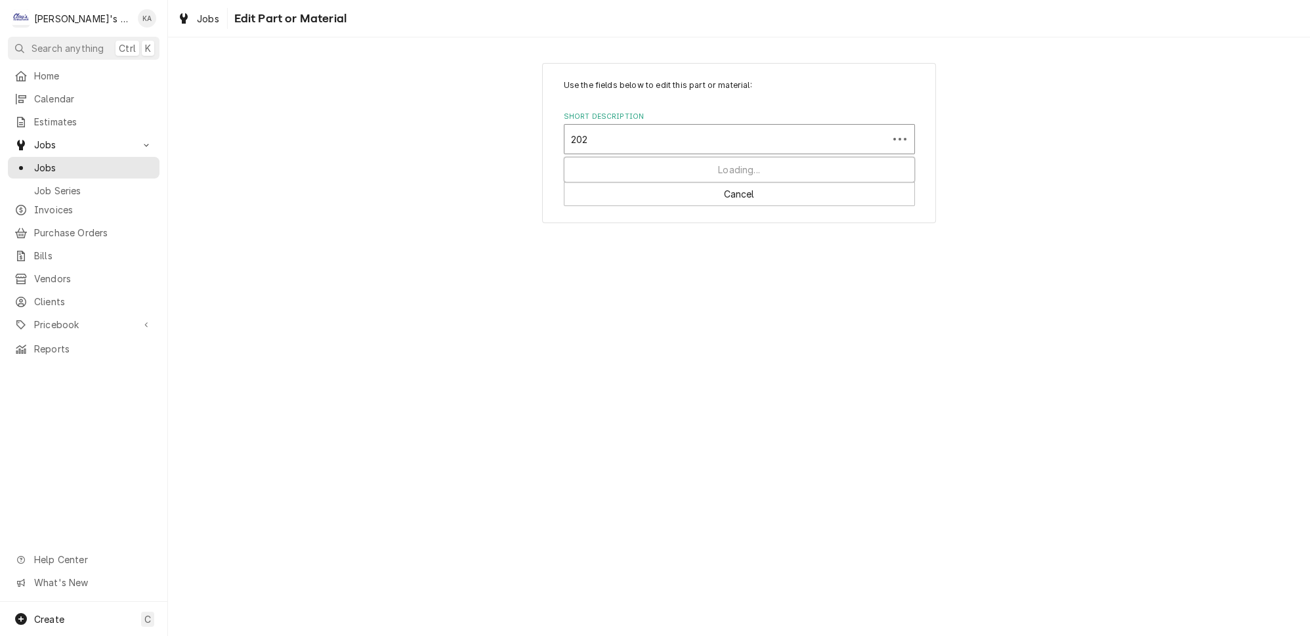
type input "2023"
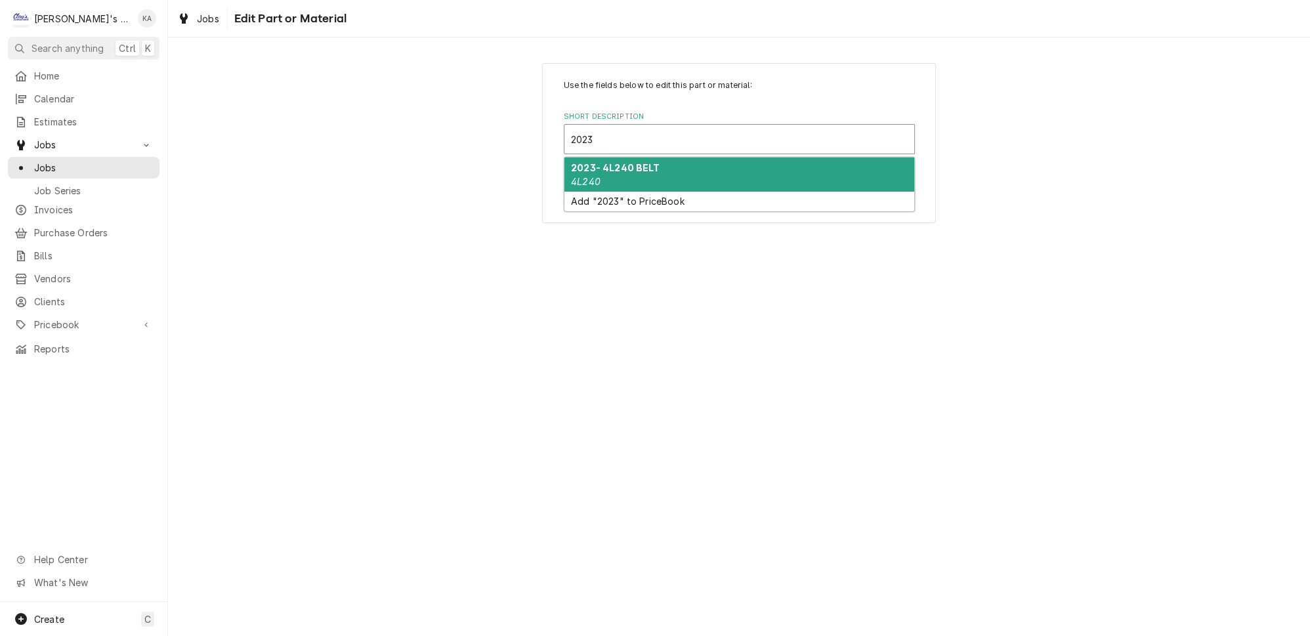
click at [619, 165] on strong "2023- 4L240 BELT" at bounding box center [615, 167] width 89 height 11
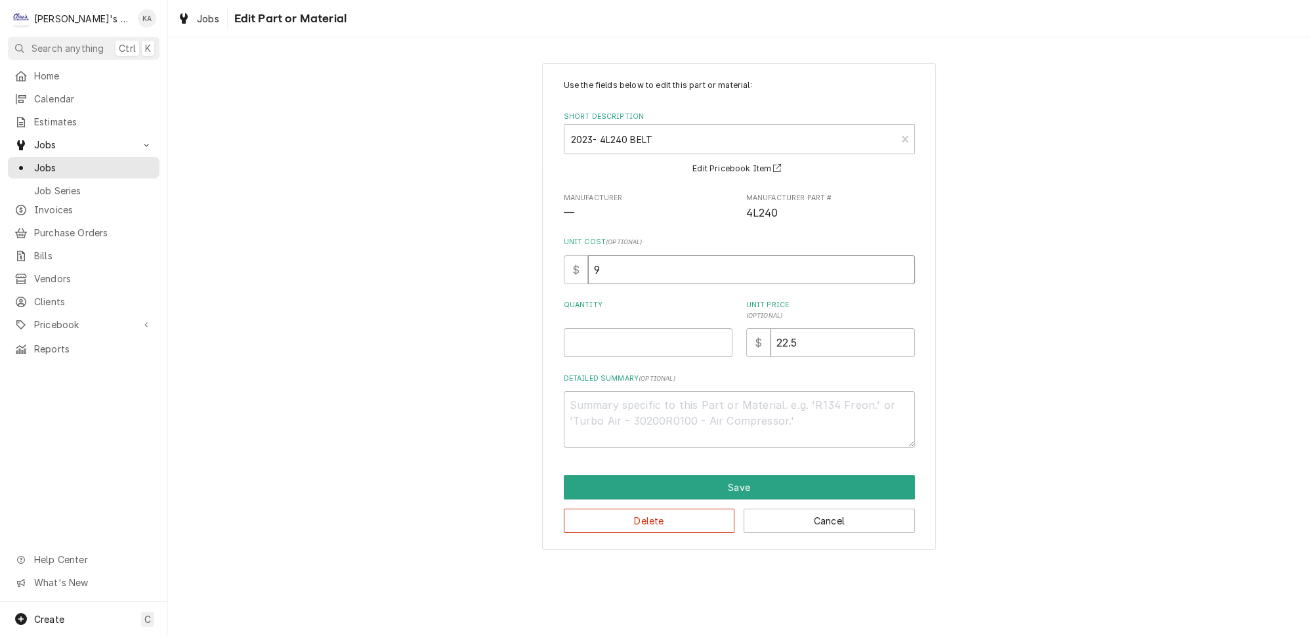
drag, startPoint x: 604, startPoint y: 262, endPoint x: 585, endPoint y: 264, distance: 19.7
click at [585, 264] on div "$ 9" at bounding box center [739, 269] width 351 height 29
type textarea "x"
type input "1"
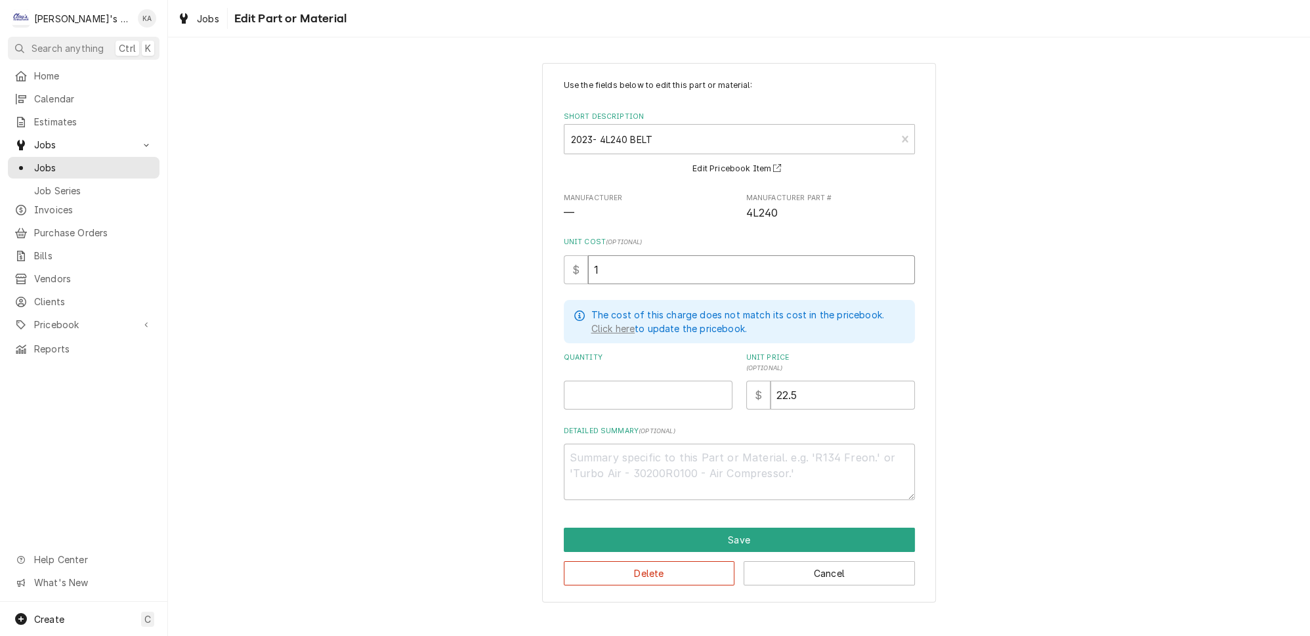
type textarea "x"
type input "10"
type textarea "x"
type input "10.2"
type textarea "x"
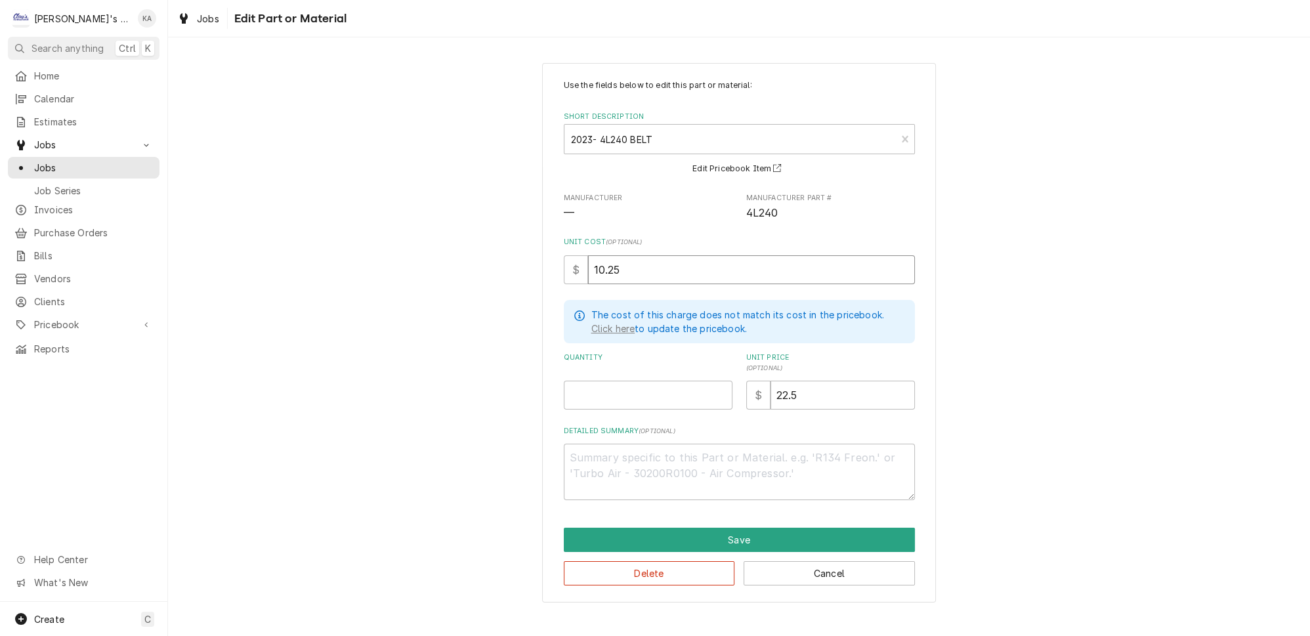
type input "10.25"
type textarea "x"
type input "1"
type textarea "x"
type input "2"
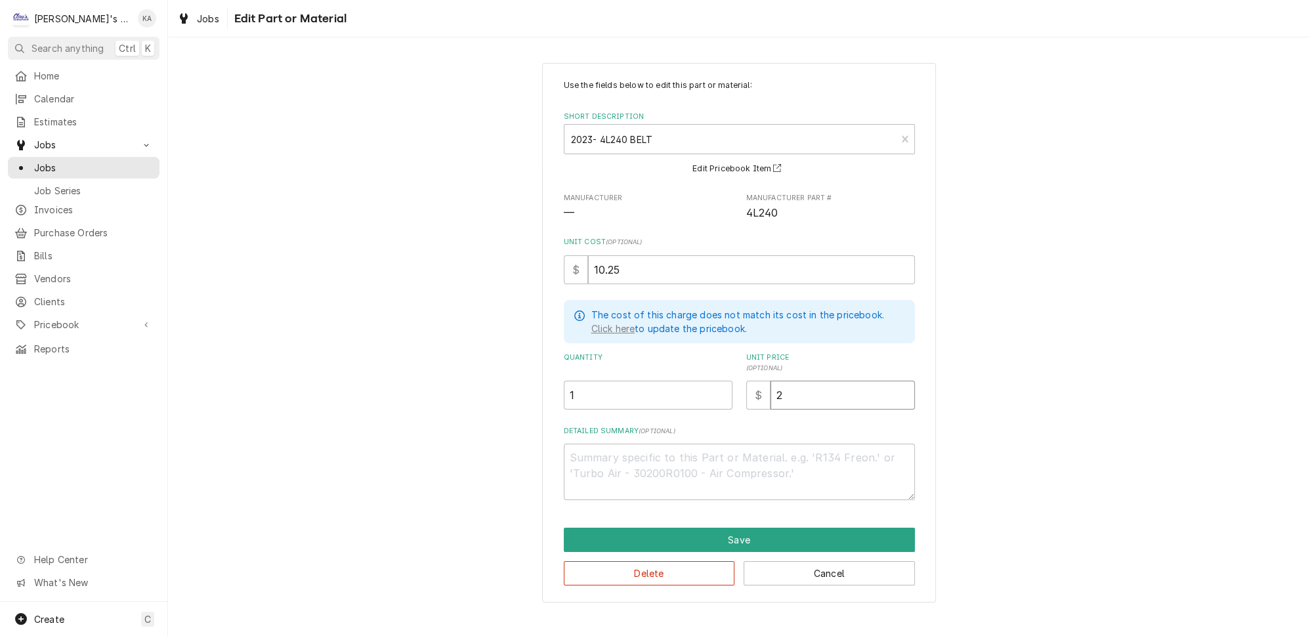
type textarea "x"
type input "25"
type textarea "x"
type input "25.6"
type textarea "x"
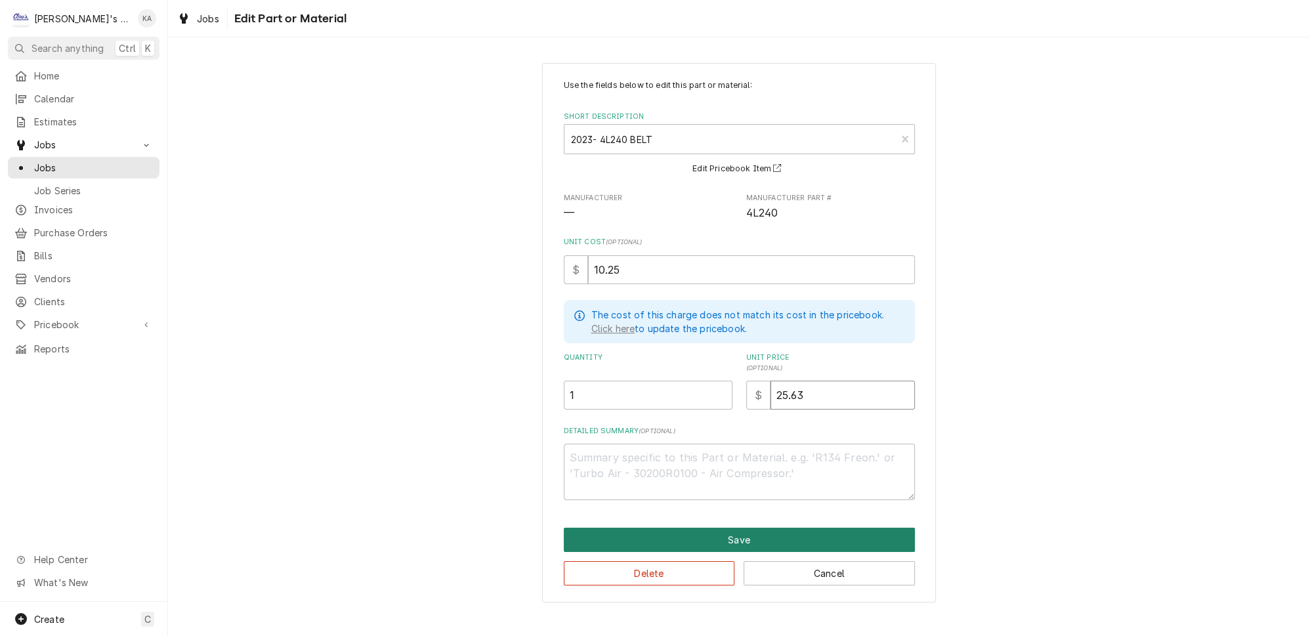
type input "25.63"
click at [727, 533] on button "Save" at bounding box center [739, 540] width 351 height 24
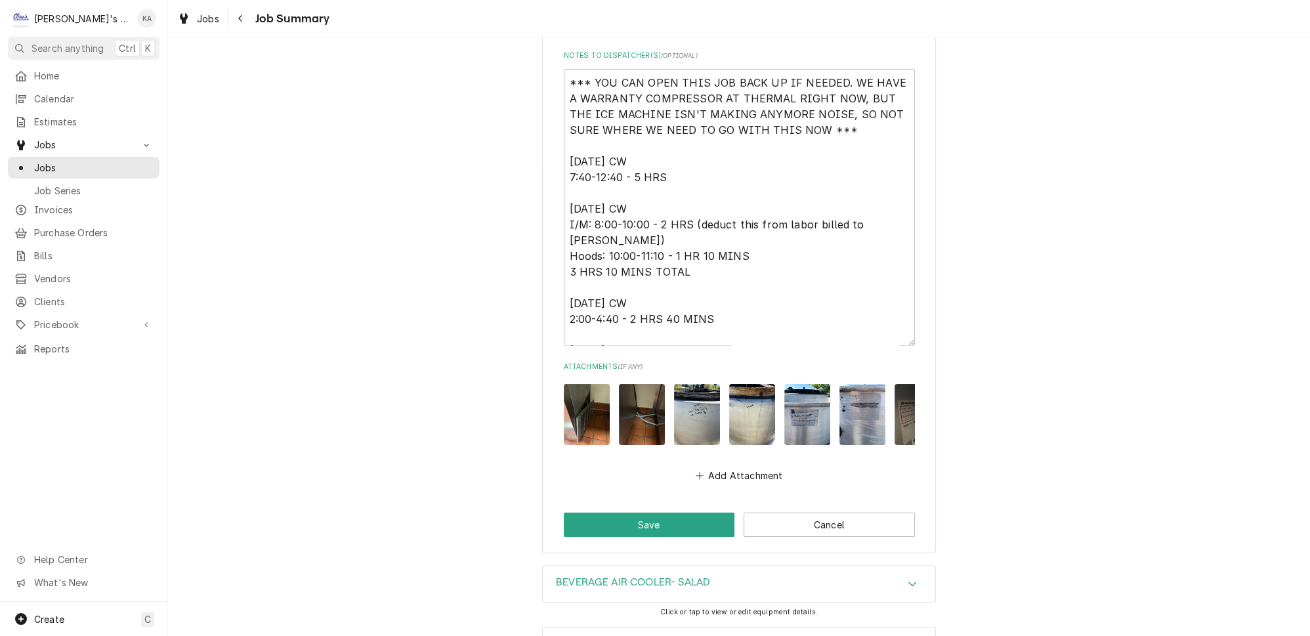
scroll to position [3347, 0]
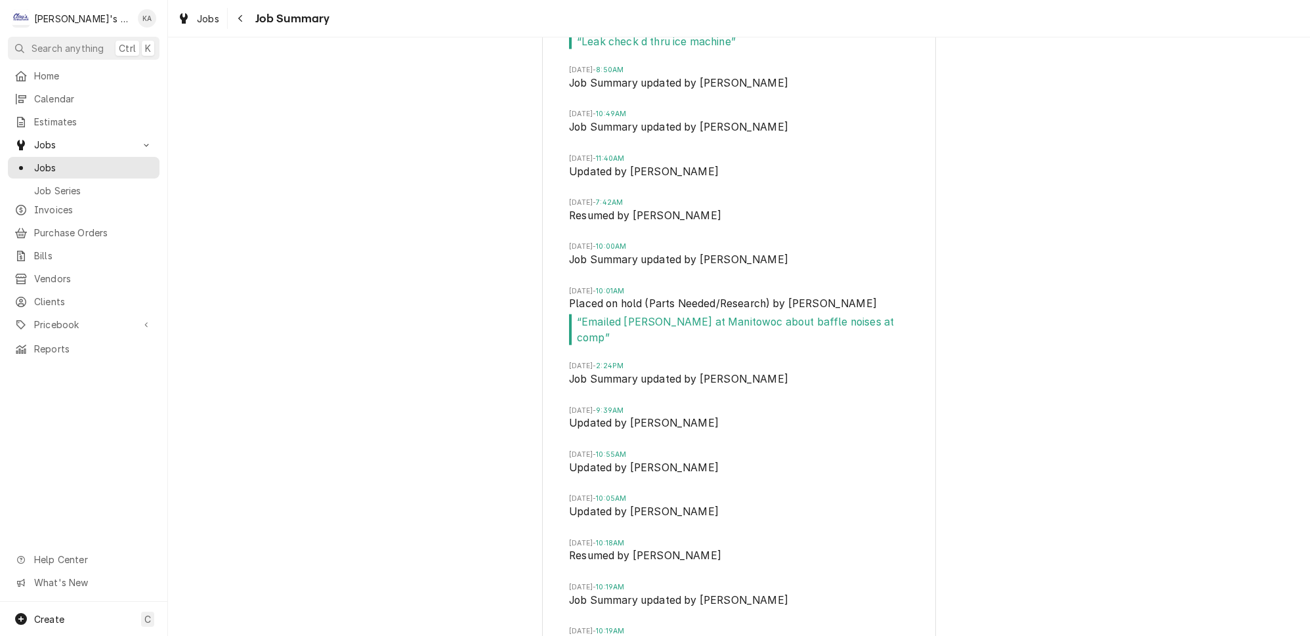
scroll to position [5406, 0]
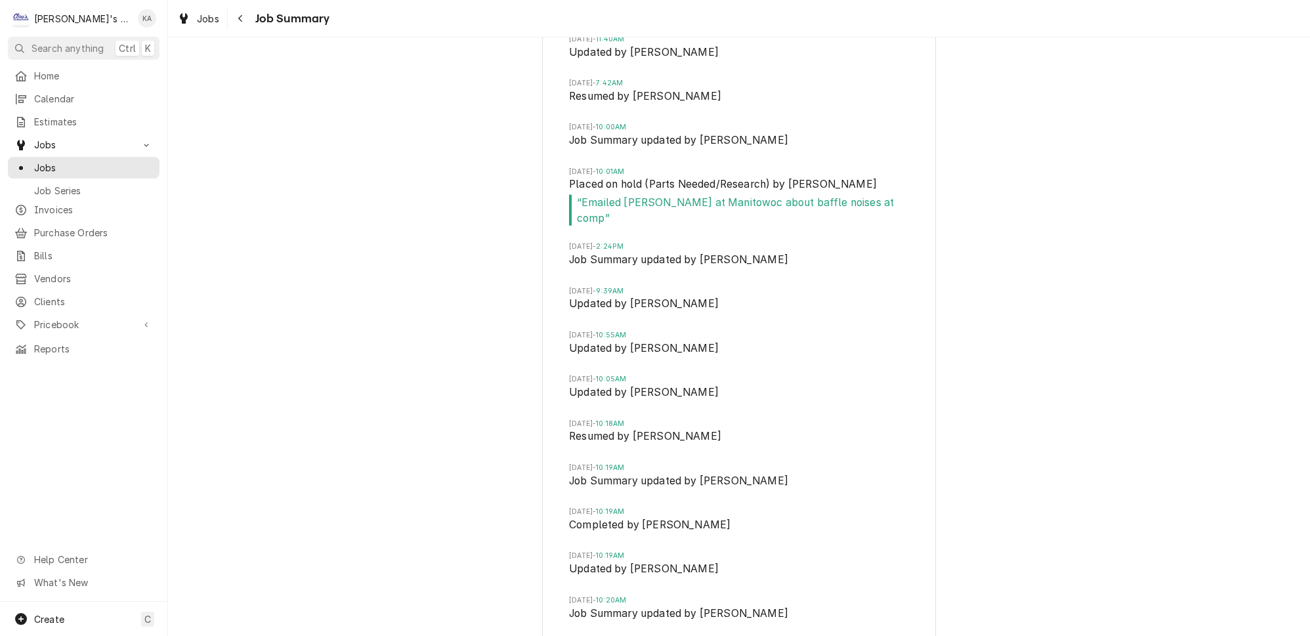
type textarea "x"
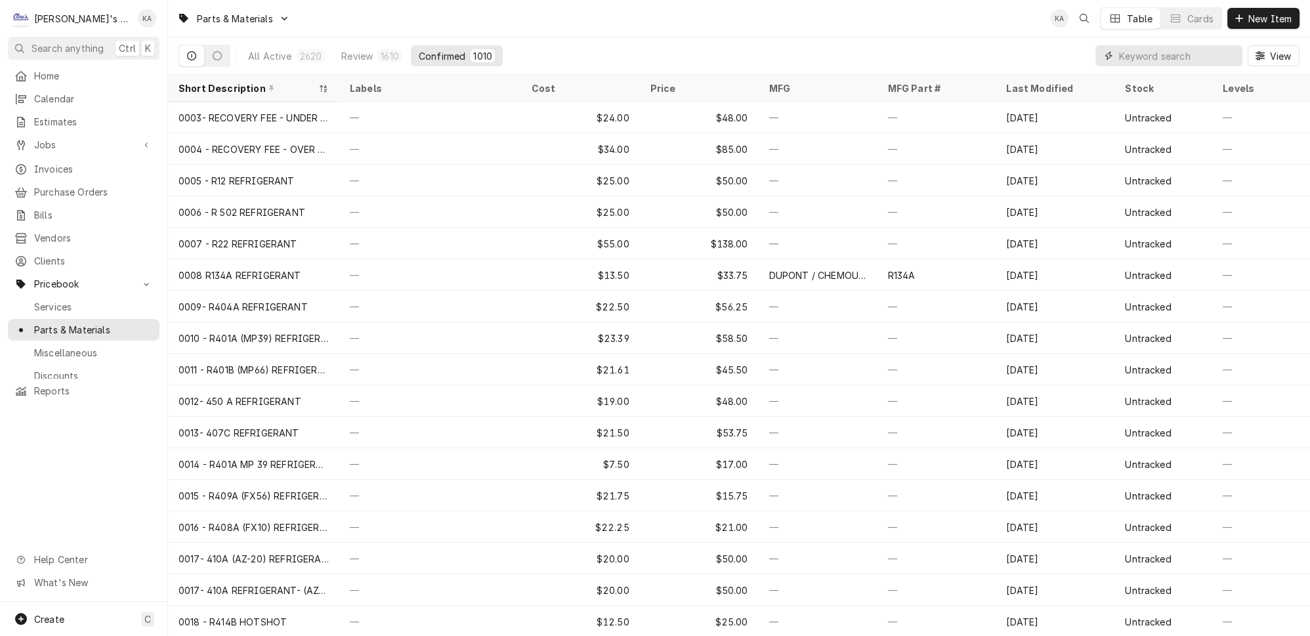
click at [1149, 52] on input "Dynamic Content Wrapper" at bounding box center [1177, 55] width 117 height 21
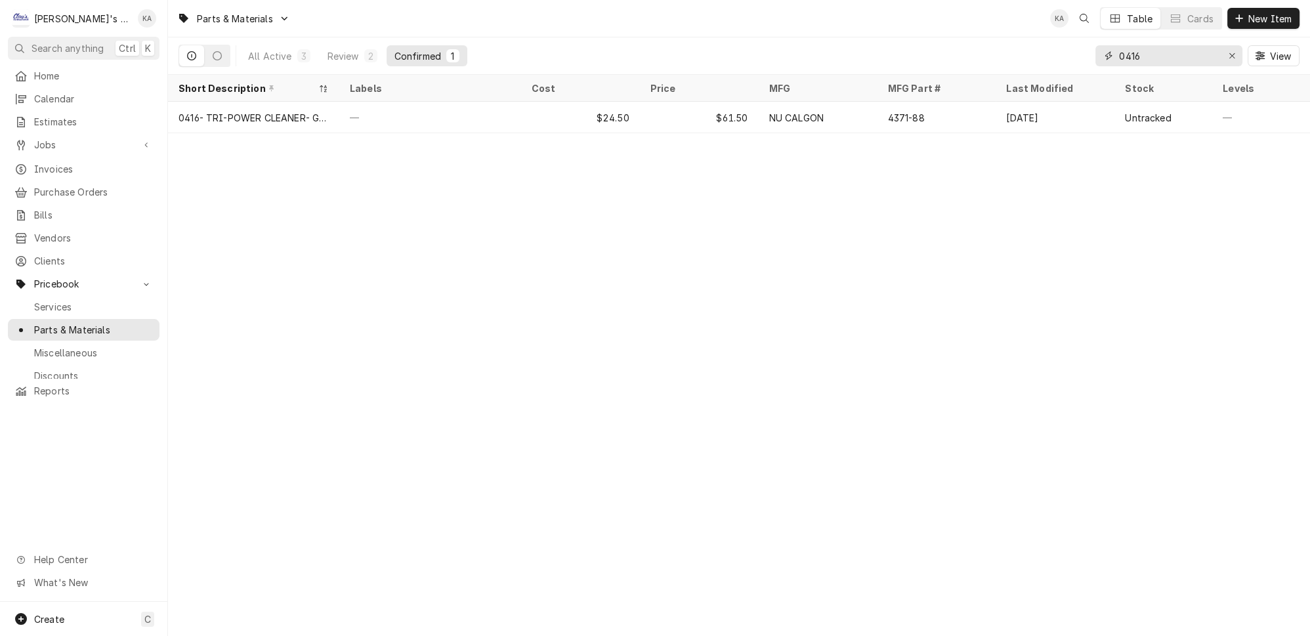
type input "0416"
click at [1236, 55] on icon "Erase input" at bounding box center [1231, 55] width 7 height 9
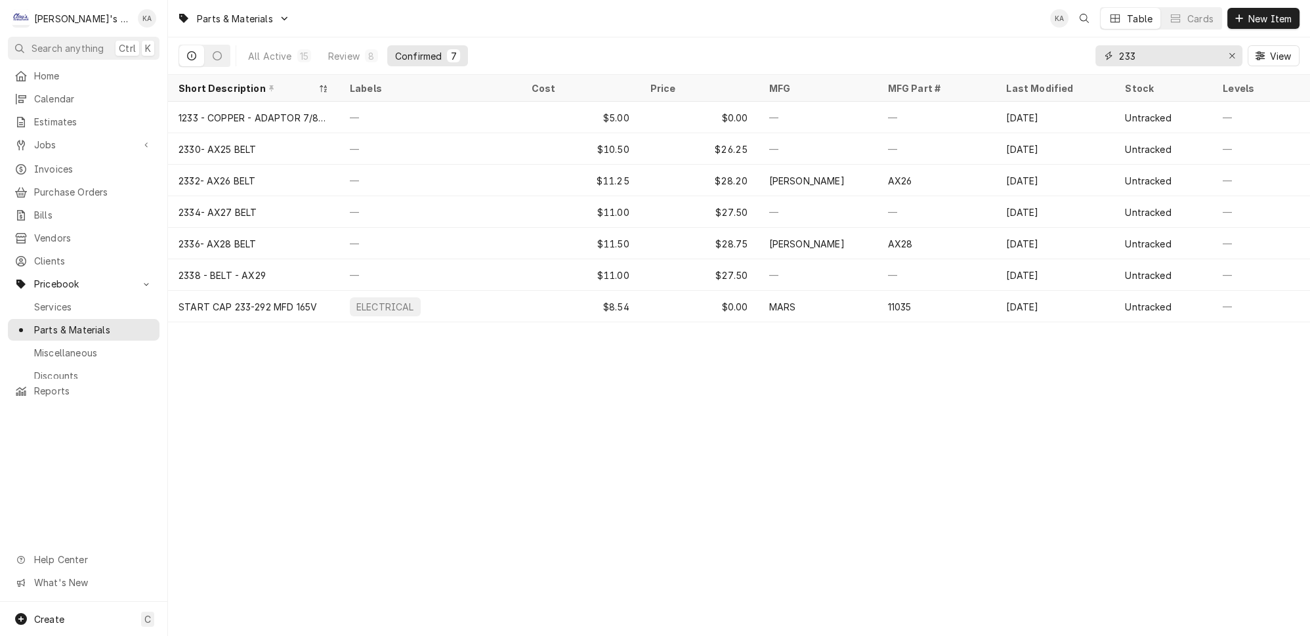
type input "233"
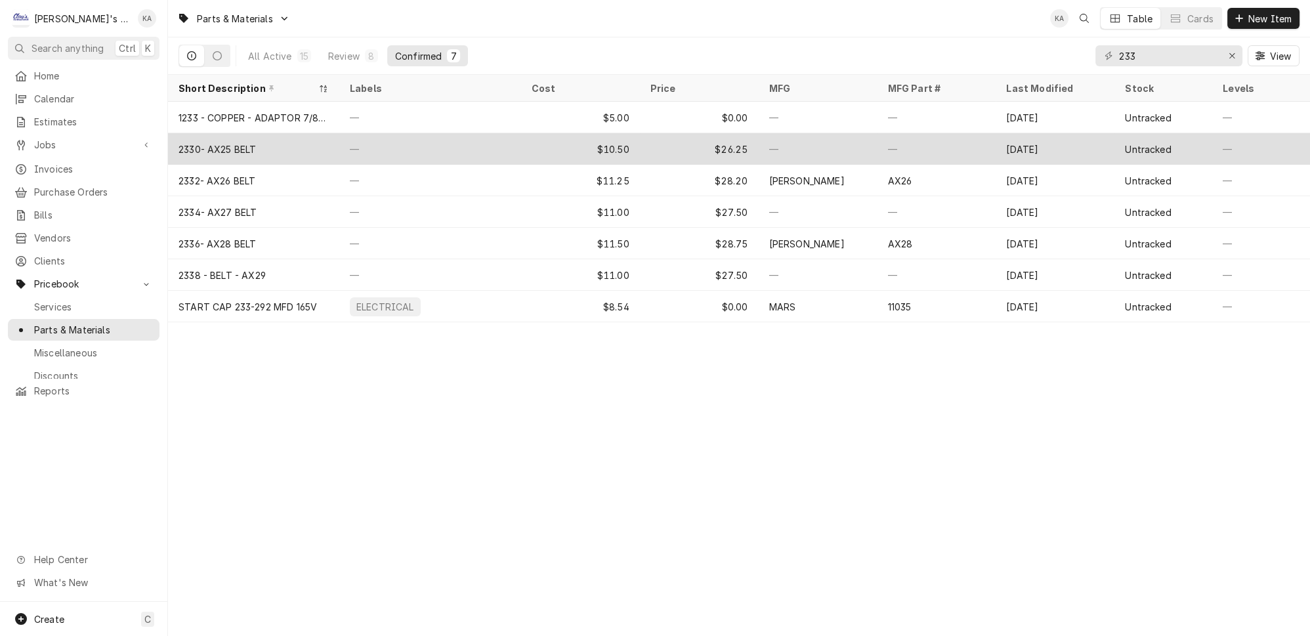
click at [269, 138] on div "2330- AX25 BELT" at bounding box center [253, 148] width 171 height 31
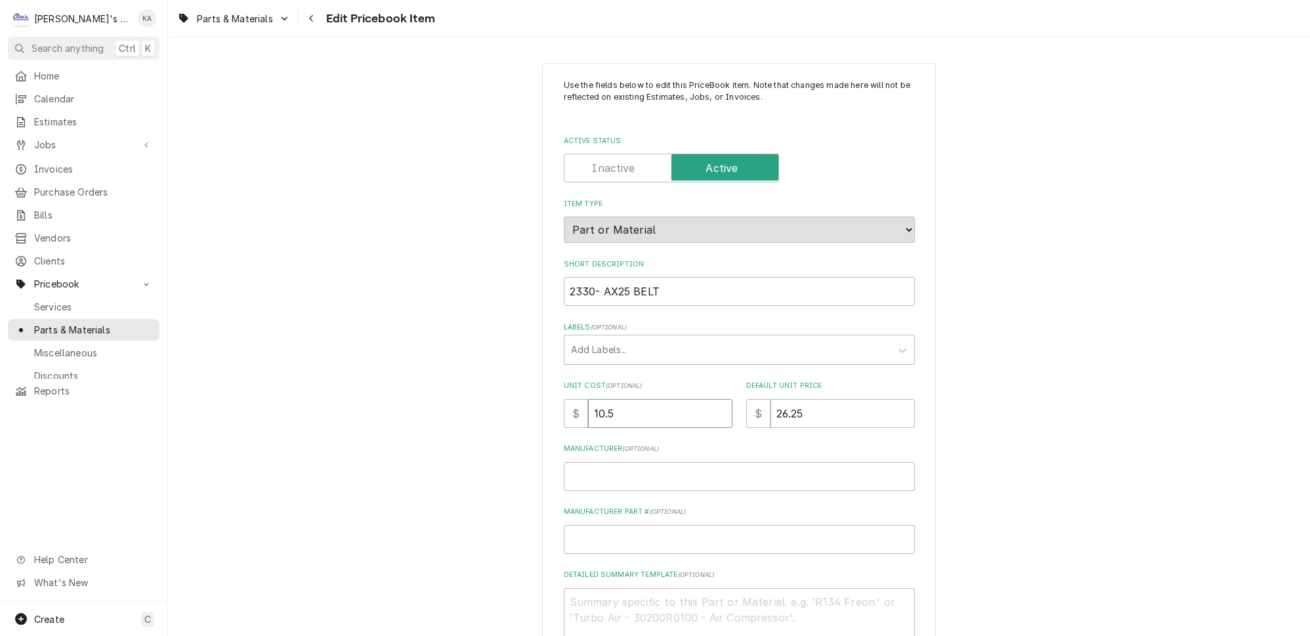
click at [601, 408] on input "10.5" at bounding box center [660, 413] width 144 height 29
type input "1.5"
type textarea "x"
type input "12.5"
type textarea "x"
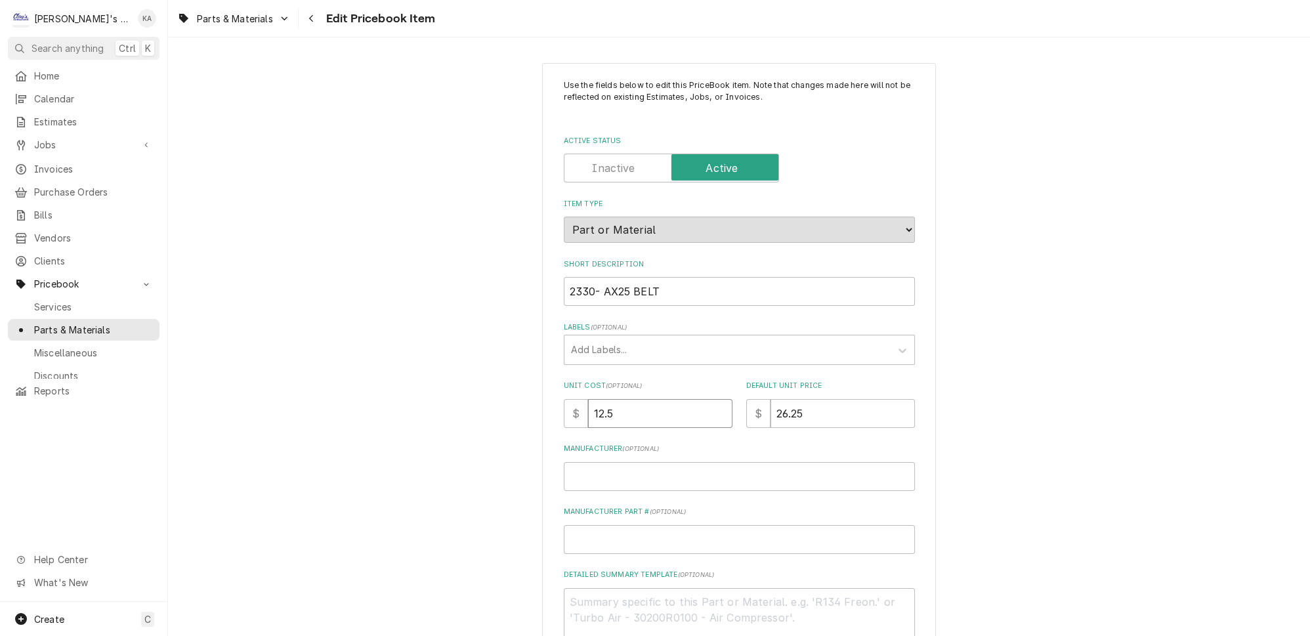
type input "12.5"
type input "3"
type textarea "x"
type input "31"
type textarea "x"
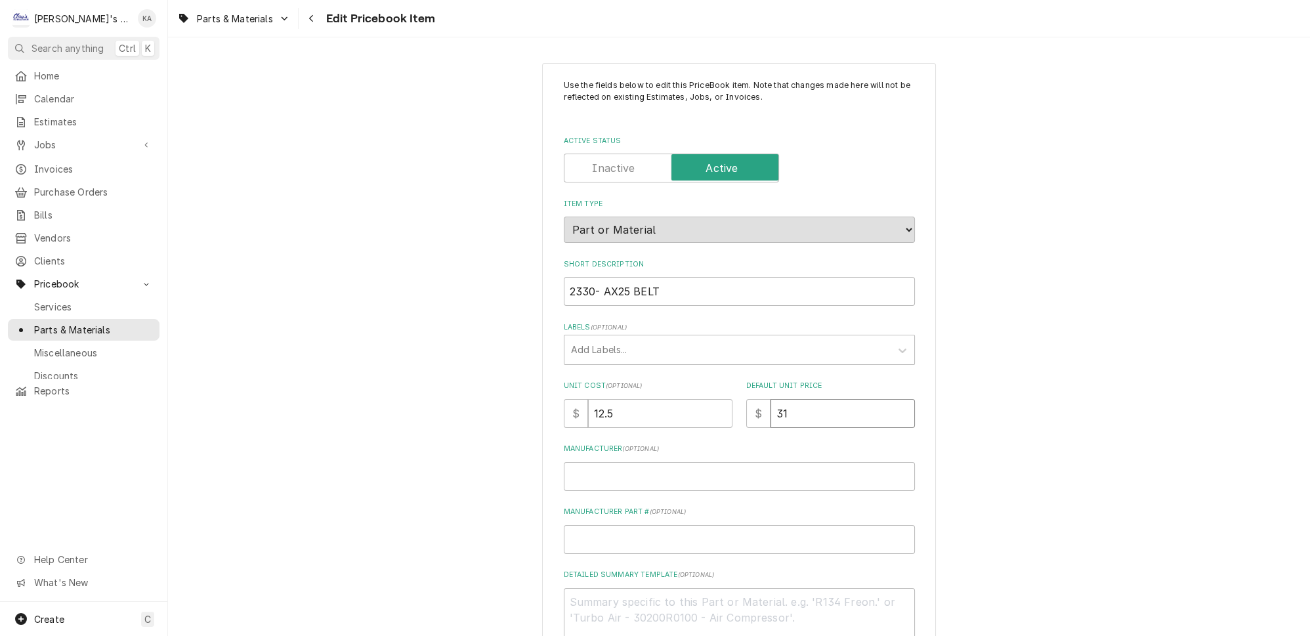
type input "31.2"
type textarea "x"
type input "31.25"
type textarea "x"
type input "31.25"
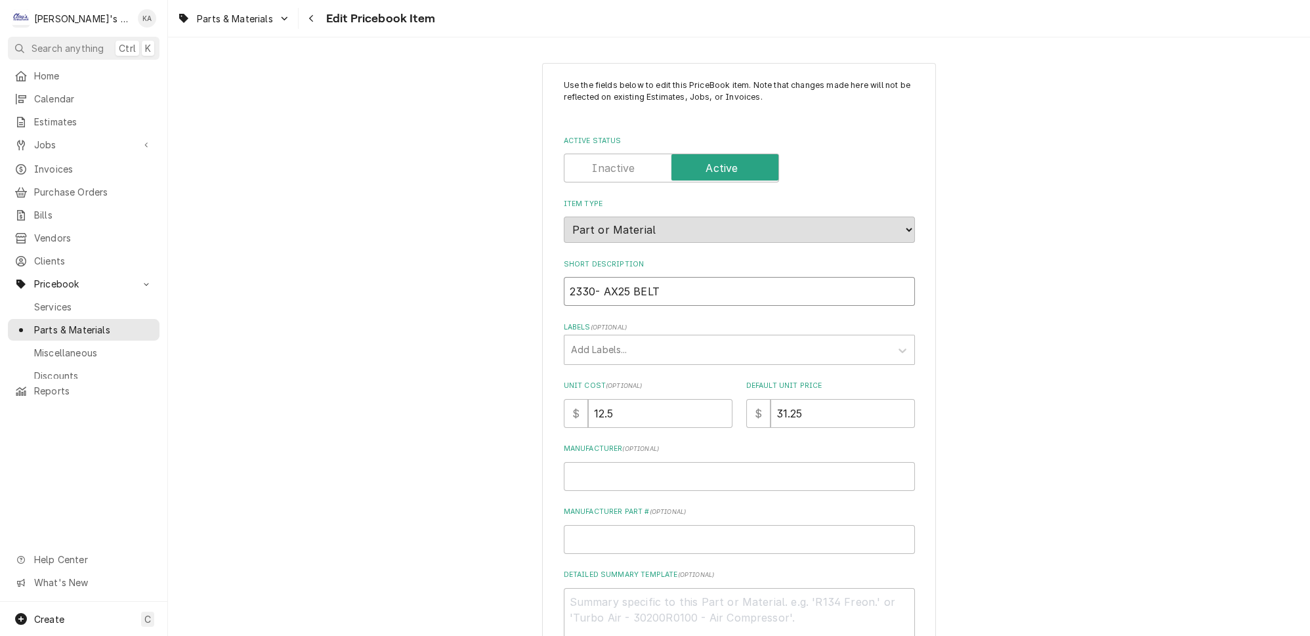
drag, startPoint x: 629, startPoint y: 285, endPoint x: 601, endPoint y: 287, distance: 28.3
click at [601, 287] on input "2330- AX25 BELT" at bounding box center [739, 291] width 351 height 29
paste input "AX25"
type input "AX25"
type textarea "x"
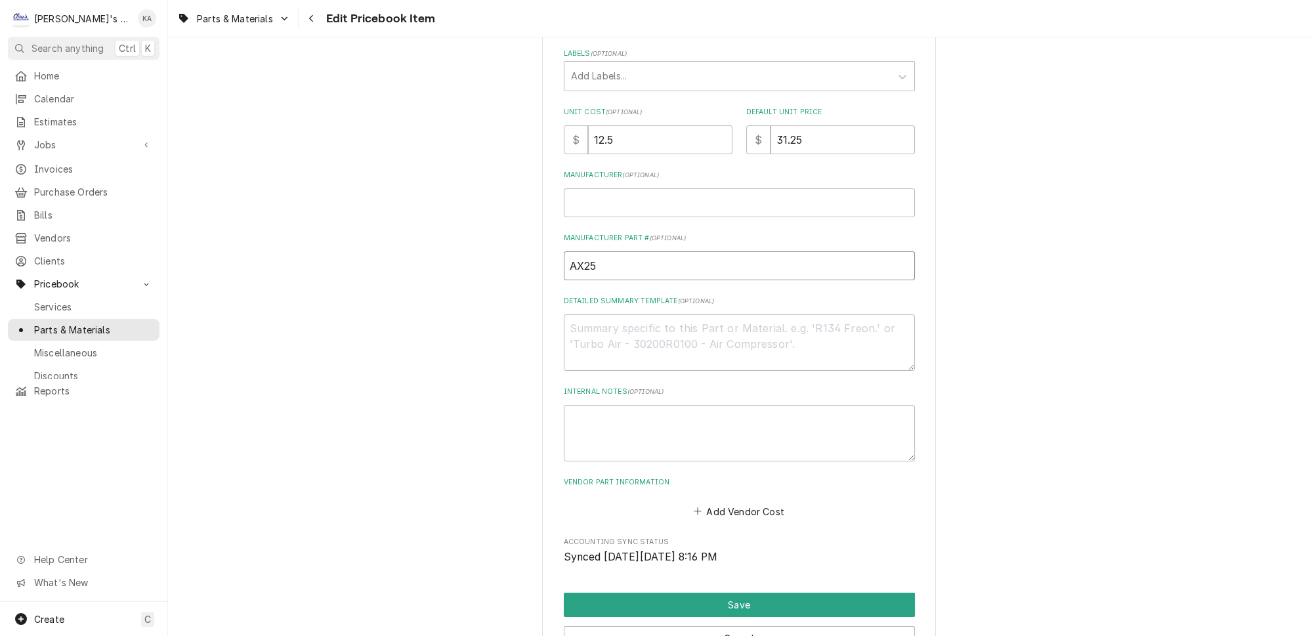
scroll to position [362, 0]
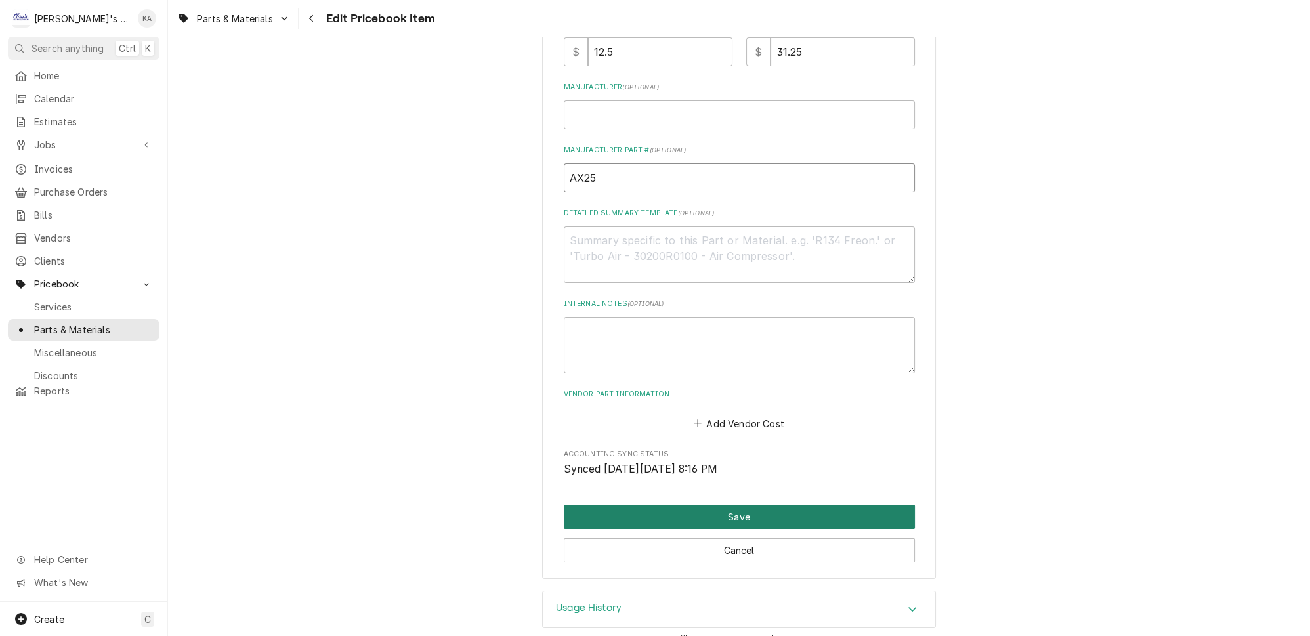
type input "AX25"
click at [736, 505] on button "Save" at bounding box center [739, 517] width 351 height 24
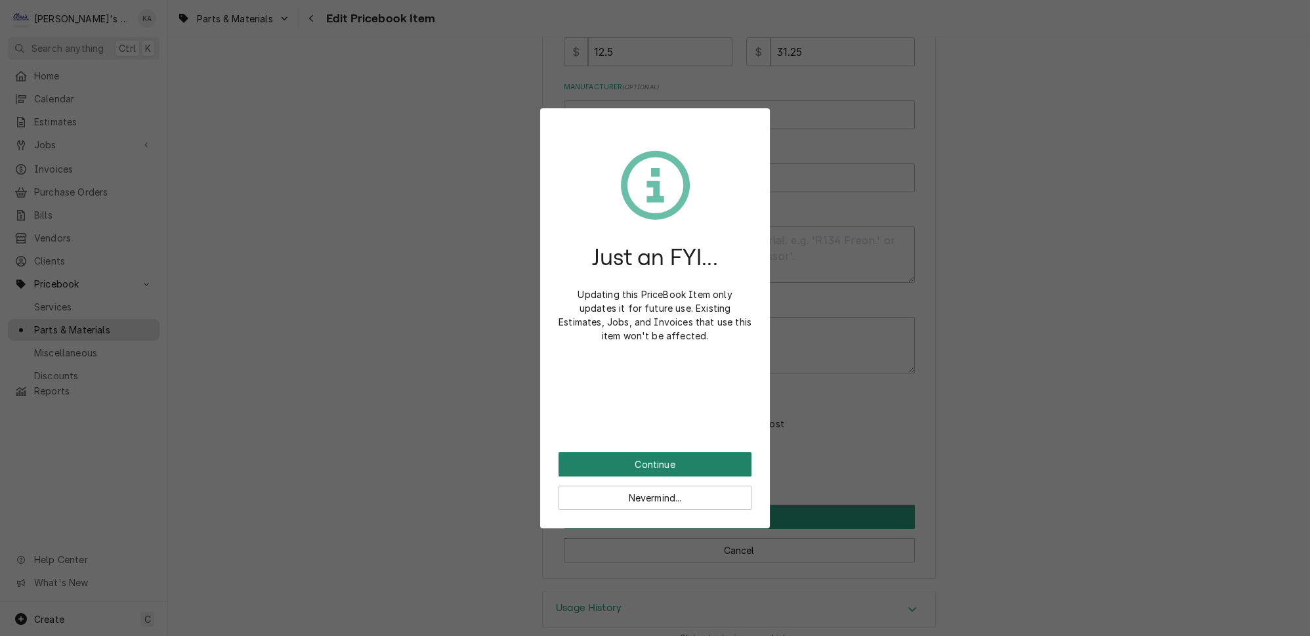
click at [673, 455] on button "Continue" at bounding box center [654, 464] width 193 height 24
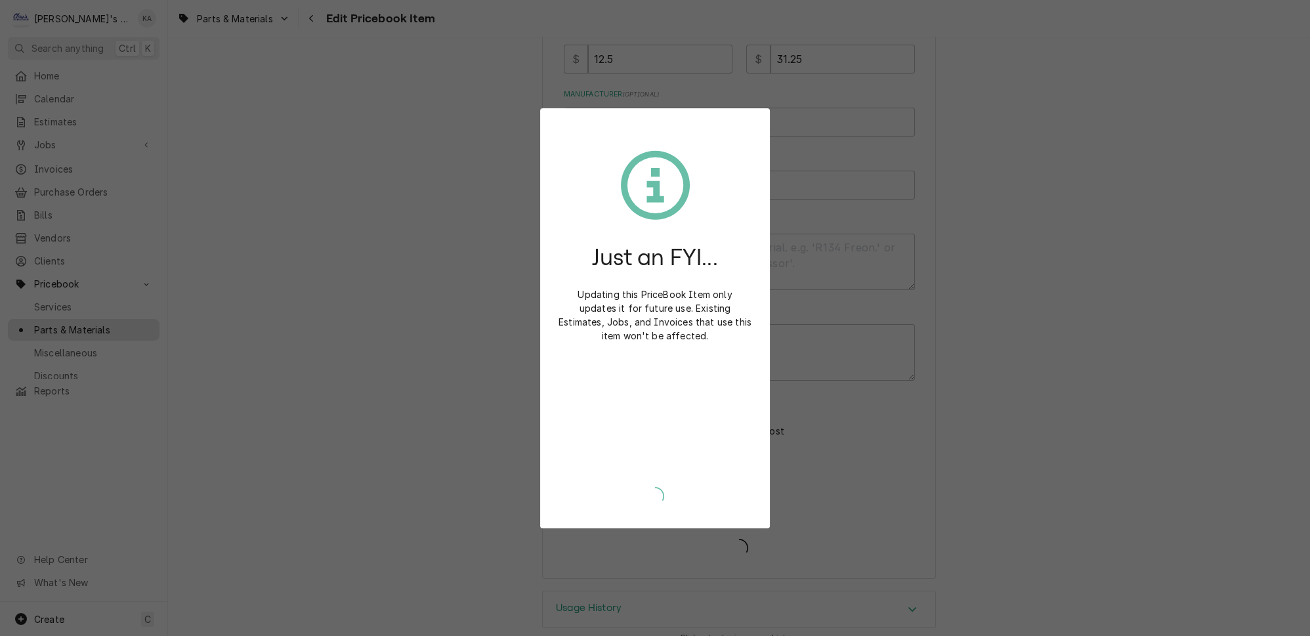
type textarea "x"
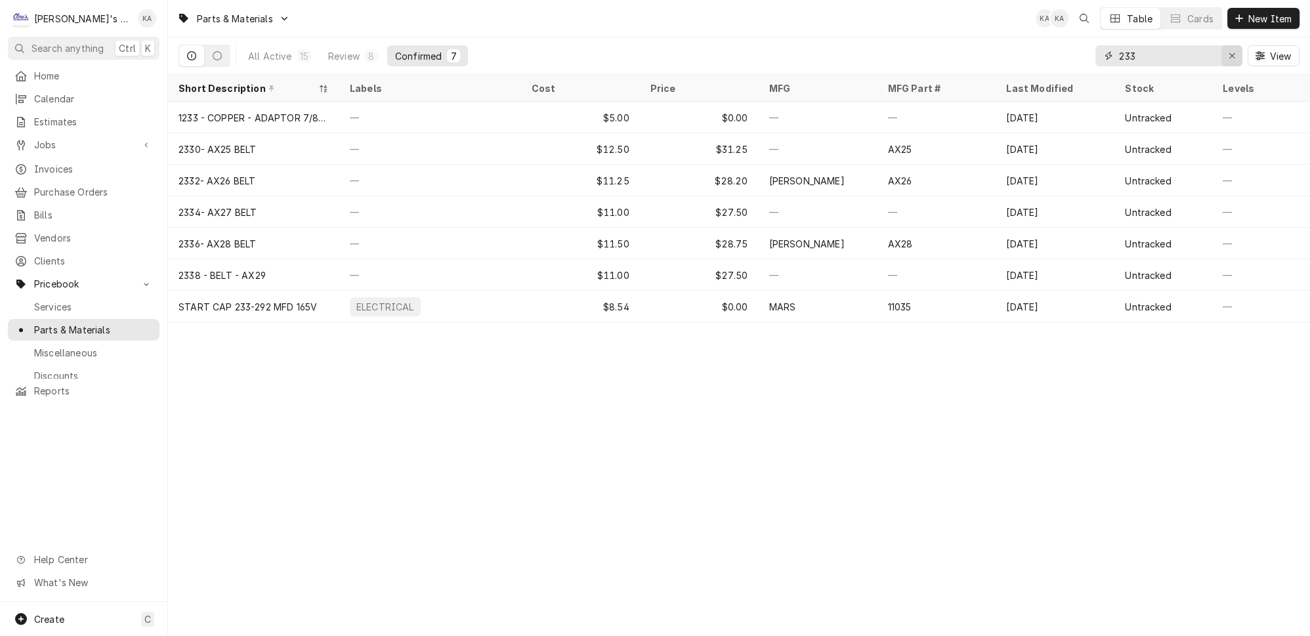
click at [1238, 51] on div "Erase input" at bounding box center [1231, 55] width 13 height 13
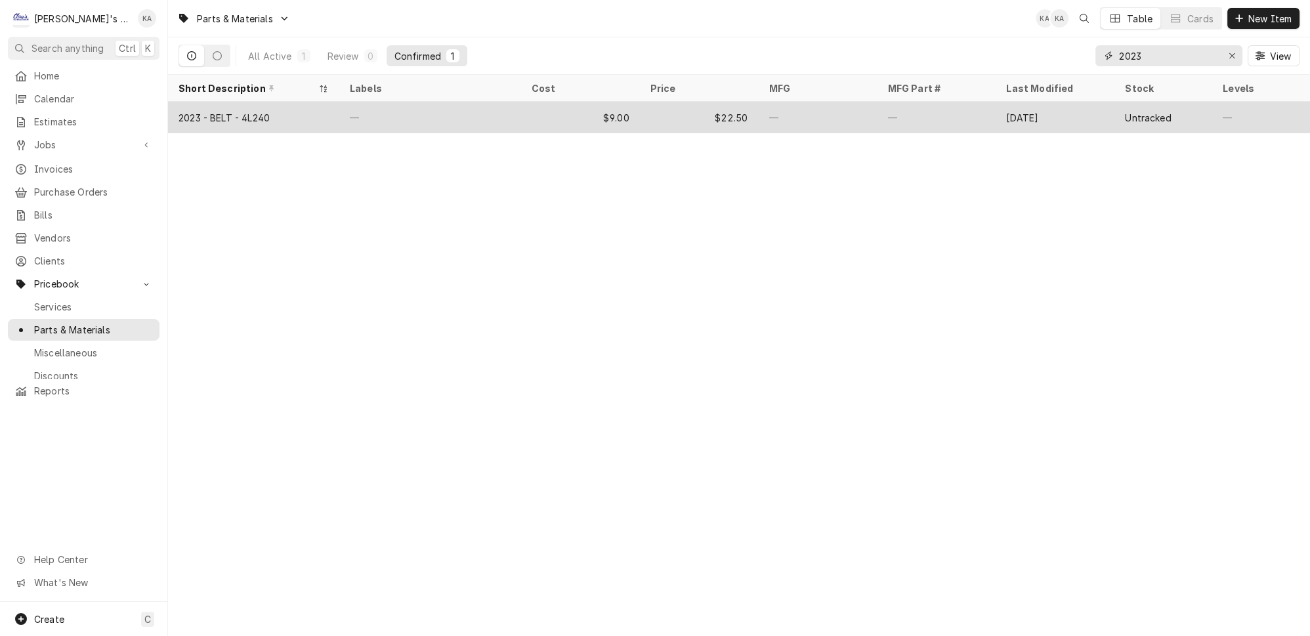
type input "2023"
click at [213, 112] on div "2023 - BELT - 4L240" at bounding box center [223, 118] width 91 height 14
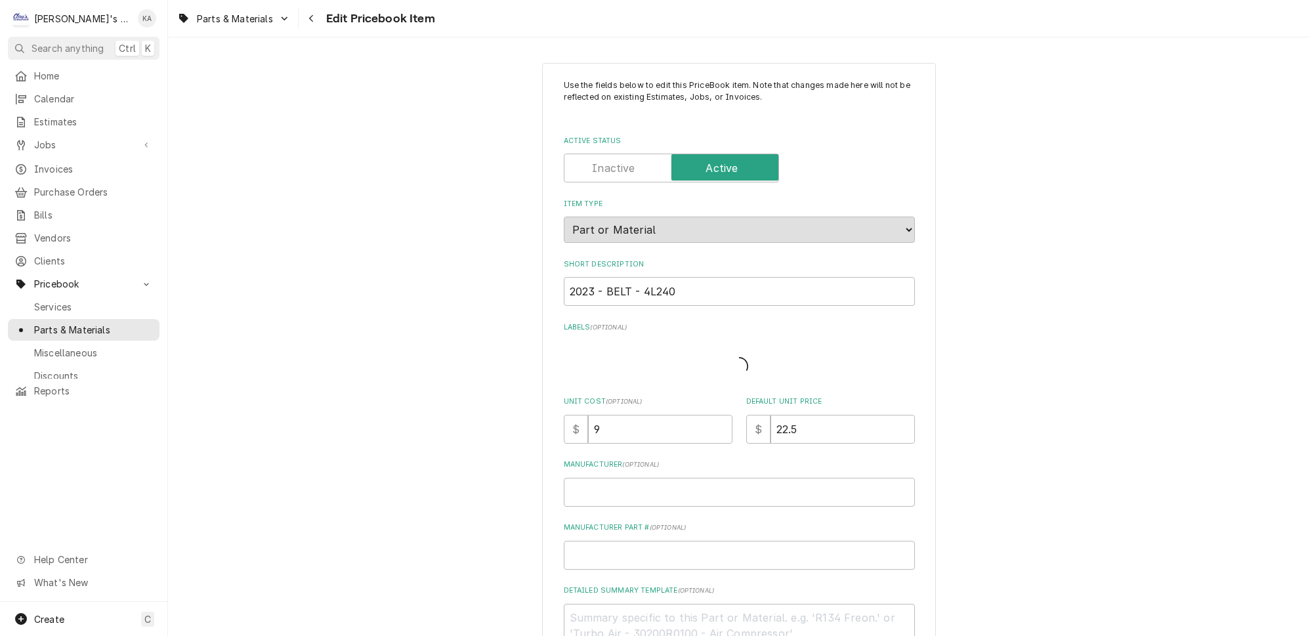
type textarea "x"
click at [598, 285] on input "2023 - BELT - 4L240" at bounding box center [739, 291] width 351 height 29
type input "2023- BELT - 4L240"
type textarea "x"
drag, startPoint x: 667, startPoint y: 285, endPoint x: 637, endPoint y: 285, distance: 30.8
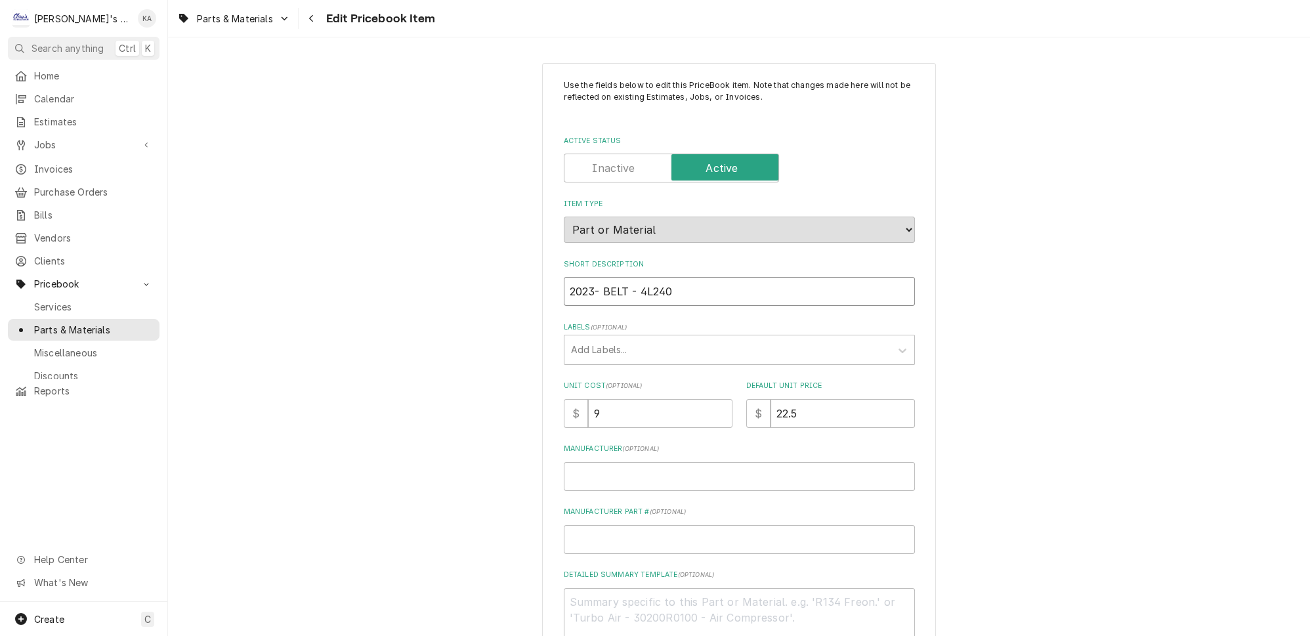
click at [637, 285] on input "2023- BELT - 4L240" at bounding box center [739, 291] width 351 height 29
type input "2023- 4L240BELT -"
type textarea "x"
click at [633, 283] on input "2023- 4L240BELT -" at bounding box center [739, 291] width 351 height 29
type input "2023- 4L240 BELT -"
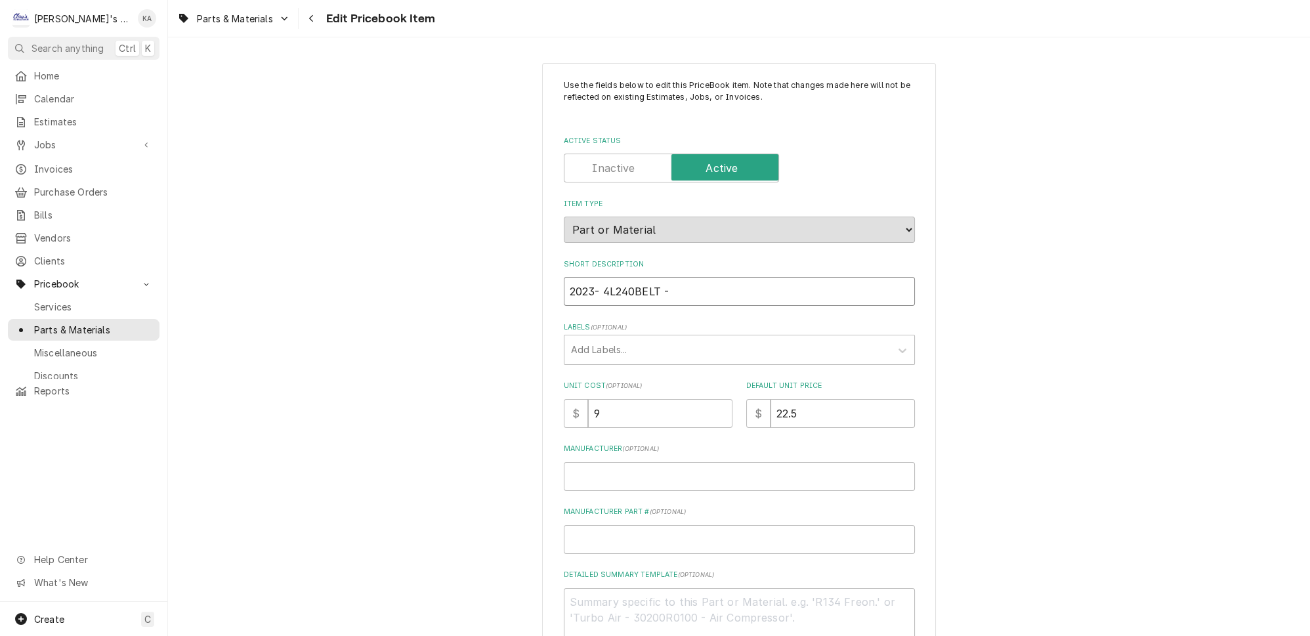
type textarea "x"
click at [667, 284] on input "2023- 4L240 BELT -" at bounding box center [739, 291] width 351 height 29
type input "2023- 4L240 BELT"
type textarea "x"
drag, startPoint x: 632, startPoint y: 285, endPoint x: 603, endPoint y: 285, distance: 28.9
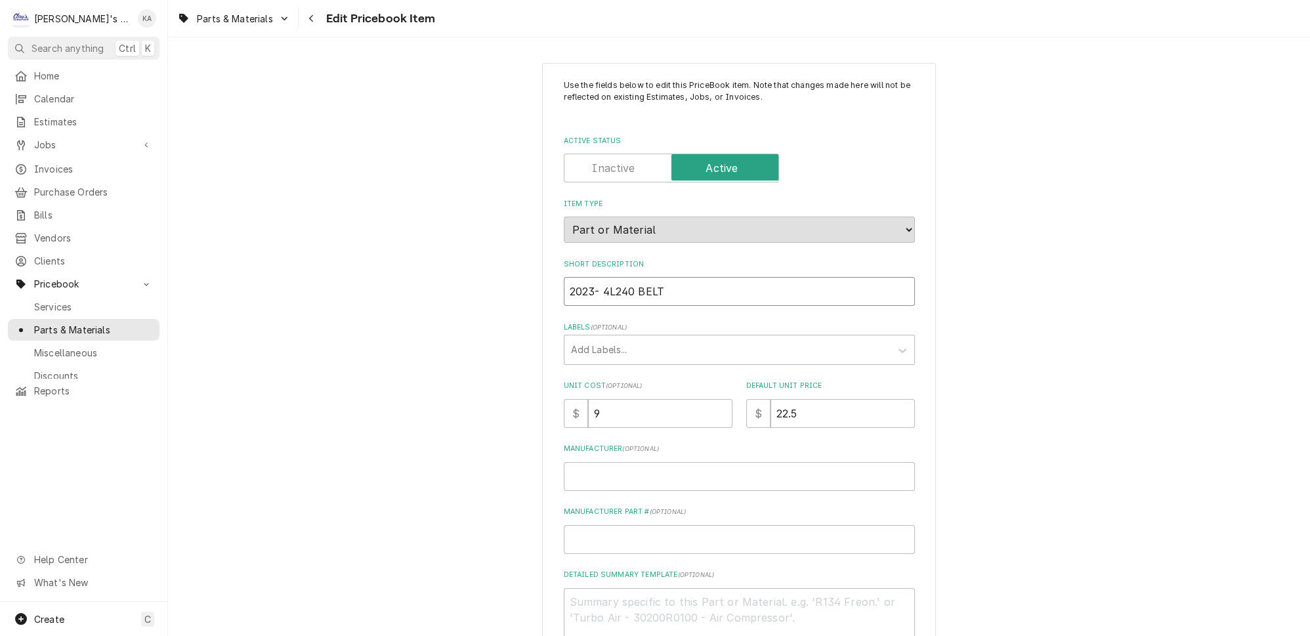
click at [603, 285] on input "2023- 4L240 BELT" at bounding box center [739, 291] width 351 height 29
type input "2023- 4L240 BELT"
paste input "4L240"
type input "4L240"
type textarea "x"
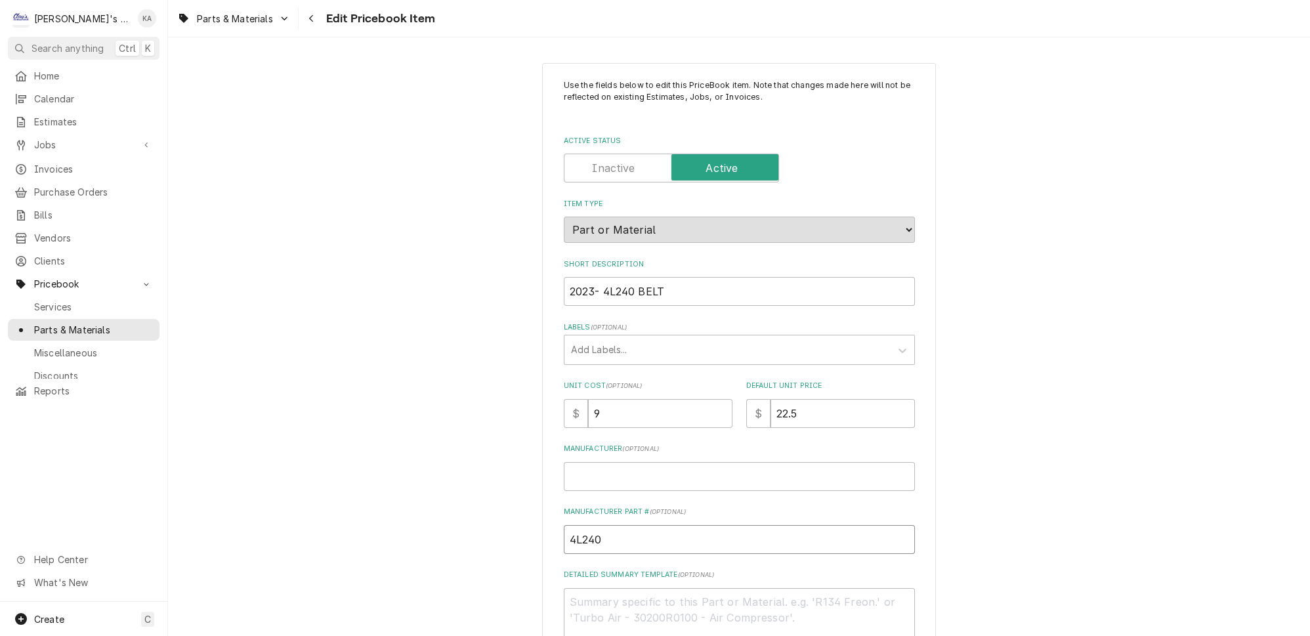
type input "4L240"
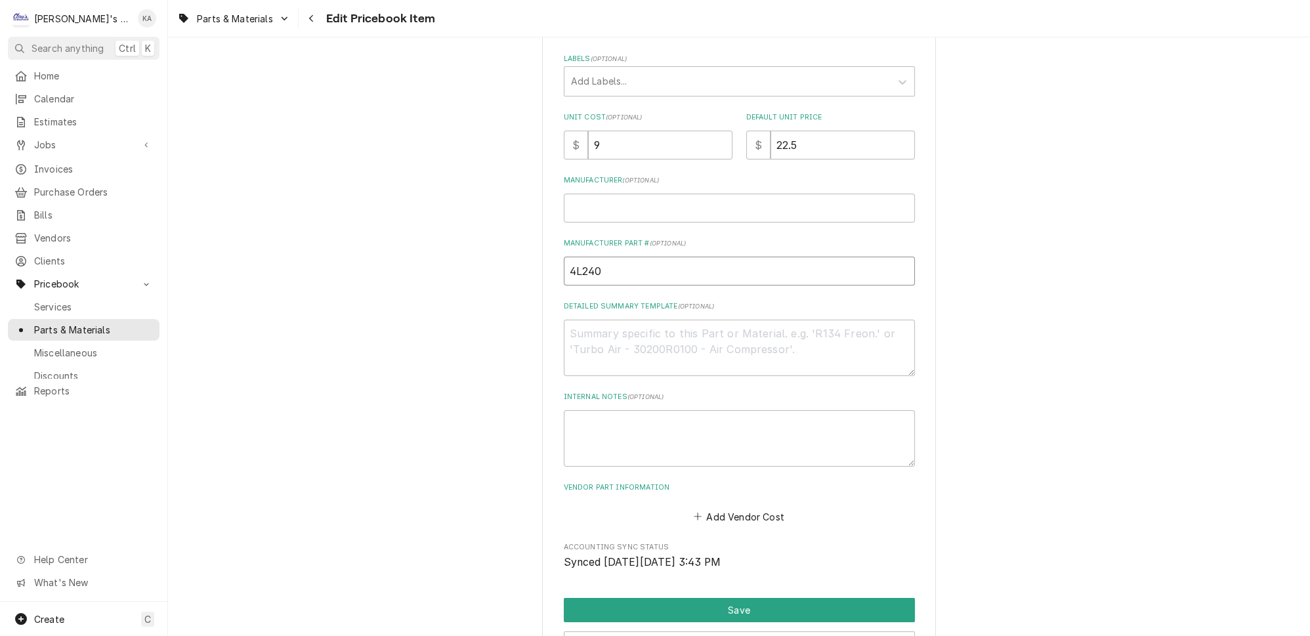
scroll to position [362, 0]
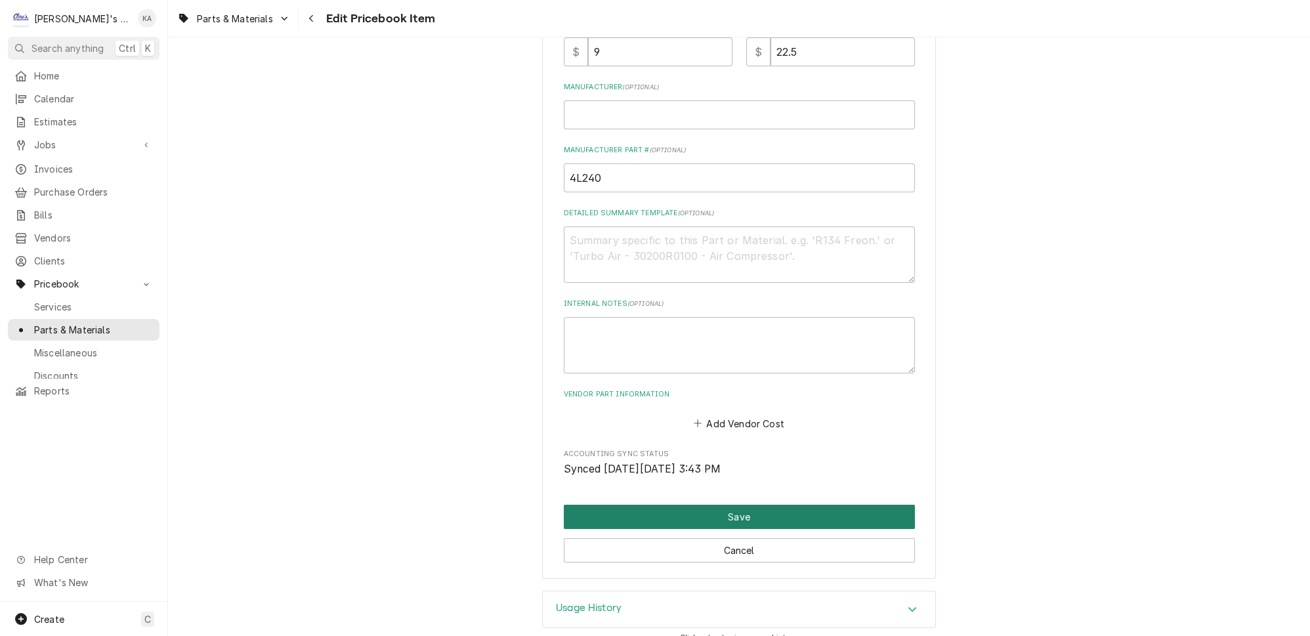
click at [726, 505] on button "Save" at bounding box center [739, 517] width 351 height 24
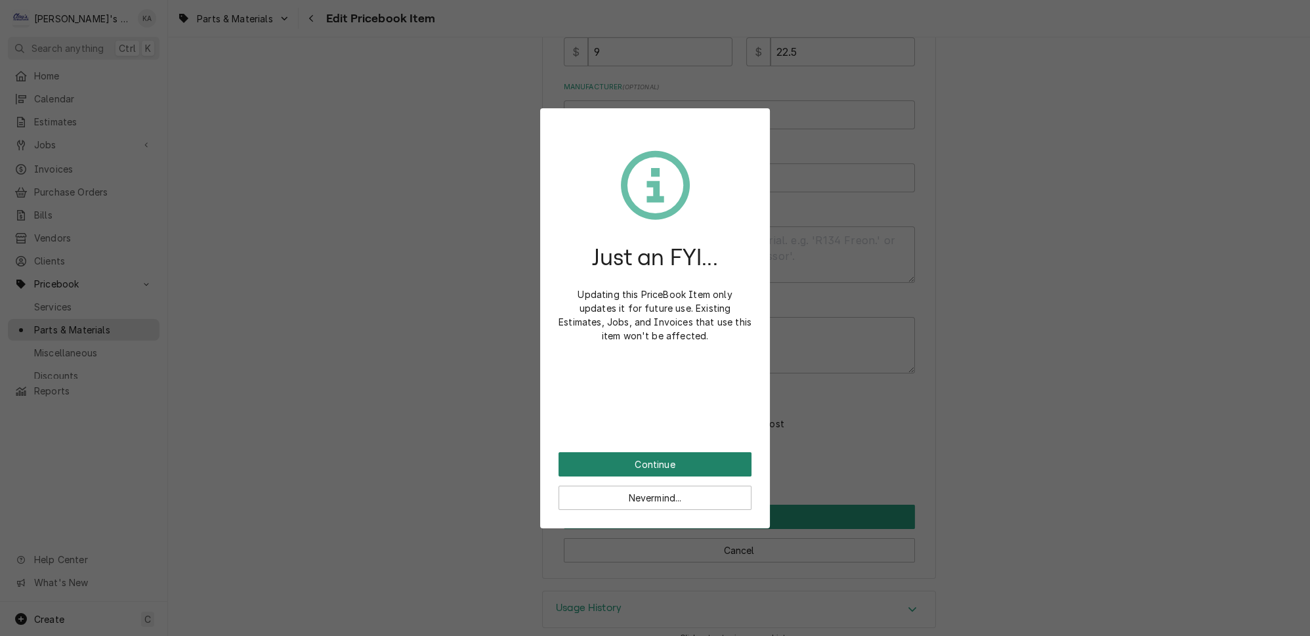
click at [698, 452] on button "Continue" at bounding box center [654, 464] width 193 height 24
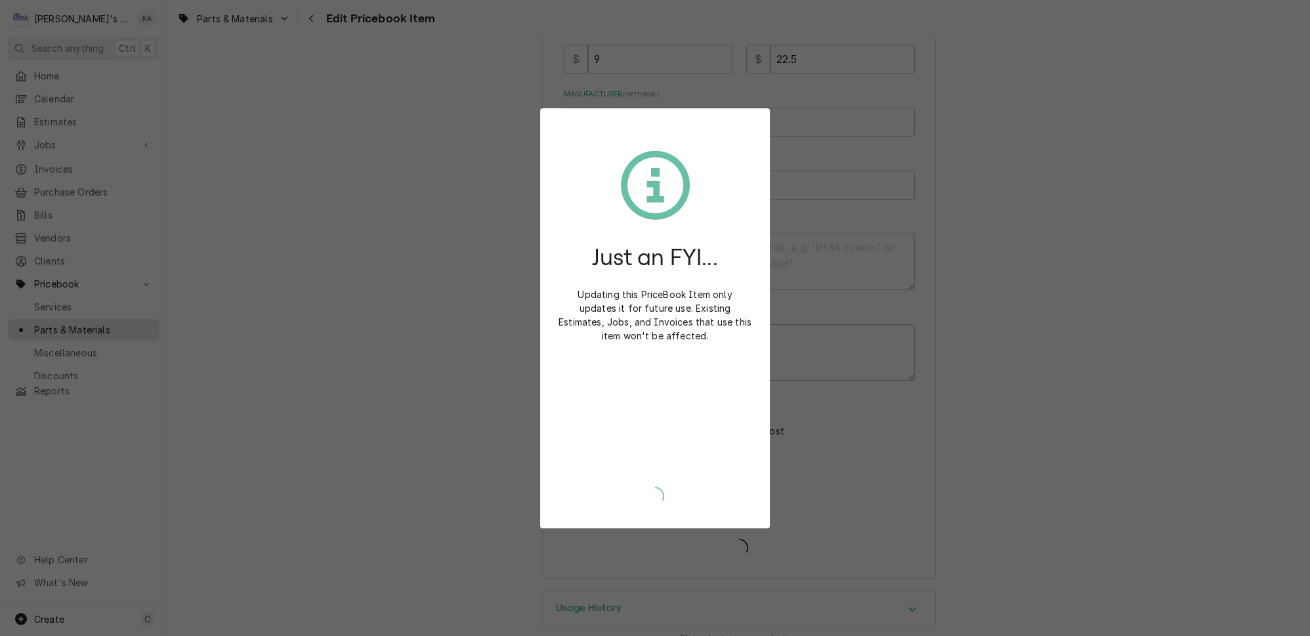
type textarea "x"
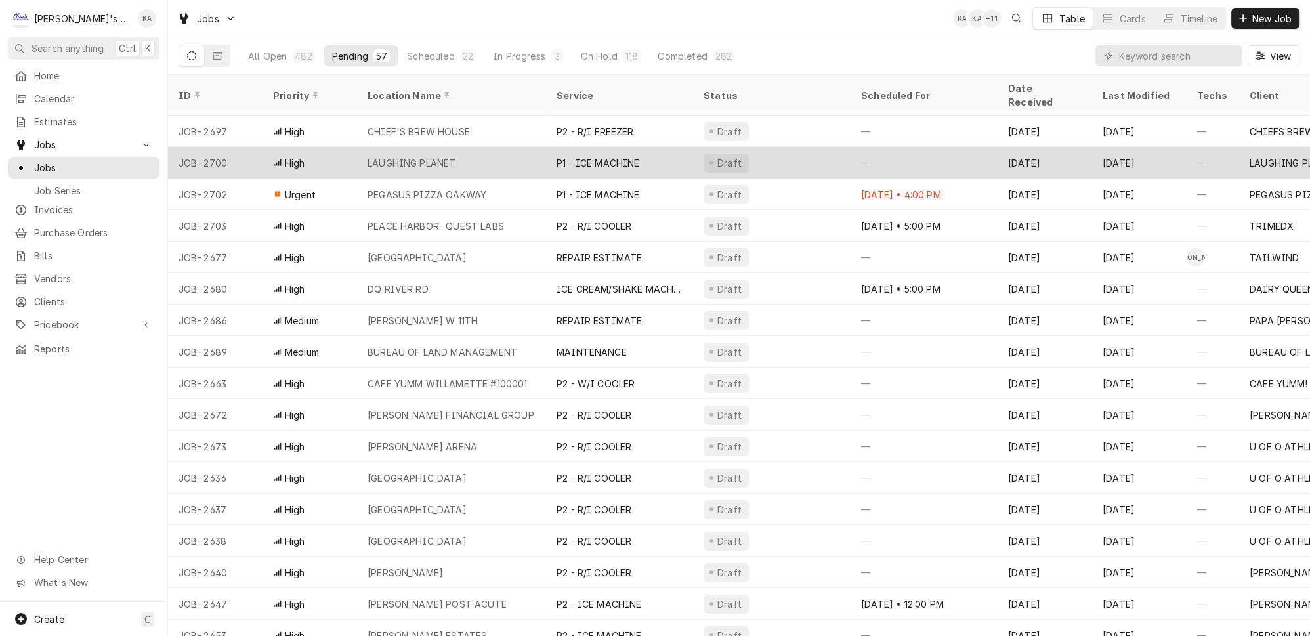
click at [410, 150] on div "LAUGHING PLANET" at bounding box center [451, 162] width 189 height 31
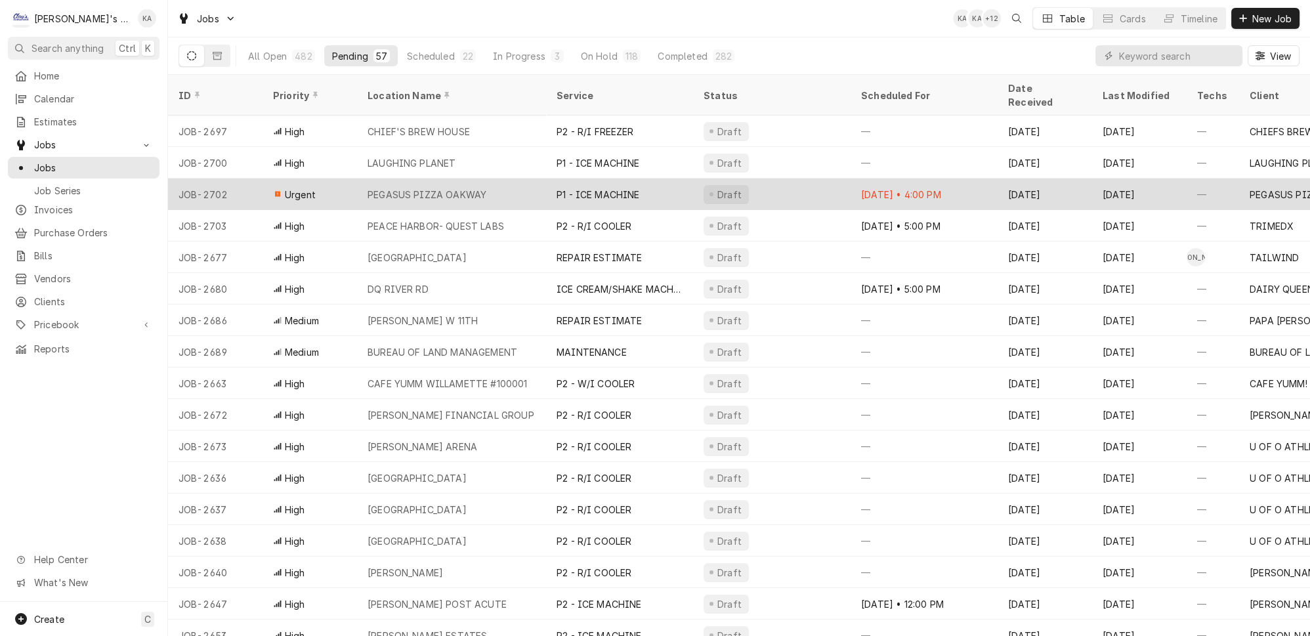
click at [444, 188] on div "PEGASUS PIZZA OAKWAY" at bounding box center [426, 195] width 119 height 14
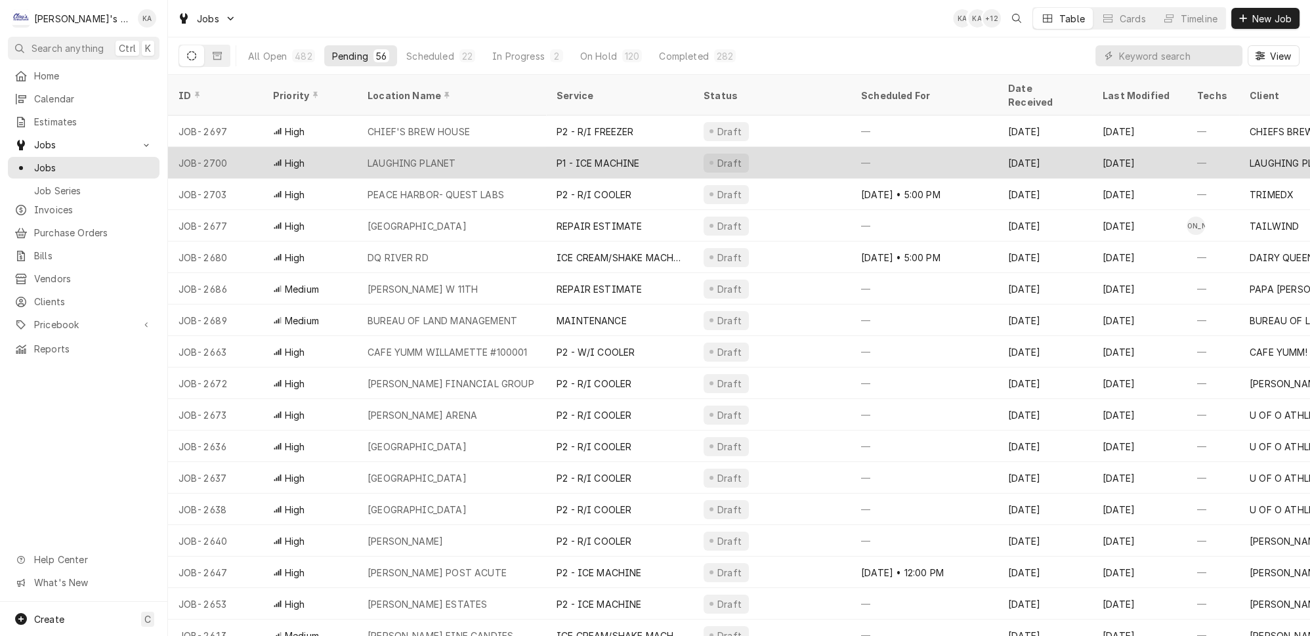
click at [476, 147] on div "LAUGHING PLANET" at bounding box center [451, 162] width 189 height 31
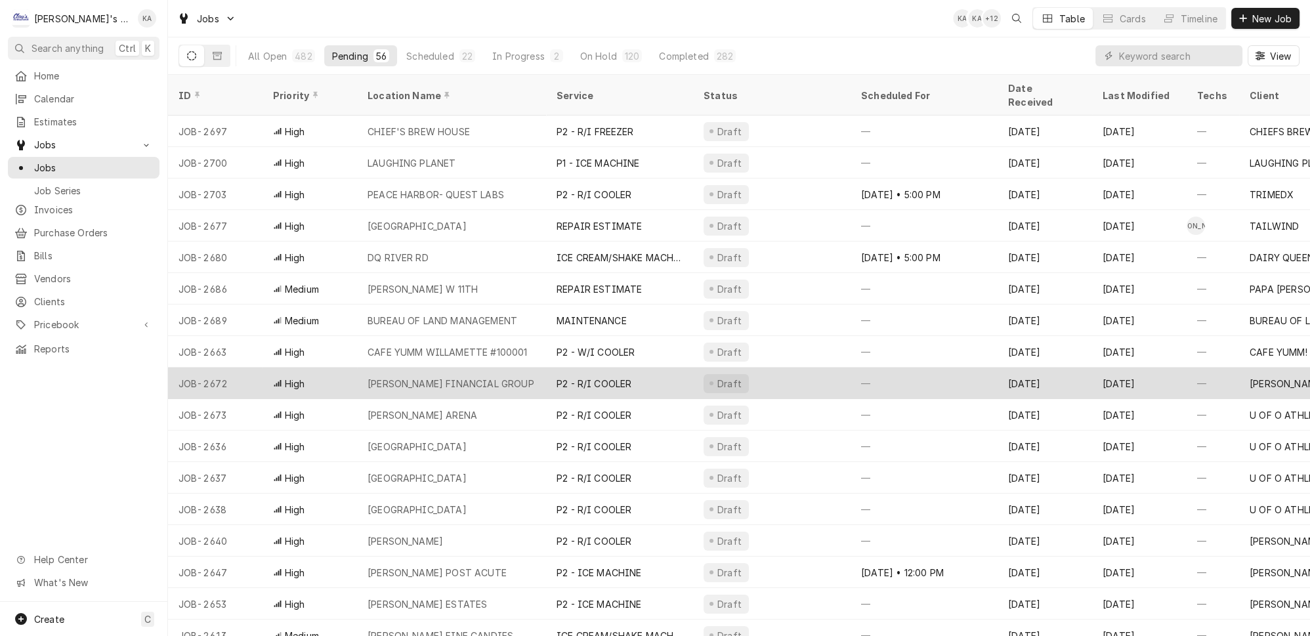
click at [451, 377] on div "[PERSON_NAME] FINANCIAL GROUP" at bounding box center [450, 384] width 167 height 14
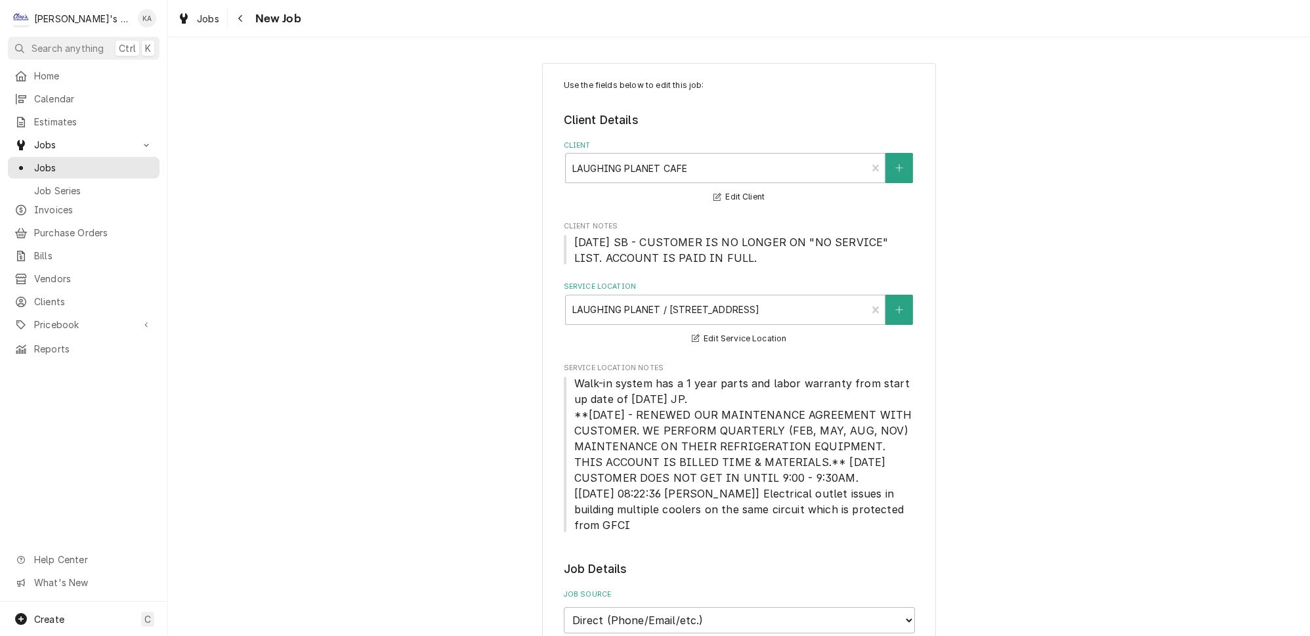
type textarea "x"
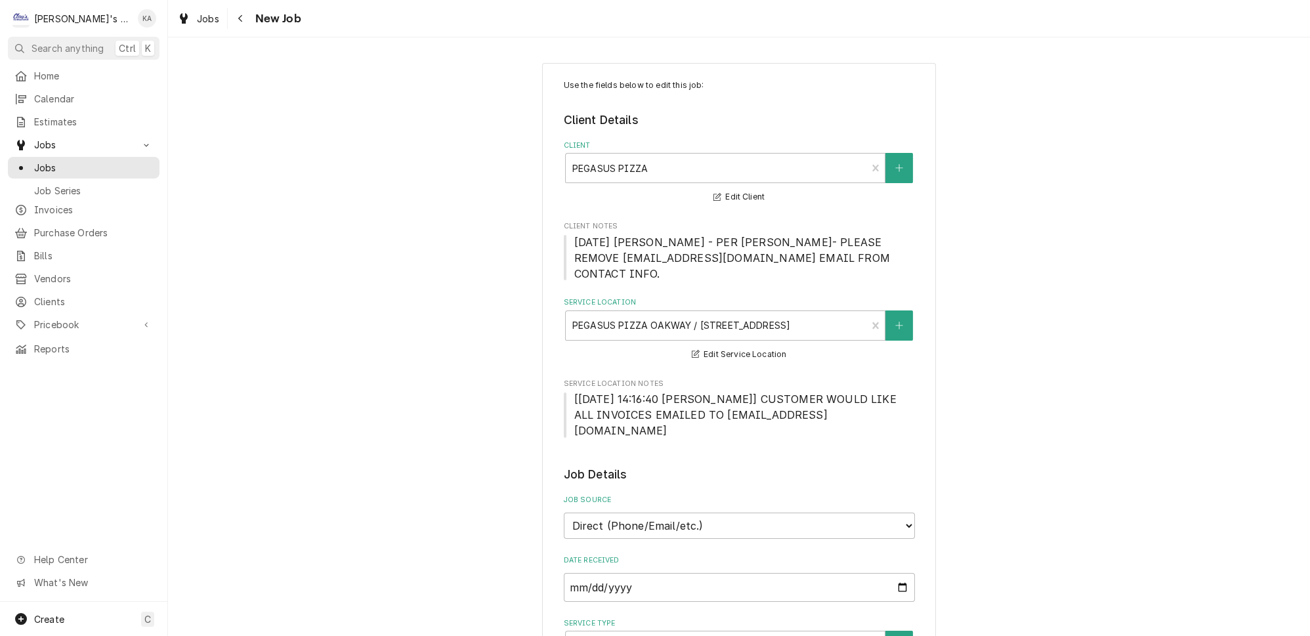
type textarea "x"
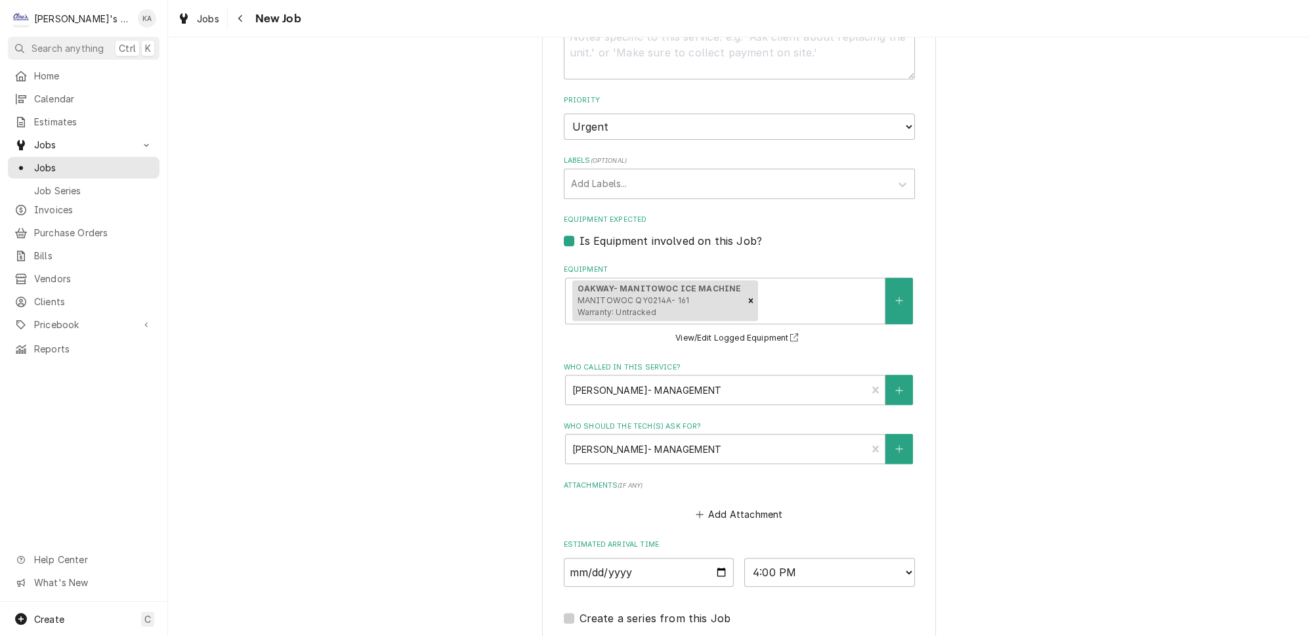
scroll to position [954, 0]
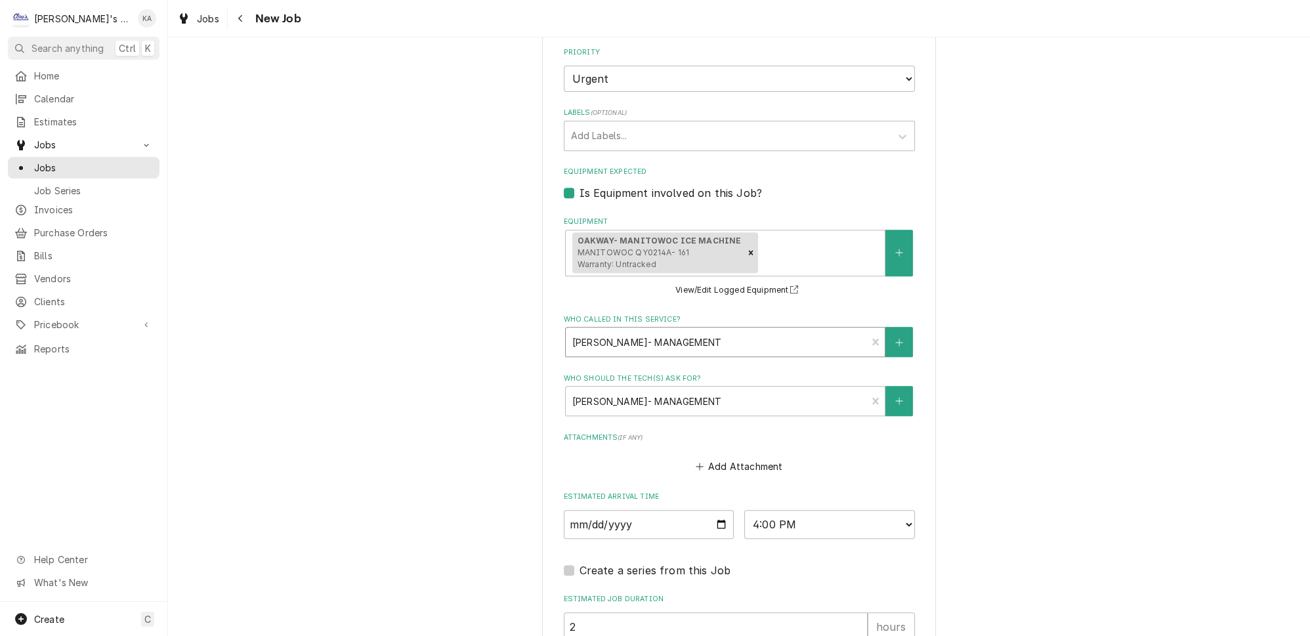
click at [775, 330] on div "Who called in this service?" at bounding box center [716, 342] width 288 height 24
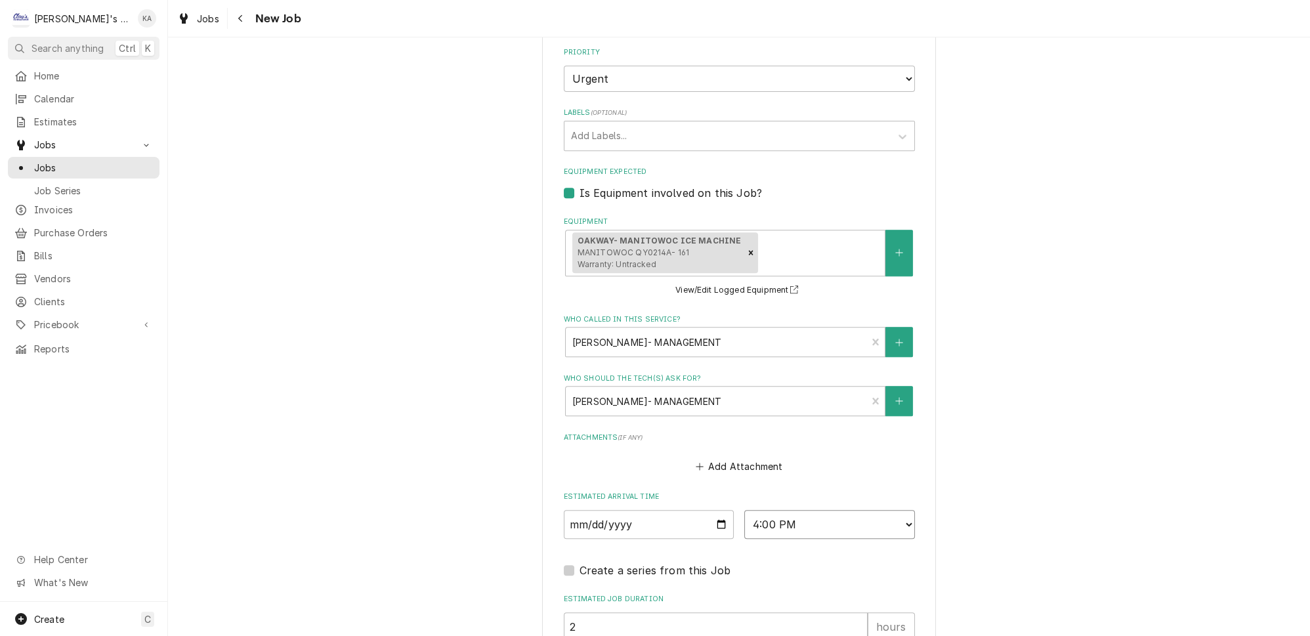
click at [887, 510] on select "AM / PM 6:00 AM 6:15 AM 6:30 AM 6:45 AM 7:00 AM 7:15 AM 7:30 AM 7:45 AM 8:00 AM…" at bounding box center [829, 524] width 171 height 29
select select "16:15:00"
click at [744, 510] on select "AM / PM 6:00 AM 6:15 AM 6:30 AM 6:45 AM 7:00 AM 7:15 AM 7:30 AM 7:45 AM 8:00 AM…" at bounding box center [829, 524] width 171 height 29
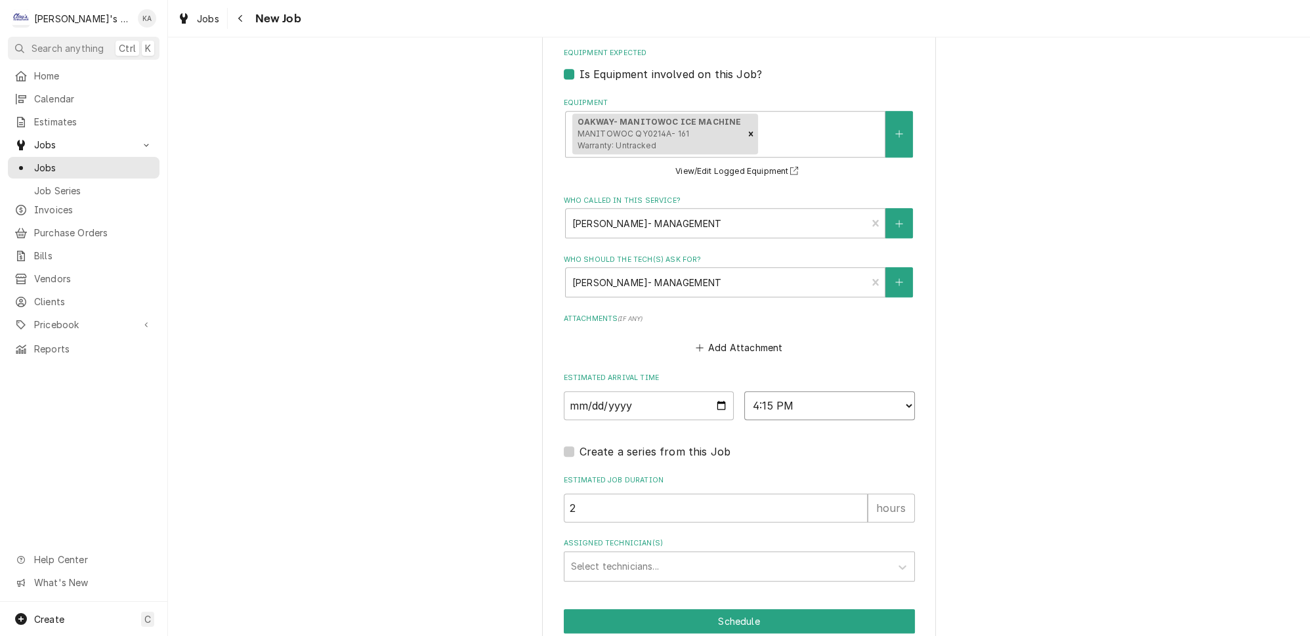
scroll to position [1110, 0]
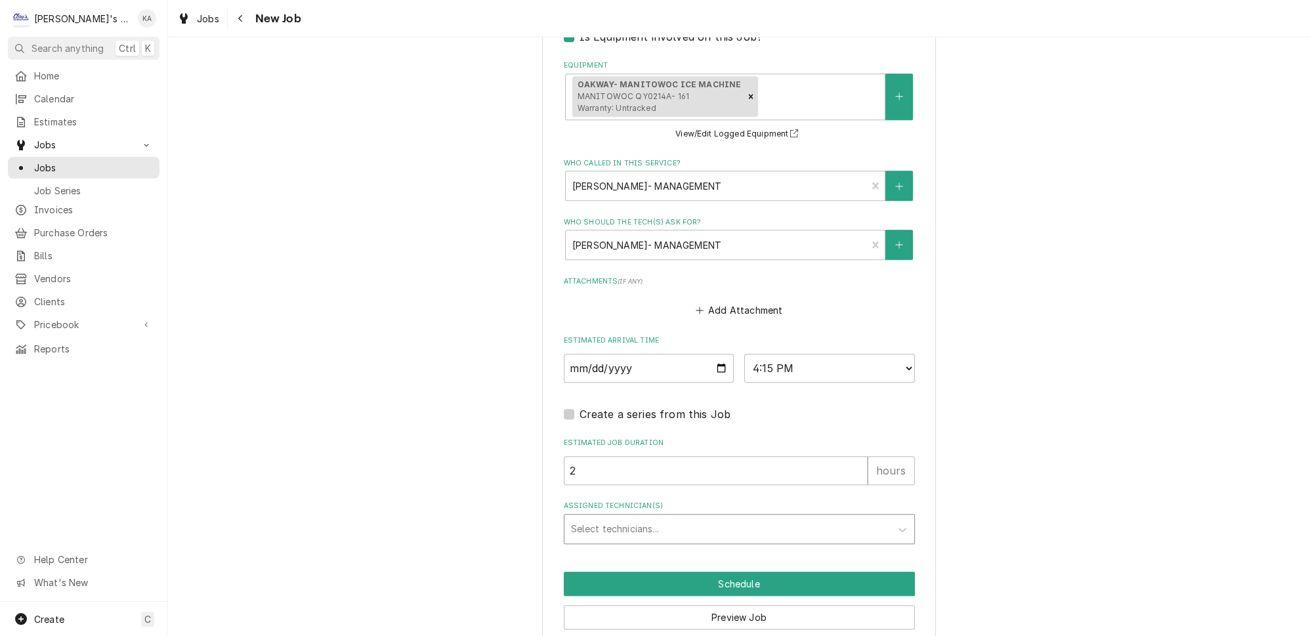
click at [710, 517] on div "Assigned Technician(s)" at bounding box center [727, 529] width 313 height 24
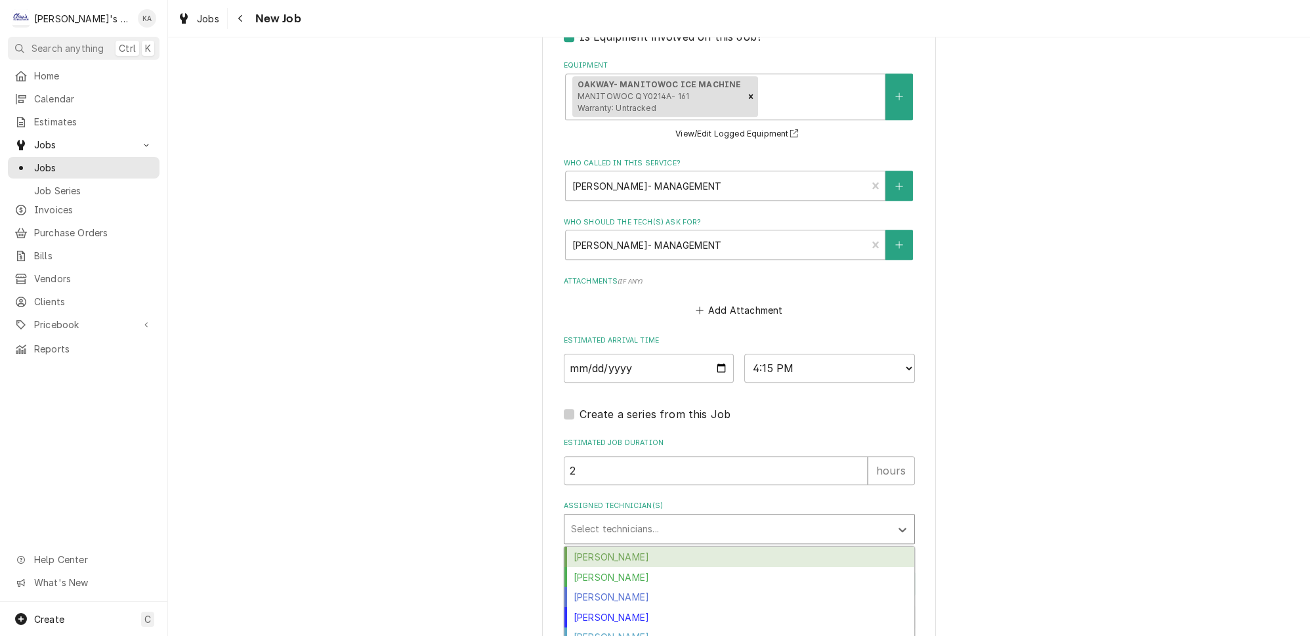
click at [657, 547] on div "Cameron Ward" at bounding box center [739, 557] width 350 height 20
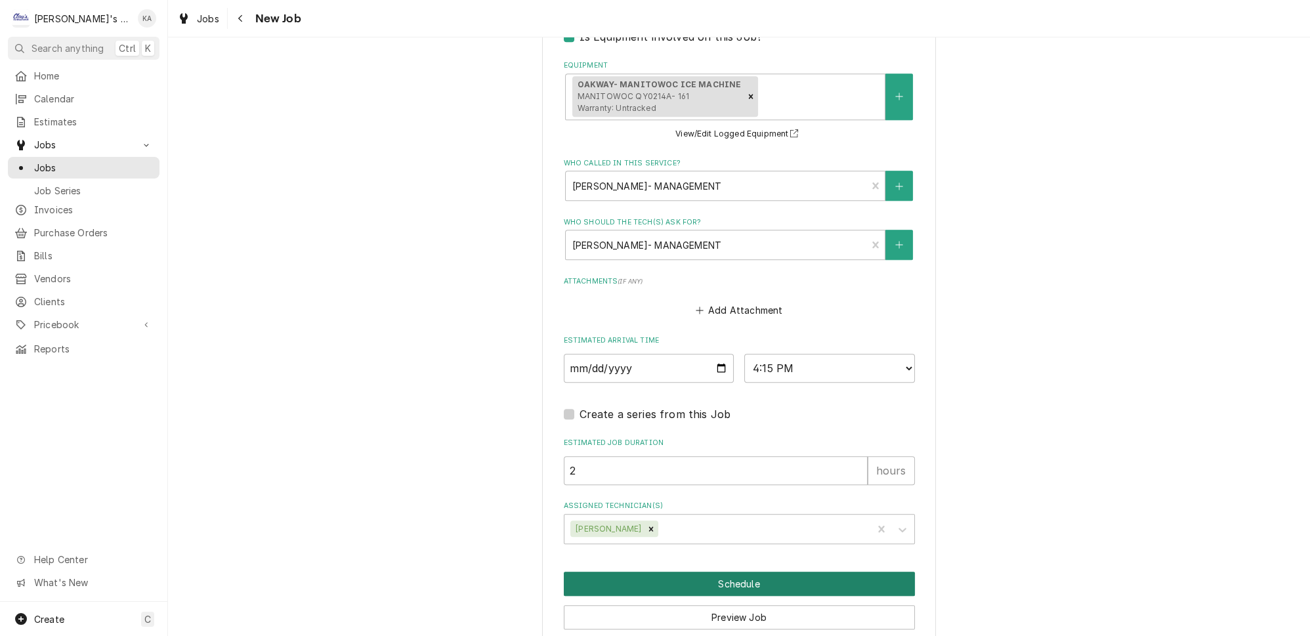
click at [738, 572] on button "Schedule" at bounding box center [739, 584] width 351 height 24
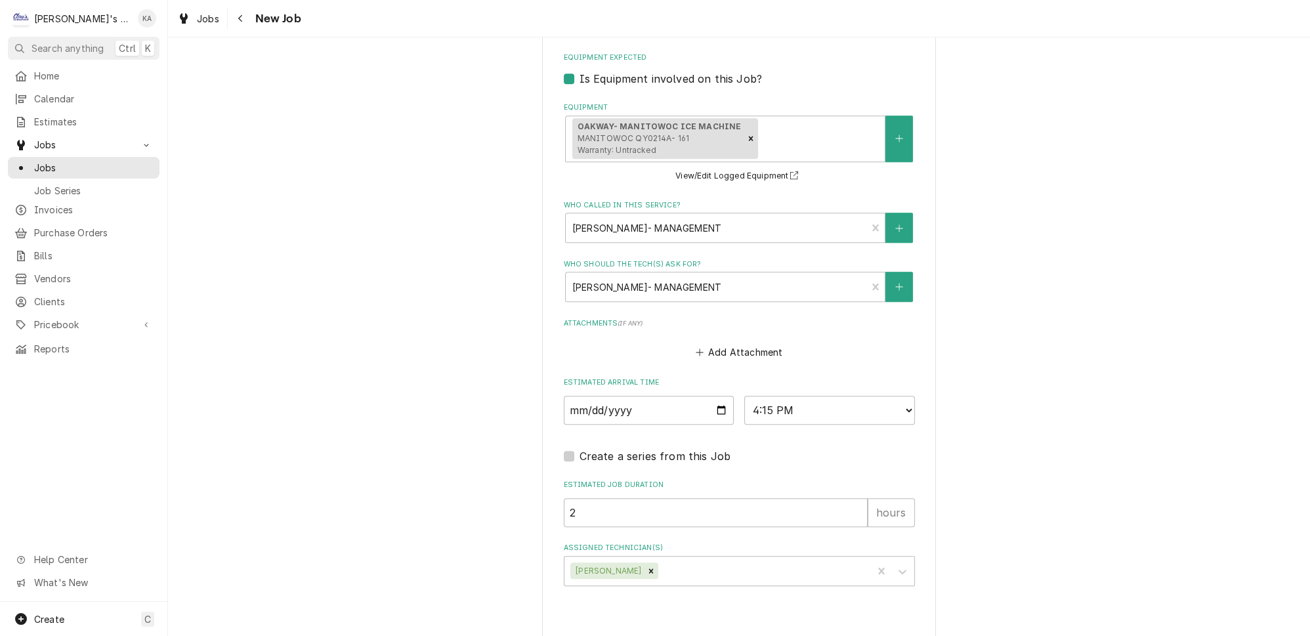
type textarea "x"
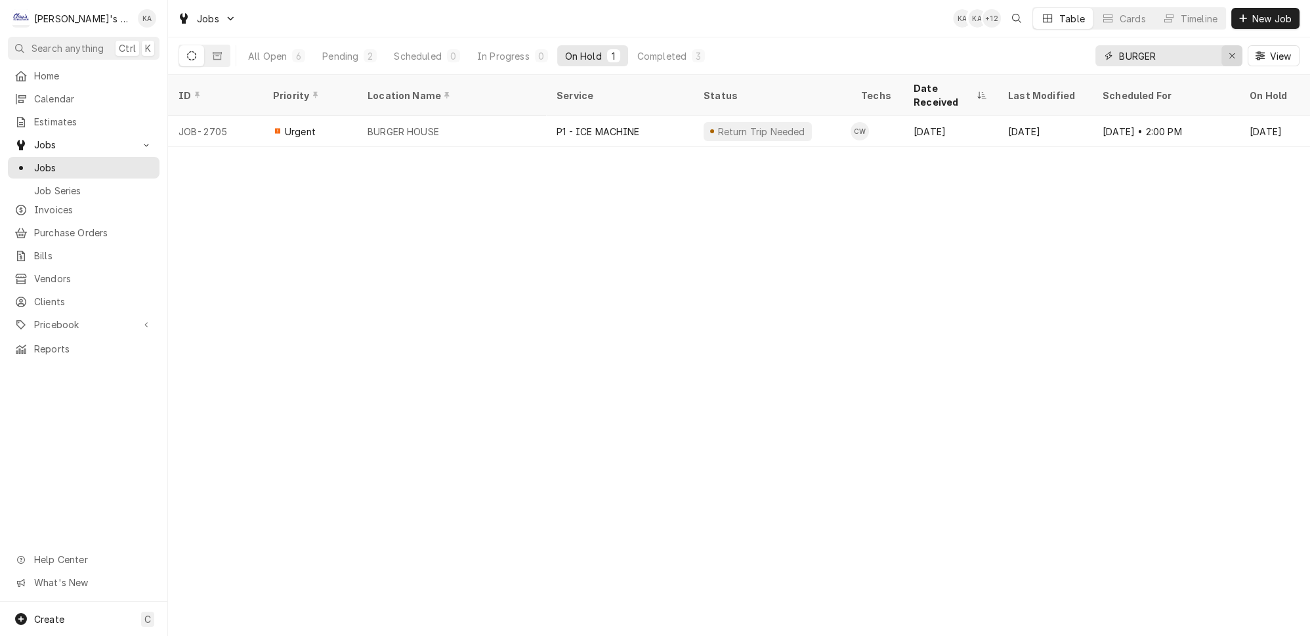
click at [1236, 52] on icon "Erase input" at bounding box center [1231, 55] width 7 height 9
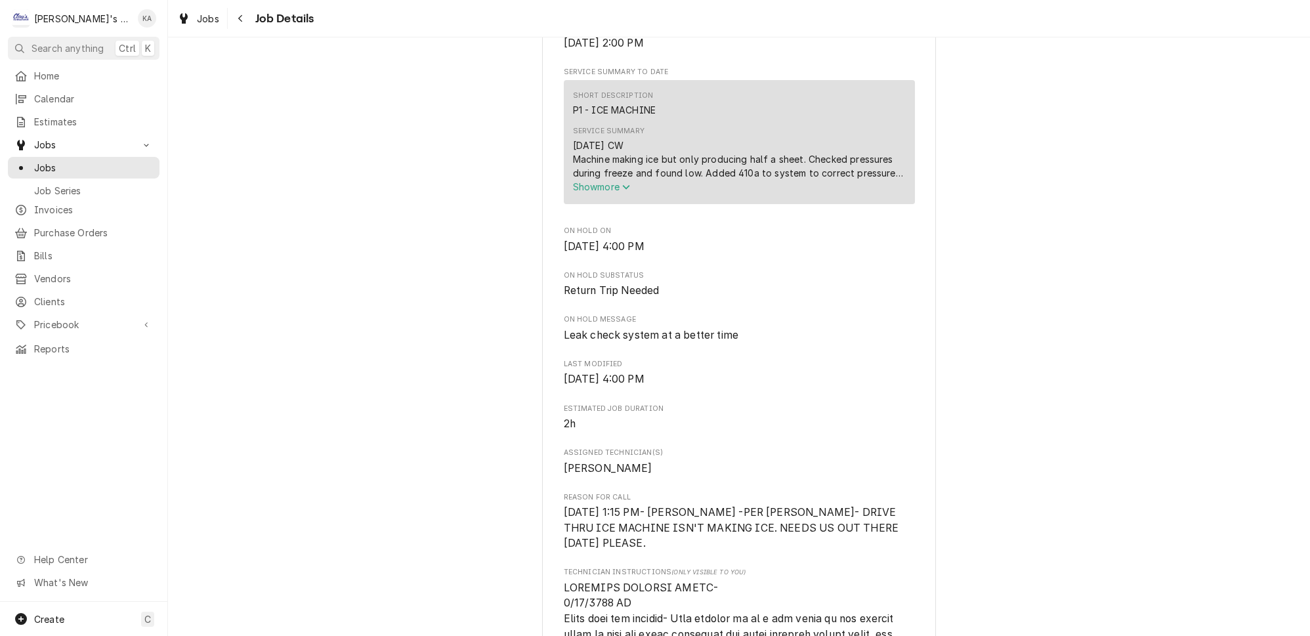
scroll to position [715, 0]
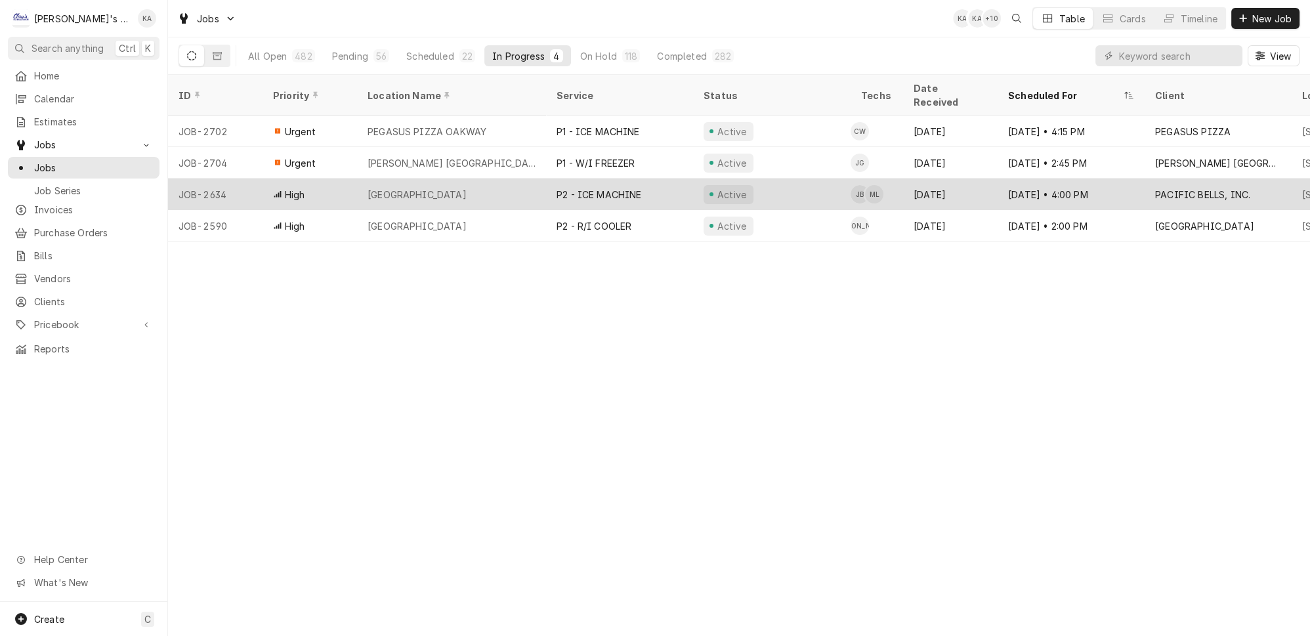
click at [496, 178] on div "[GEOGRAPHIC_DATA]" at bounding box center [451, 193] width 189 height 31
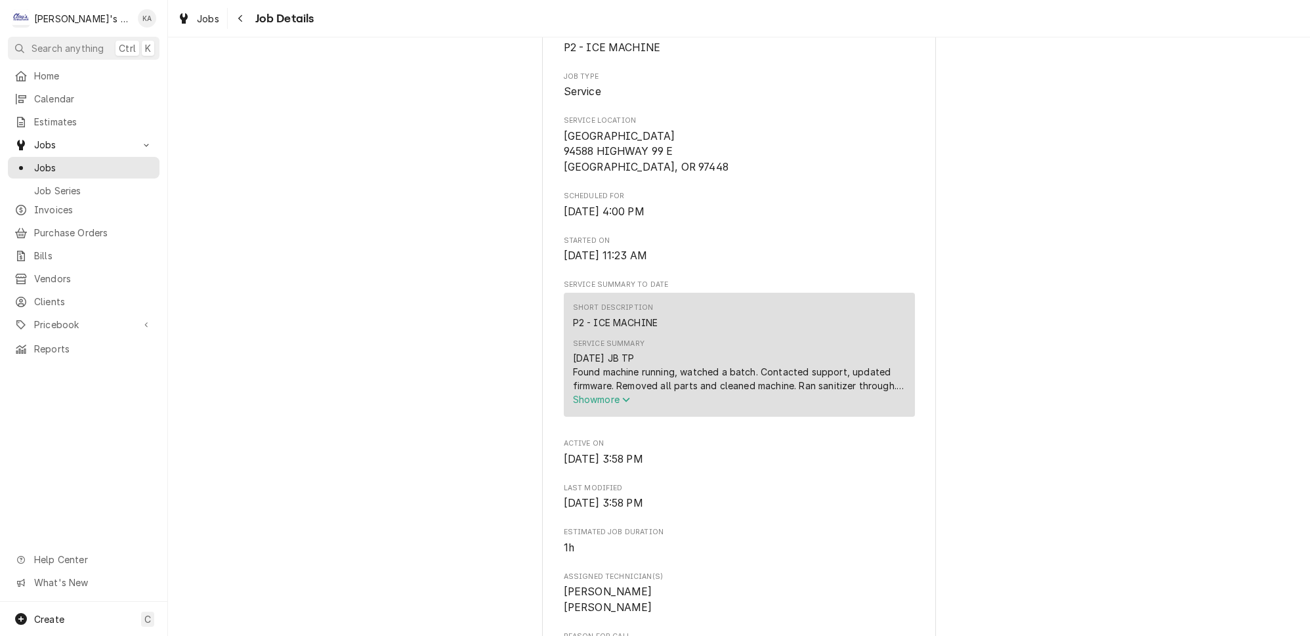
scroll to position [298, 0]
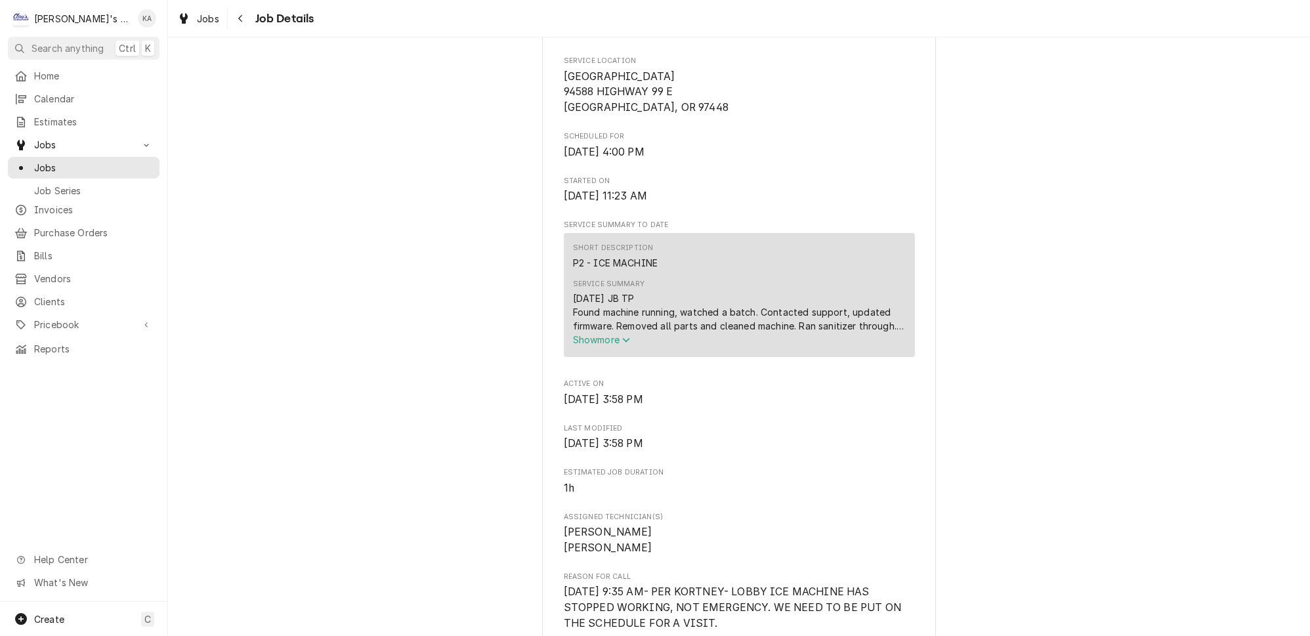
click at [627, 343] on icon "Service Summary" at bounding box center [625, 340] width 7 height 5
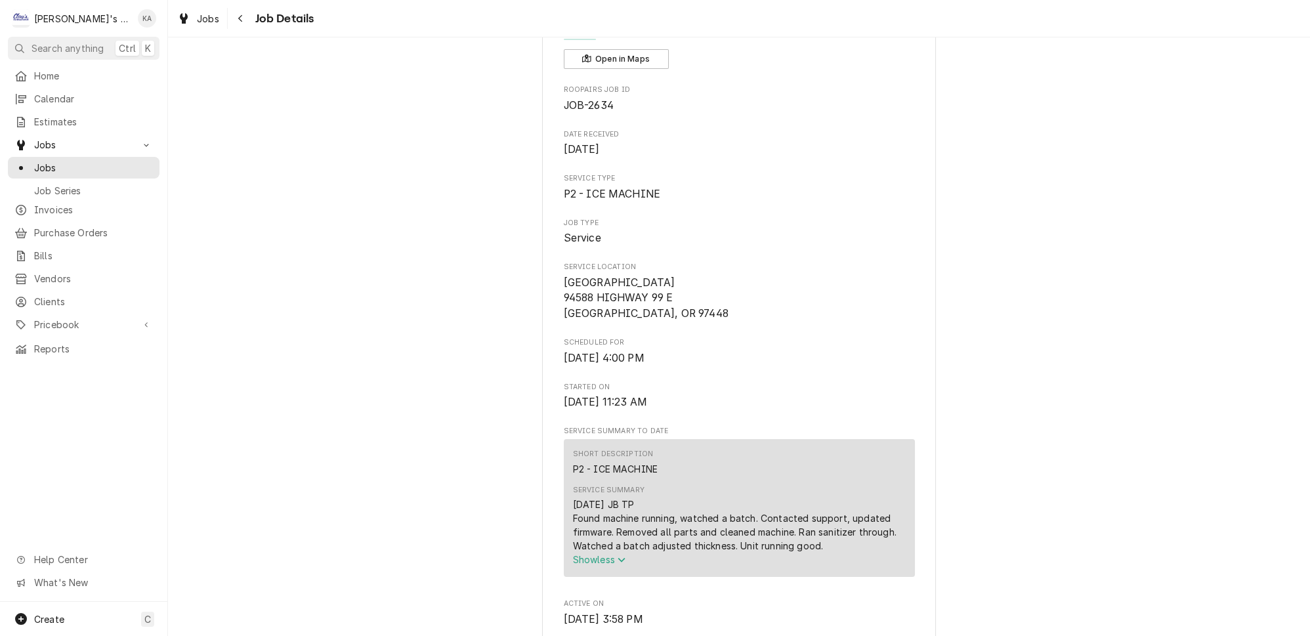
scroll to position [0, 0]
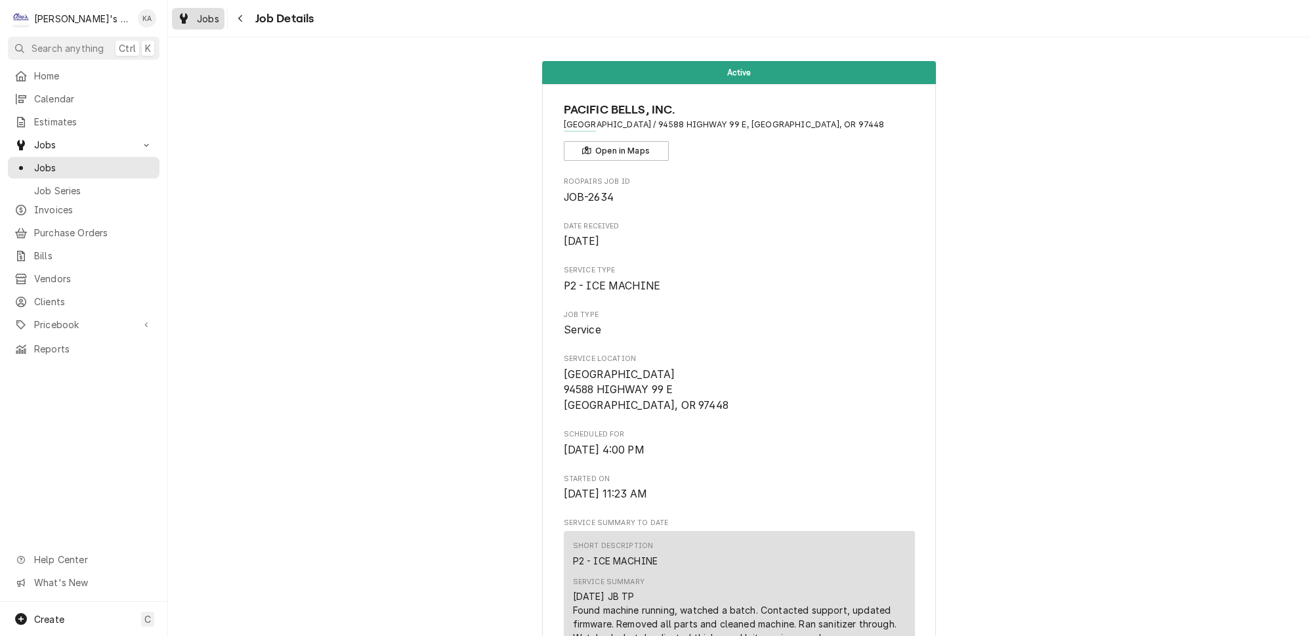
click at [205, 16] on div "Jobs" at bounding box center [198, 18] width 47 height 16
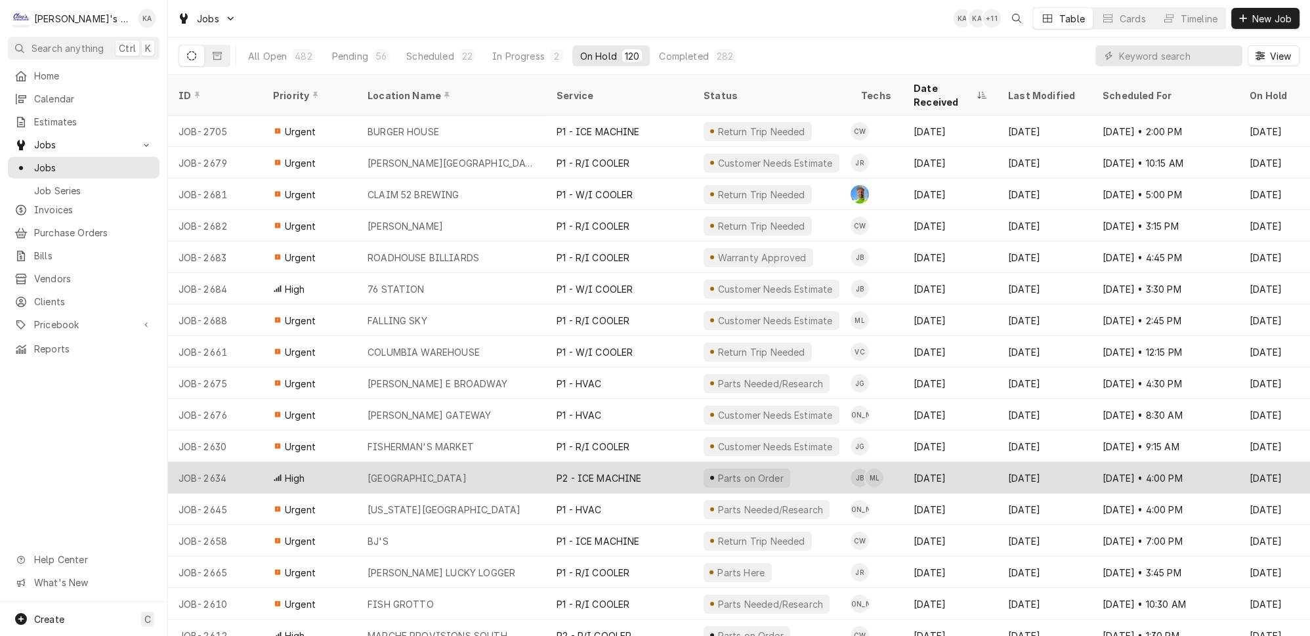
click at [467, 471] on div "[GEOGRAPHIC_DATA]" at bounding box center [416, 478] width 99 height 14
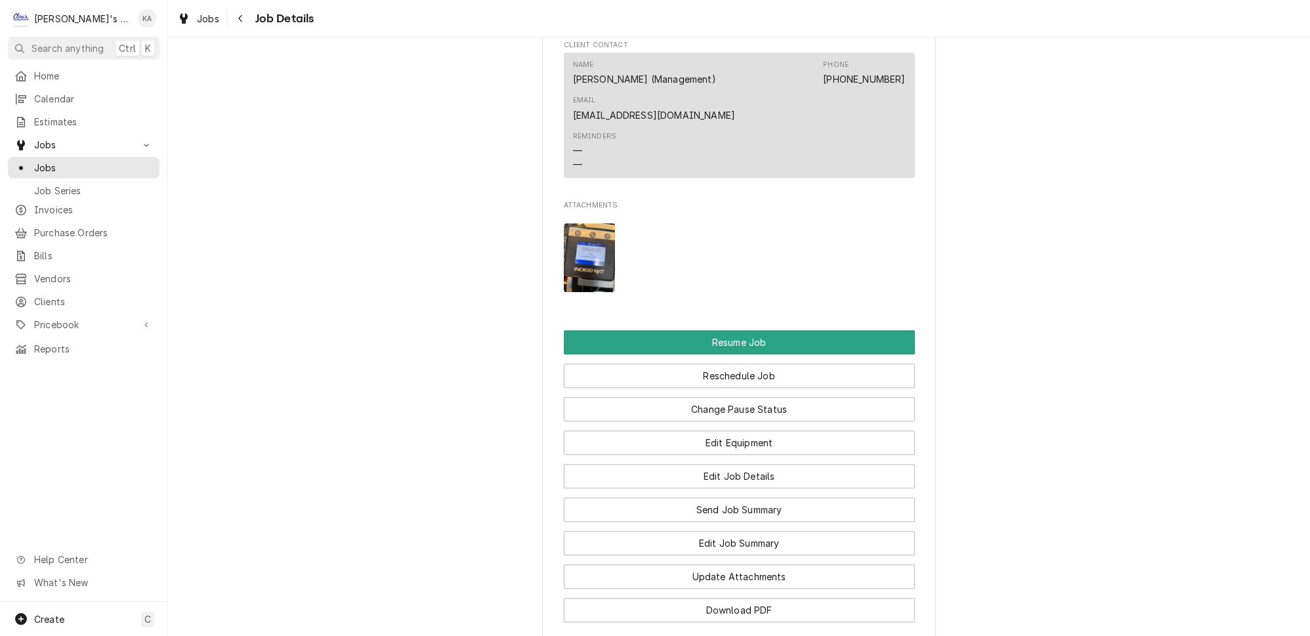
scroll to position [1670, 0]
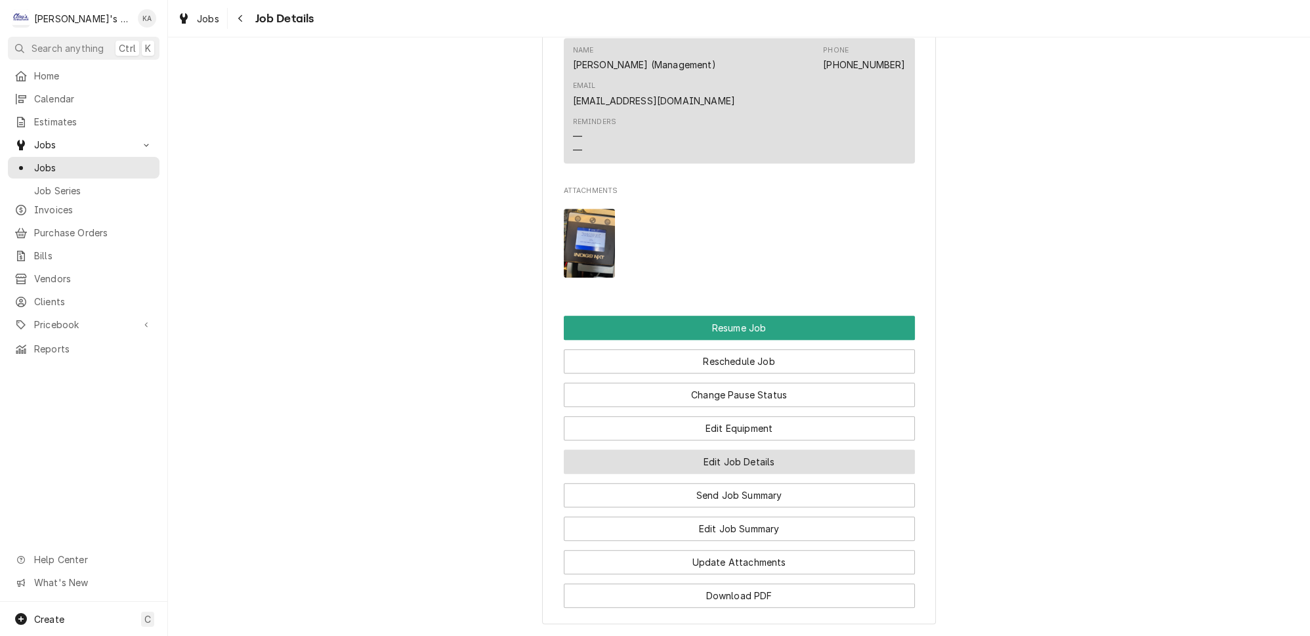
click at [774, 450] on button "Edit Job Details" at bounding box center [739, 462] width 351 height 24
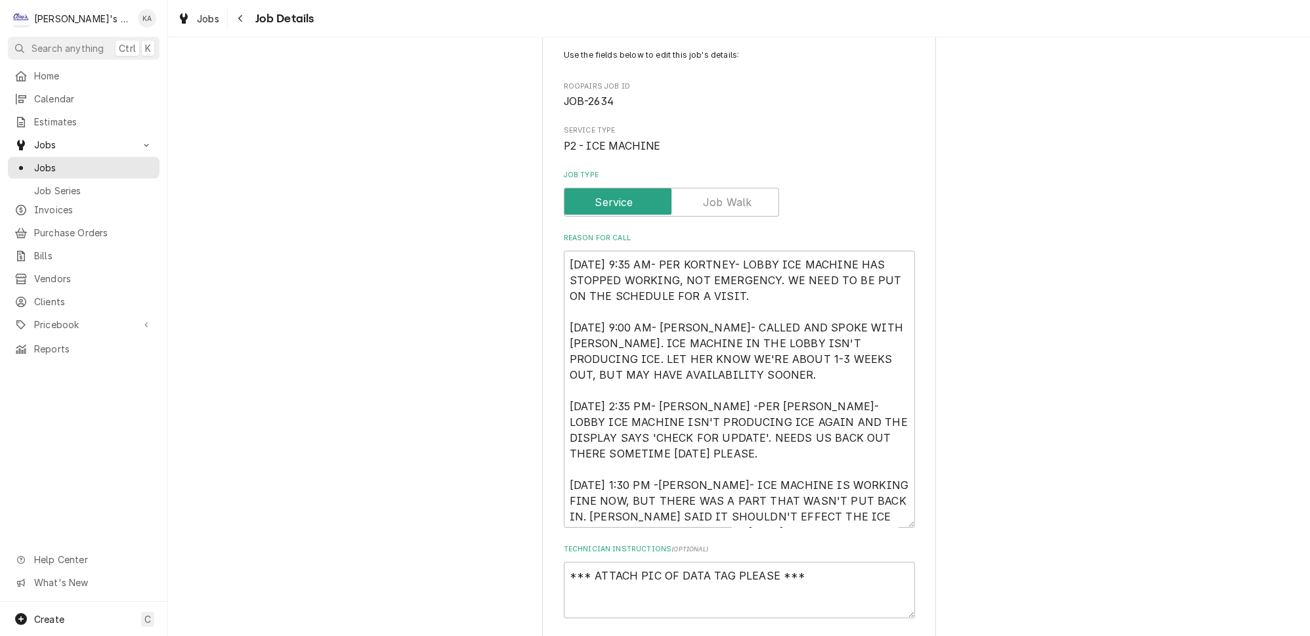
scroll to position [119, 0]
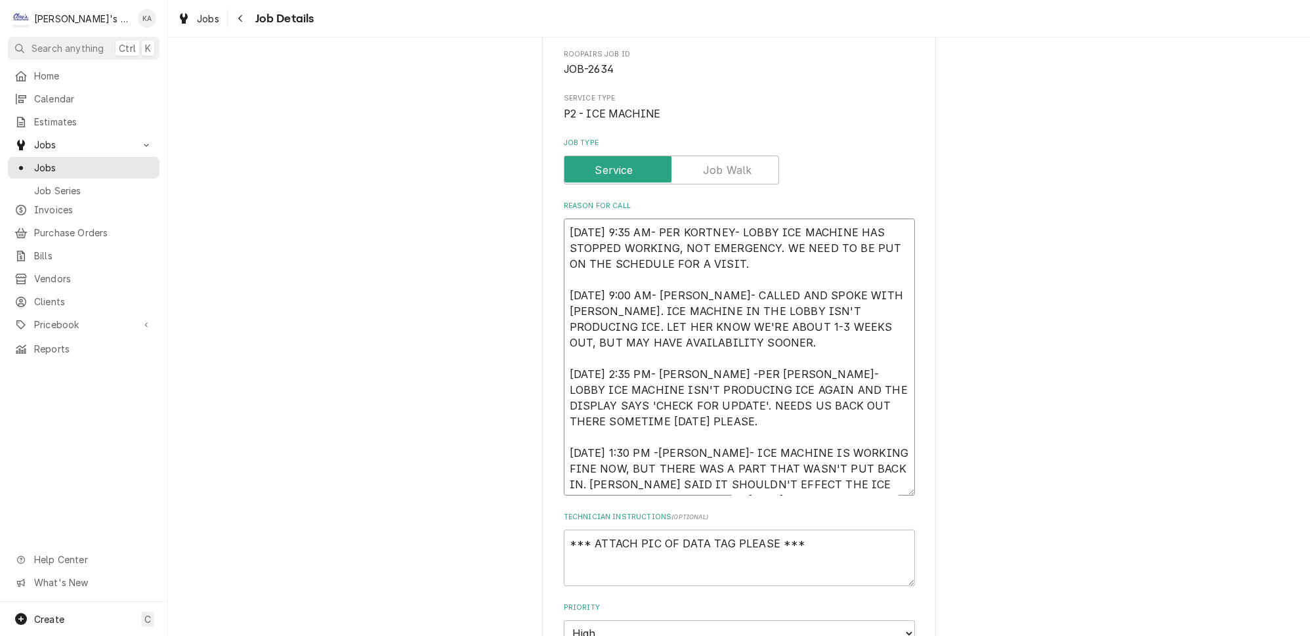
click at [707, 370] on textarea "[DATE] 9:35 AM- PER KORTNEY- LOBBY ICE MACHINE HAS STOPPED WORKING, NOT EMERGEN…" at bounding box center [739, 357] width 351 height 277
type textarea "x"
type textarea "[DATE] 9:35 AM- PER KORTNEY- LOBBY ICE MACHINE HAS STOPPED WORKING, NOT EMERGEN…"
type textarea "x"
type textarea "[DATE] 9:35 AM- PER KORTNEY- LOBBY ICE MACHINE HAS STOPPED WORKING, NOT EMERGEN…"
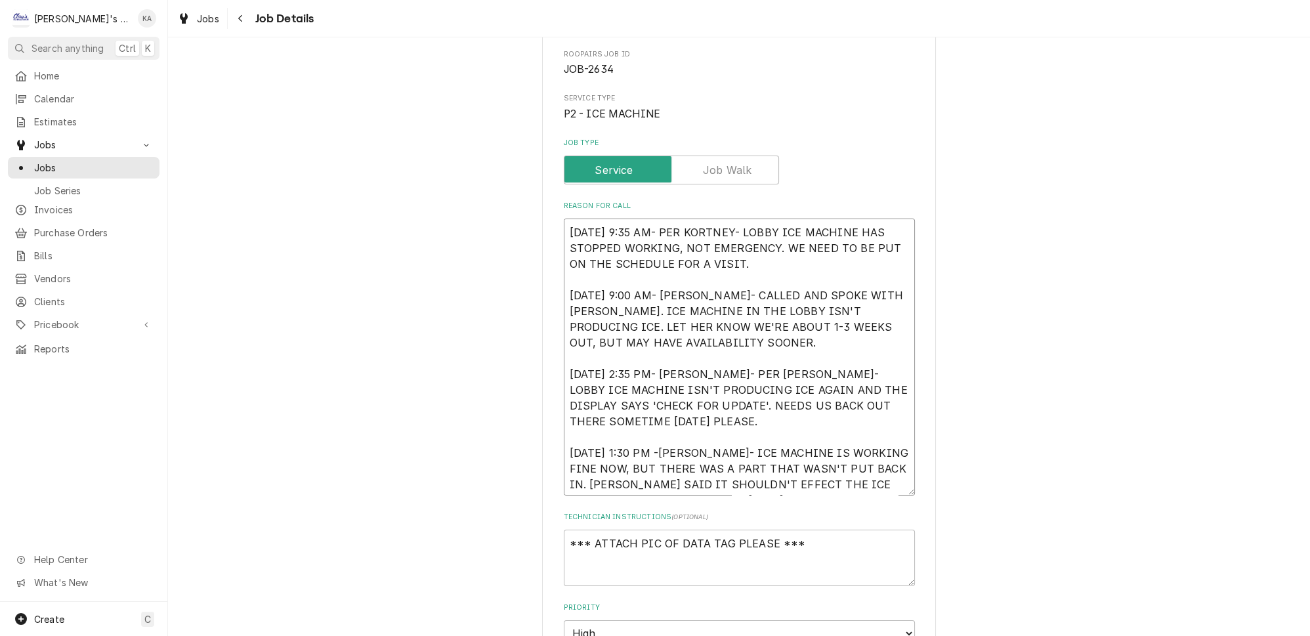
click at [662, 443] on textarea "[DATE] 9:35 AM- PER KORTNEY- LOBBY ICE MACHINE HAS STOPPED WORKING, NOT EMERGEN…" at bounding box center [739, 357] width 351 height 277
type textarea "x"
type textarea "8/9/2025 9:35 AM- PER KORTNEY- LOBBY ICE MACHINE HAS STOPPED WORKING, NOT EMERG…"
type textarea "x"
type textarea "[DATE] 9:35 AM- PER KORTNEY- LOBBY ICE MACHINE HAS STOPPED WORKING, NOT EMERGEN…"
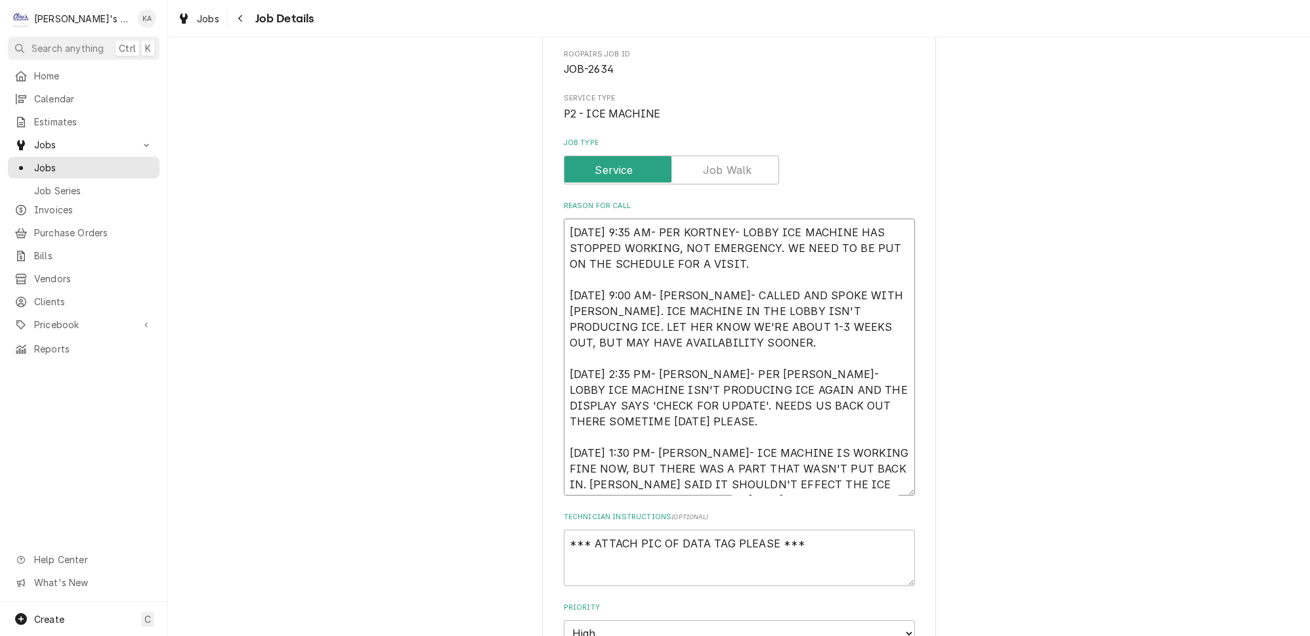
type textarea "x"
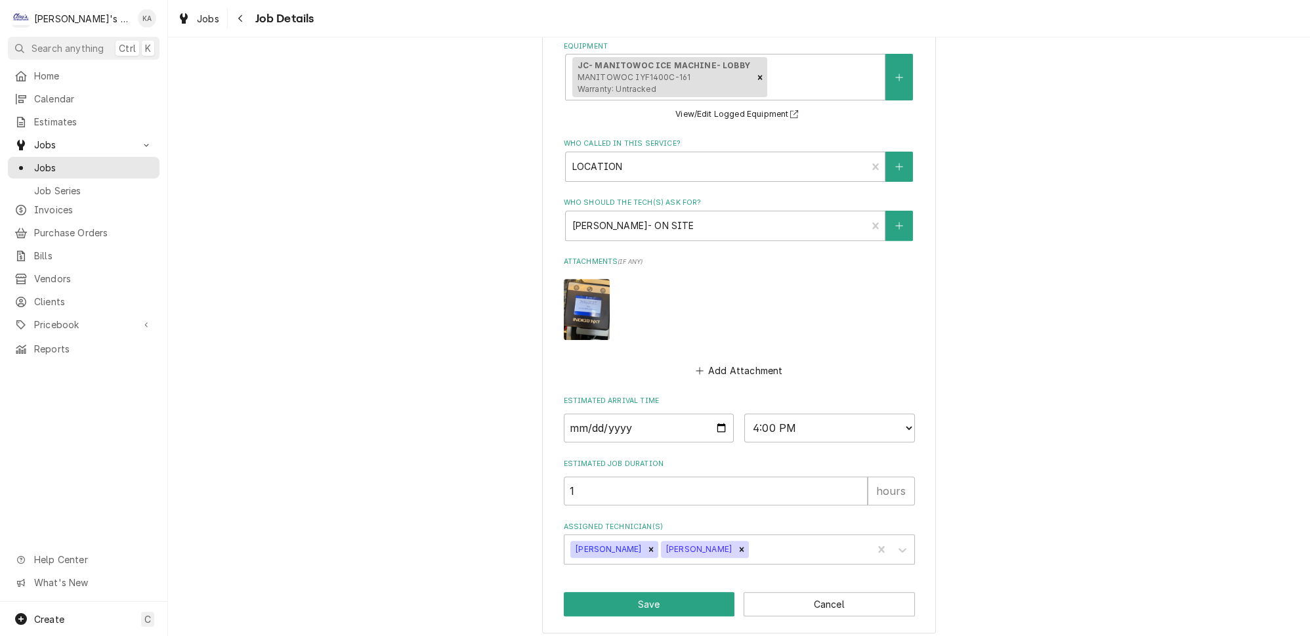
scroll to position [855, 0]
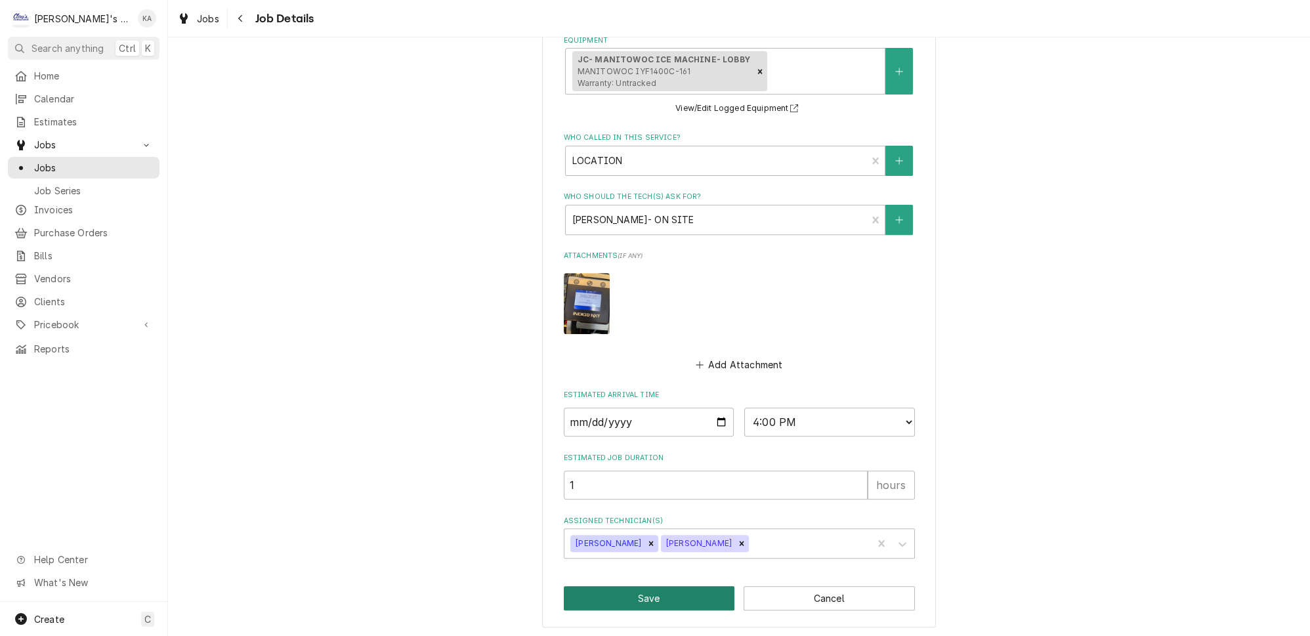
type textarea "8/9/2025 9:35 AM- PER KORTNEY- LOBBY ICE MACHINE HAS STOPPED WORKING, NOT EMERG…"
click at [659, 596] on button "Save" at bounding box center [649, 598] width 171 height 24
type textarea "x"
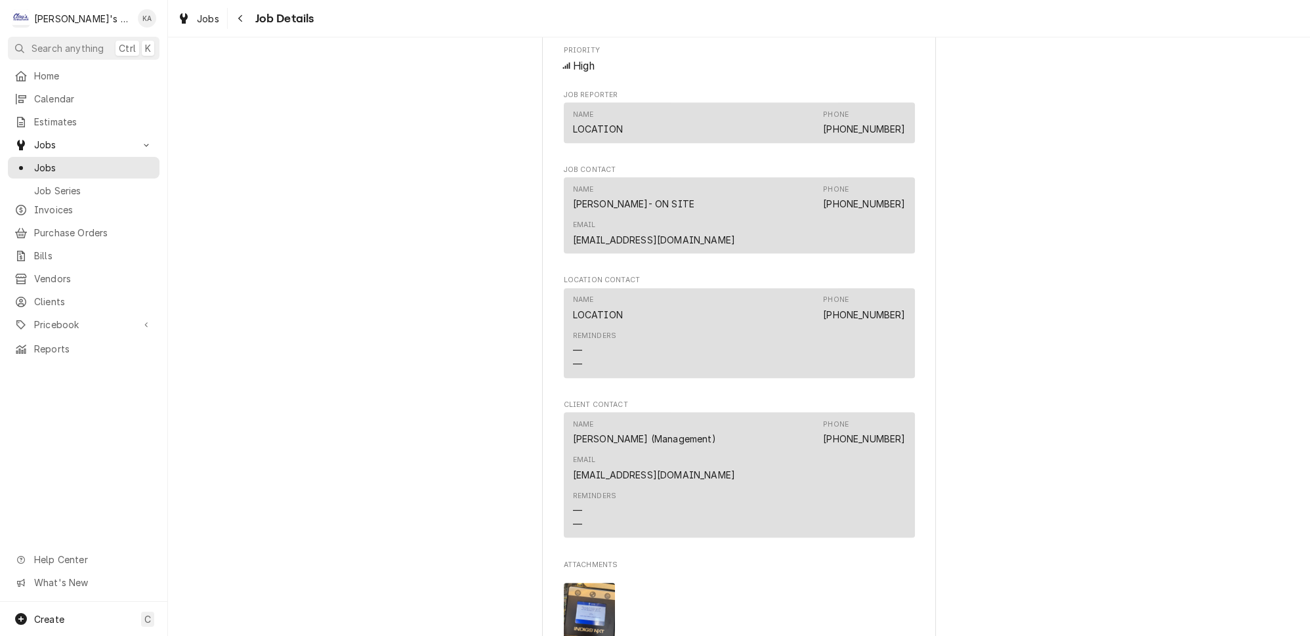
scroll to position [1312, 0]
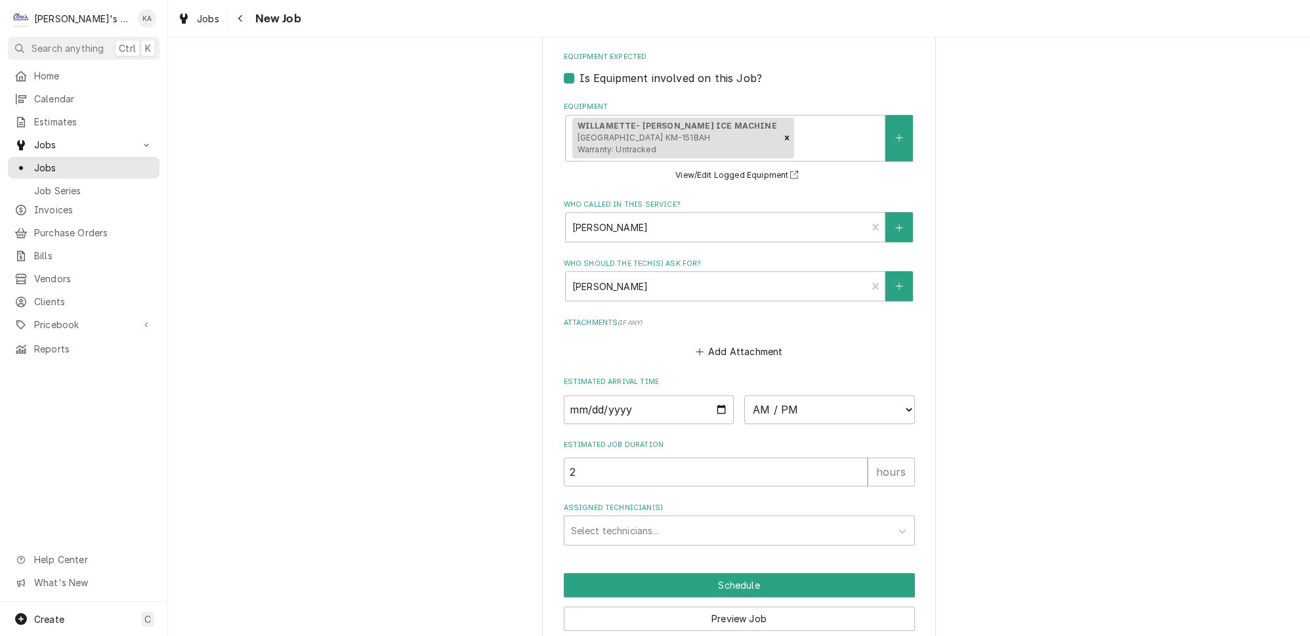
scroll to position [1161, 0]
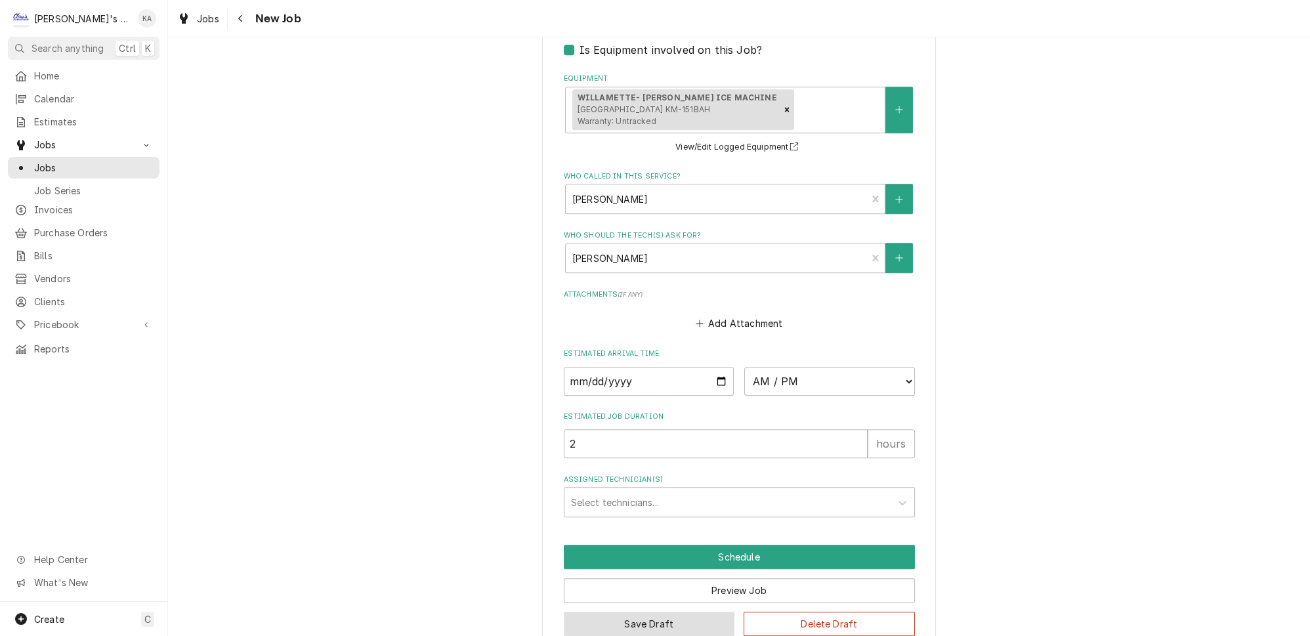
click at [633, 612] on button "Save Draft" at bounding box center [649, 624] width 171 height 24
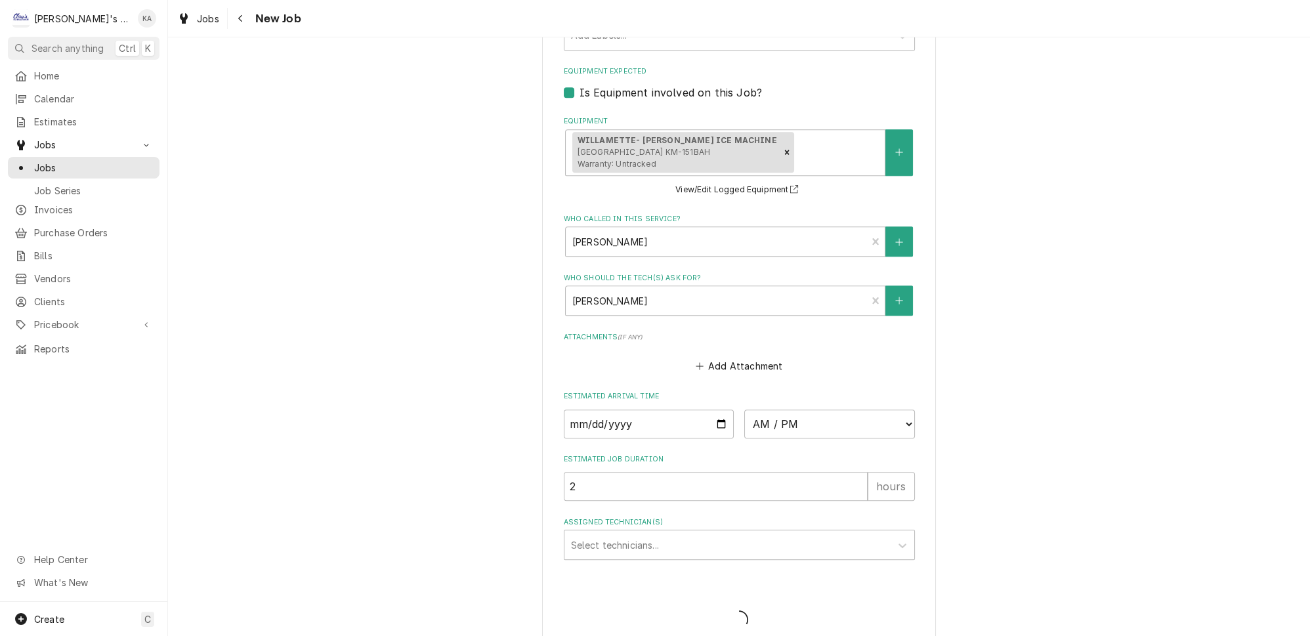
type textarea "x"
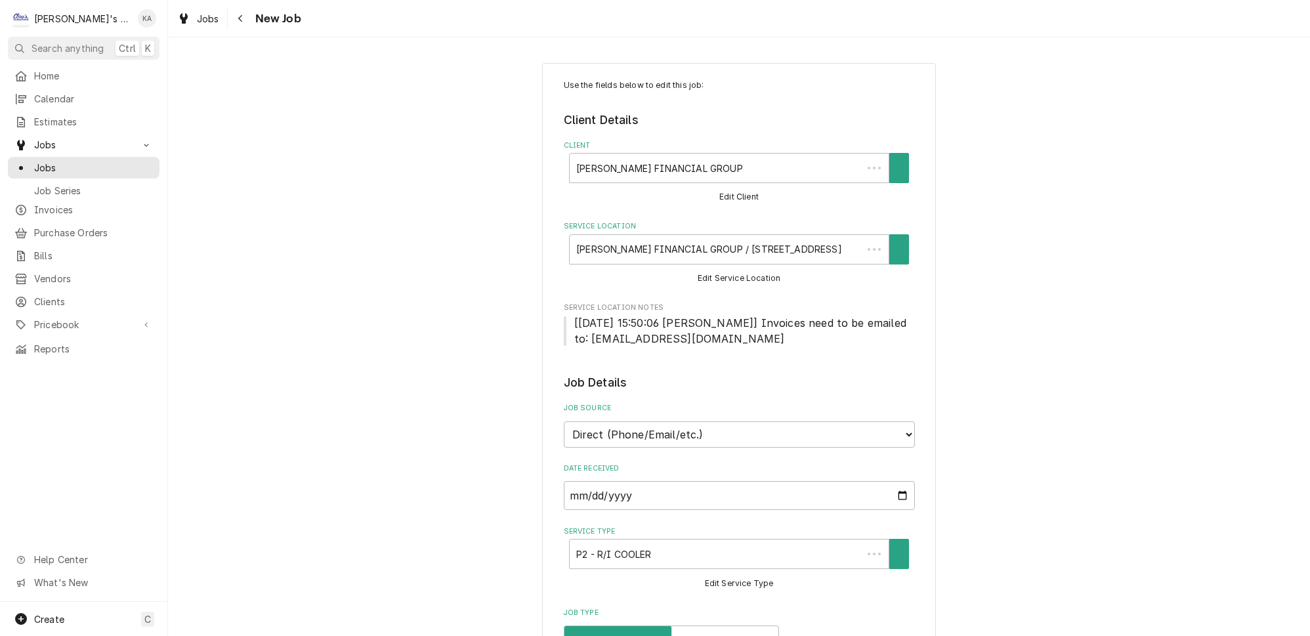
type textarea "x"
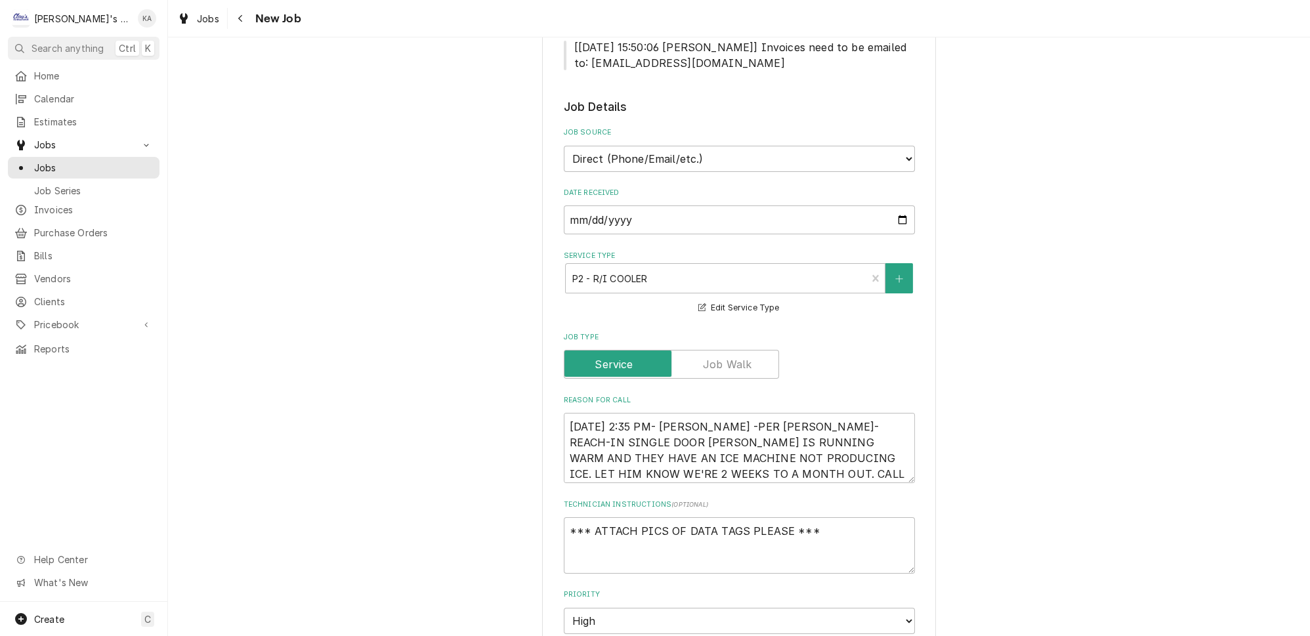
scroll to position [298, 0]
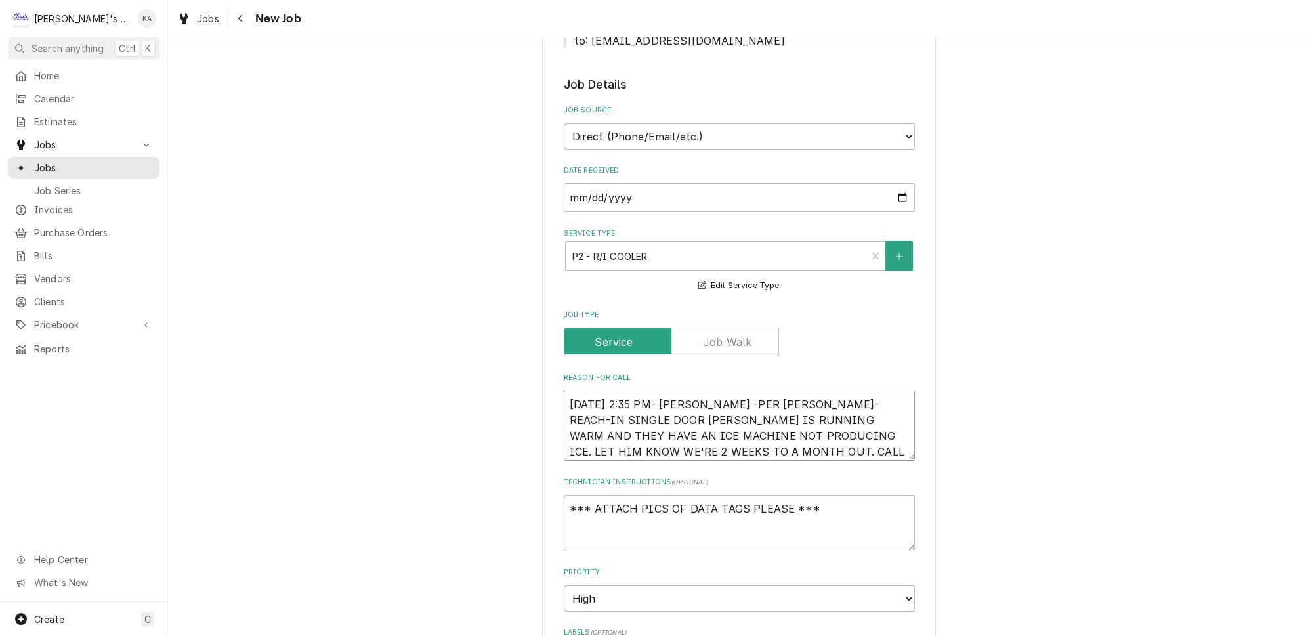
click at [708, 391] on textarea "[DATE] 2:35 PM- [PERSON_NAME] -PER [PERSON_NAME]- REACH-IN SINGLE DOOR [PERSON_…" at bounding box center [739, 425] width 351 height 70
type textarea "[DATE] 2:35 PM- [PERSON_NAME]-PER [PERSON_NAME]- REACH-IN SINGLE DOOR [PERSON_N…"
type textarea "x"
type textarea "[DATE] 2:35 PM- [PERSON_NAME]- PER [PERSON_NAME]- REACH-IN SINGLE DOOR [PERSON_…"
type textarea "x"
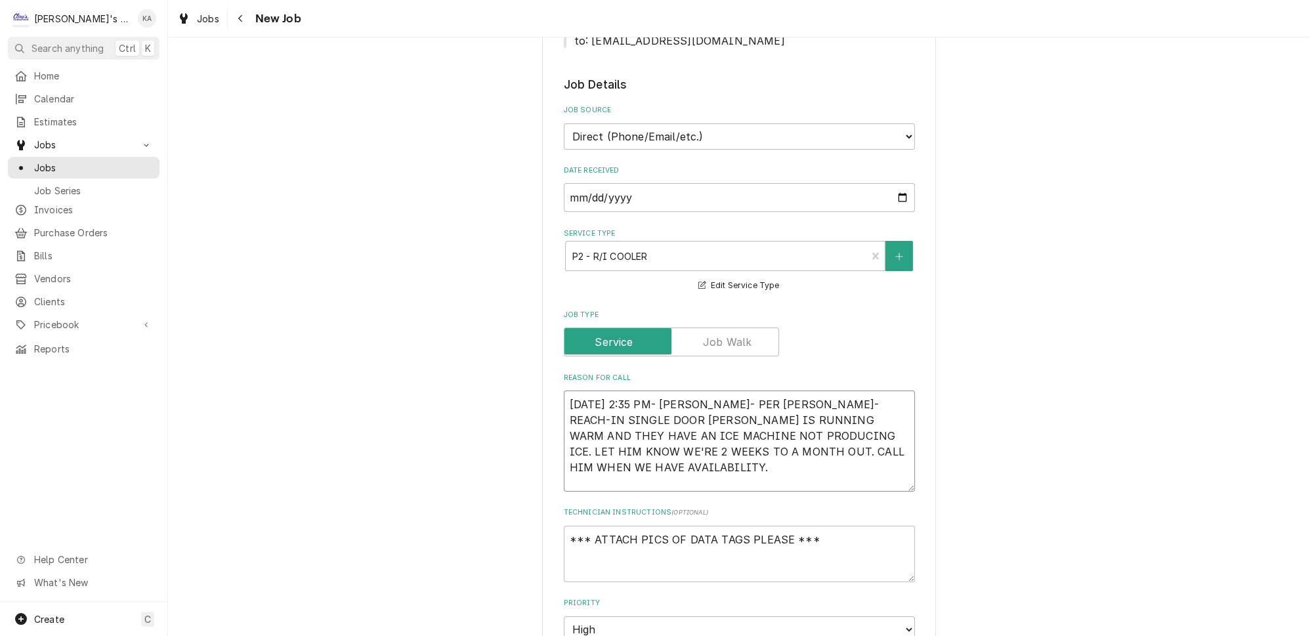
drag, startPoint x: 889, startPoint y: 445, endPoint x: 892, endPoint y: 479, distance: 34.3
click at [892, 479] on textarea "[DATE] 2:35 PM- [PERSON_NAME]- PER [PERSON_NAME]- REACH-IN SINGLE DOOR [PERSON_…" at bounding box center [739, 440] width 351 height 101
drag, startPoint x: 859, startPoint y: 389, endPoint x: 766, endPoint y: 392, distance: 93.2
click at [766, 392] on textarea "[DATE] 2:35 PM- [PERSON_NAME]- PER [PERSON_NAME]- REACH-IN SINGLE DOOR [PERSON_…" at bounding box center [739, 442] width 351 height 104
type textarea "[DATE] 2:35 PM- [PERSON_NAME]- PER [PERSON_NAME]- ODOOR FREEZER IS RUNNING WARM…"
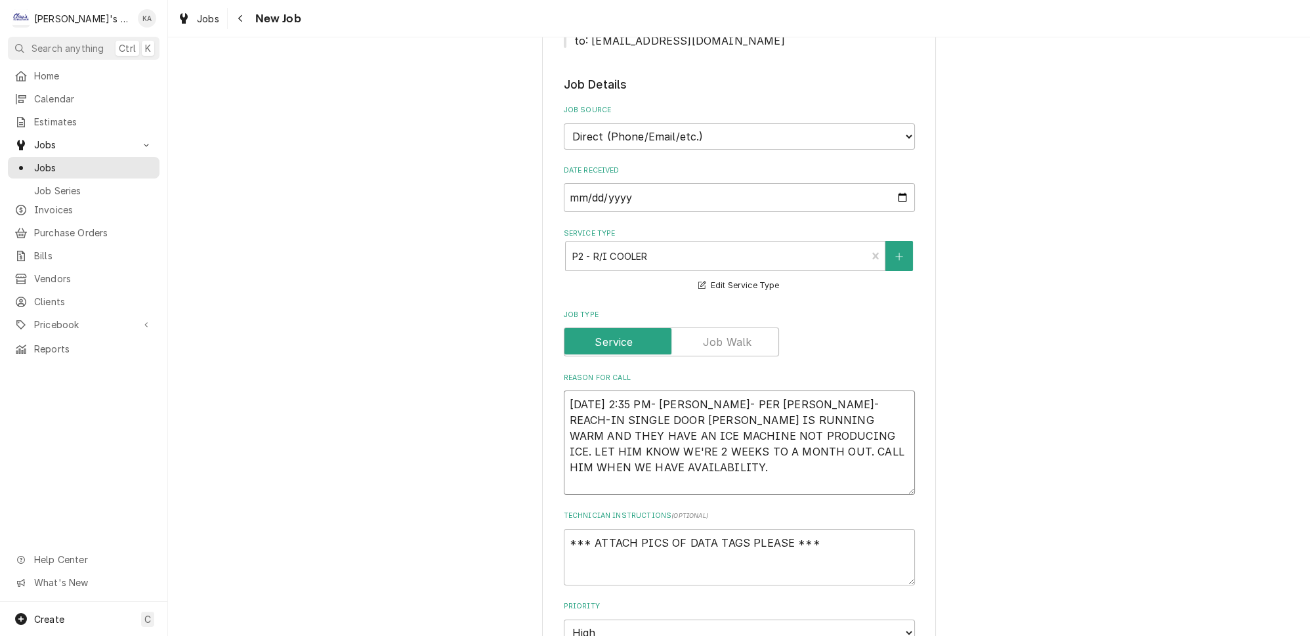
type textarea "x"
type textarea "[DATE] 2:35 PM- [PERSON_NAME]- PER [PERSON_NAME] FREEZER IS RUNNING WARM AND TH…"
type textarea "x"
type textarea "[DATE] 2:35 PM- [PERSON_NAME]- PER [PERSON_NAME]- ONEDOOR FREEZER IS RUNNING WA…"
type textarea "x"
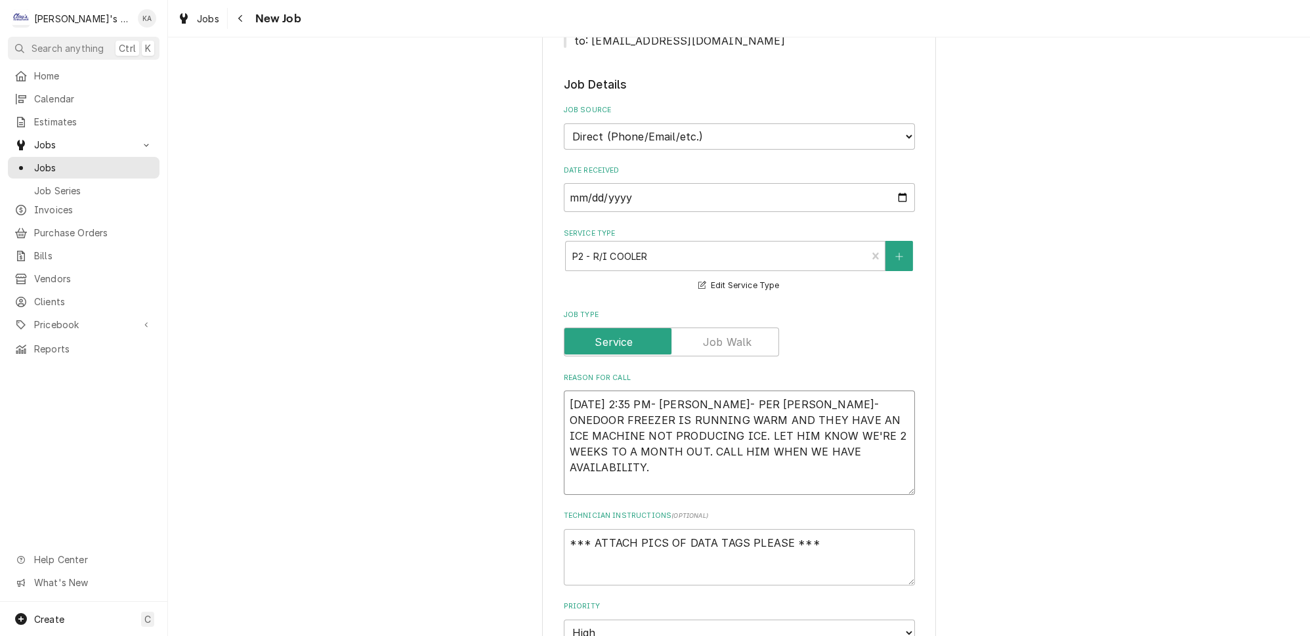
type textarea "[DATE] 2:35 PM- [PERSON_NAME]- PER [PERSON_NAME]- ONE DOOR FREEZER IS RUNNING W…"
type textarea "x"
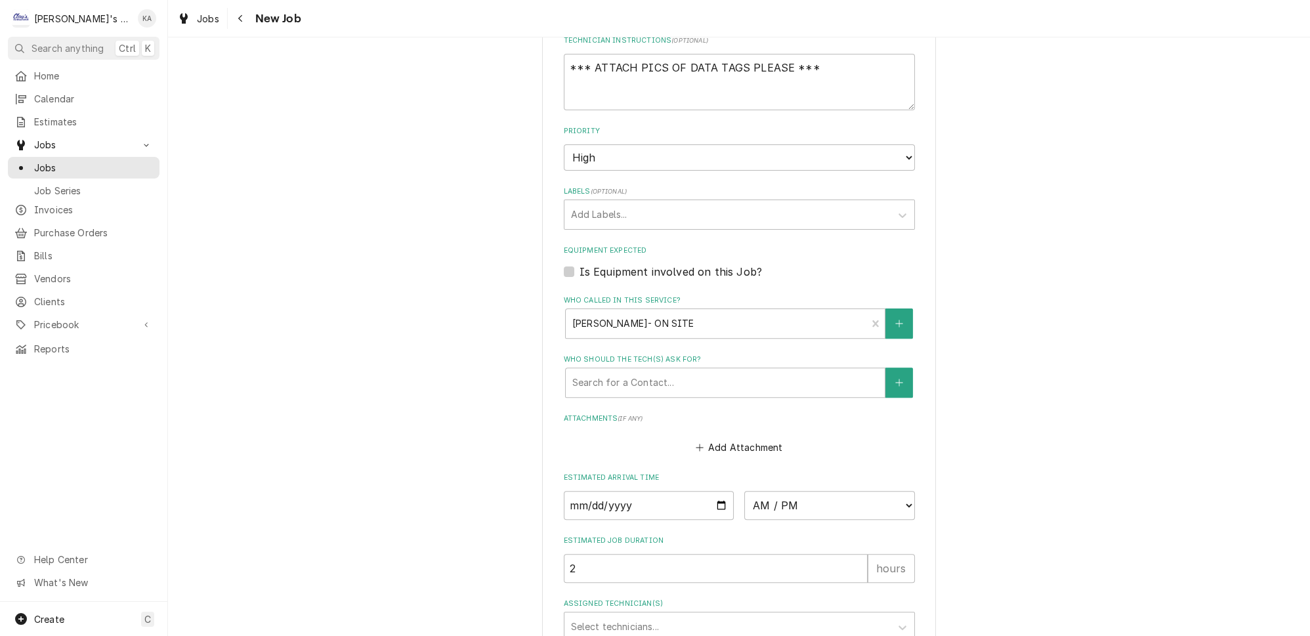
scroll to position [775, 0]
type textarea "[DATE] 2:35 PM- [PERSON_NAME]- PER [PERSON_NAME]- ONE DOOR FREEZER IS RUNNING W…"
click at [579, 262] on label "Is Equipment involved on this Job?" at bounding box center [670, 270] width 182 height 16
click at [579, 262] on input "Equipment Expected" at bounding box center [754, 276] width 351 height 29
checkbox input "true"
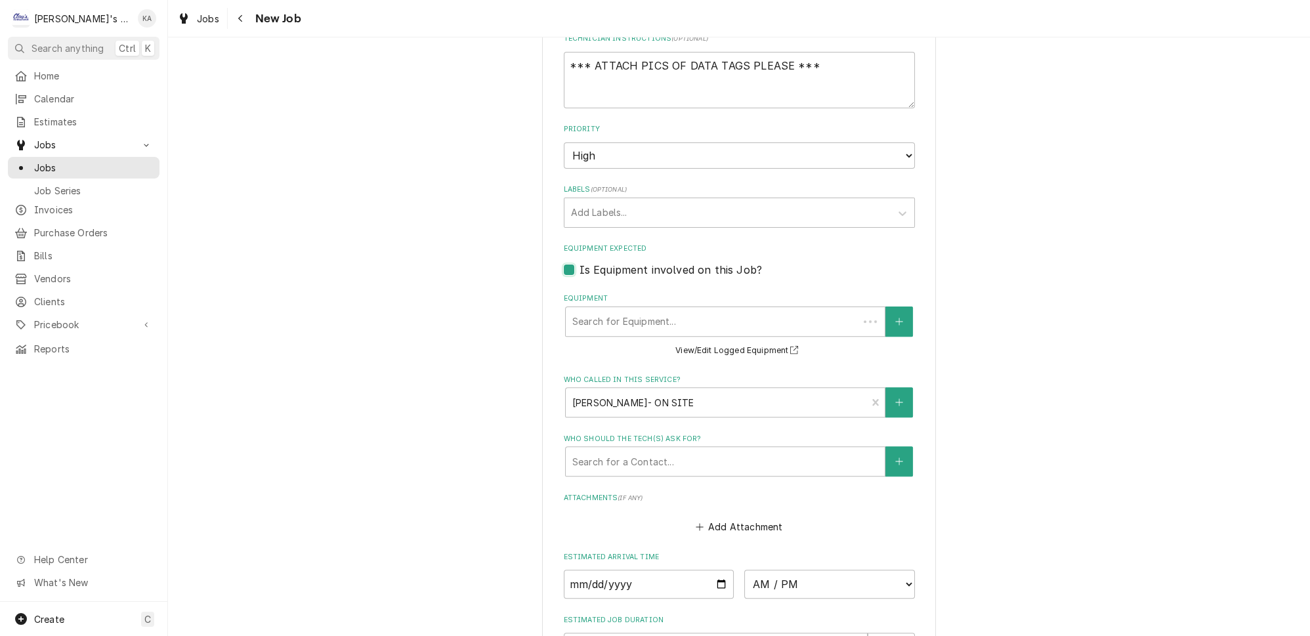
type textarea "x"
drag, startPoint x: 644, startPoint y: 324, endPoint x: 648, endPoint y: 308, distance: 16.2
click at [646, 314] on div "Equipment Search for Equipment... View/Edit Logged Equipment" at bounding box center [739, 325] width 351 height 65
click at [648, 310] on div "Equipment" at bounding box center [725, 322] width 306 height 24
